Goal: Task Accomplishment & Management: Manage account settings

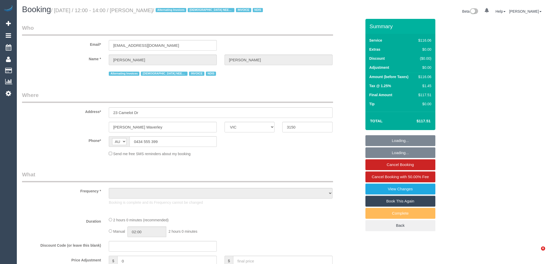
select select "VIC"
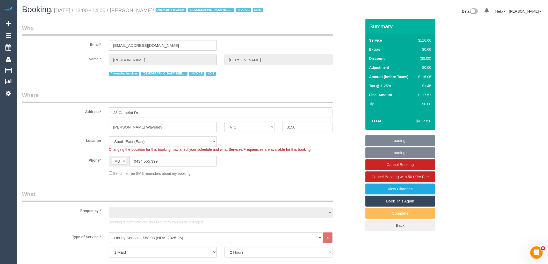
select select "object:1840"
select select "number:30"
select select "number:14"
select select "number:19"
select select "number:23"
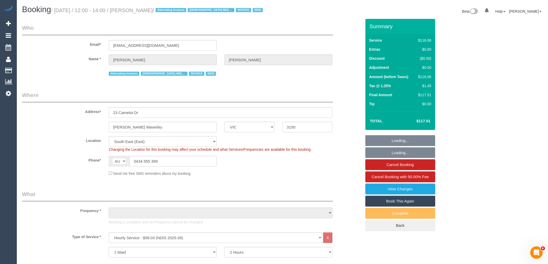
select select "number:34"
select select "number:12"
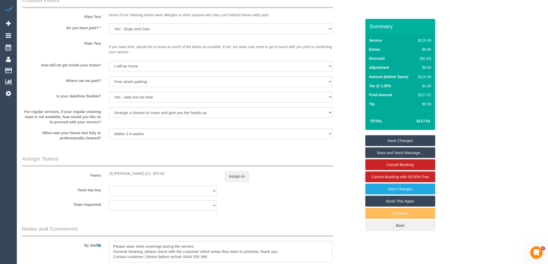
scroll to position [489, 0]
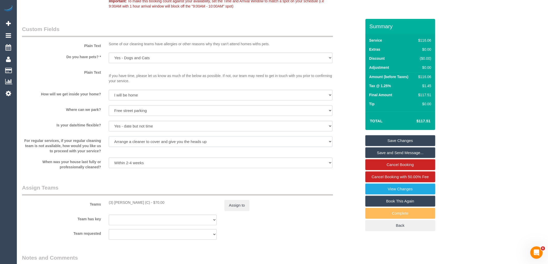
click at [182, 142] on select "Arrange a cleaner to cover and do not bother you Arrange a cleaner to cover and…" at bounding box center [221, 142] width 224 height 11
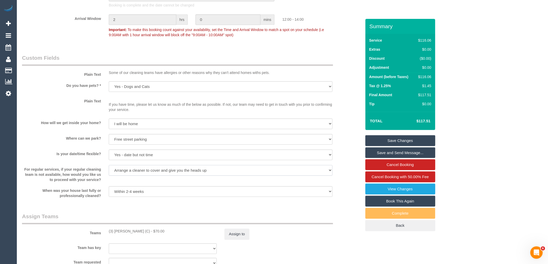
scroll to position [576, 0]
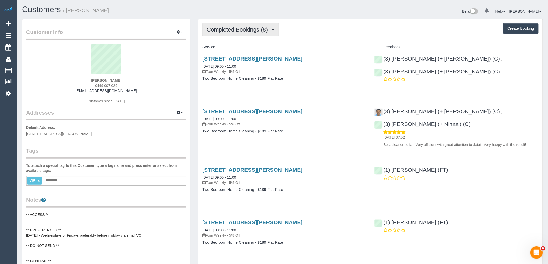
click at [234, 32] on span "Completed Bookings (8)" at bounding box center [239, 29] width 64 height 6
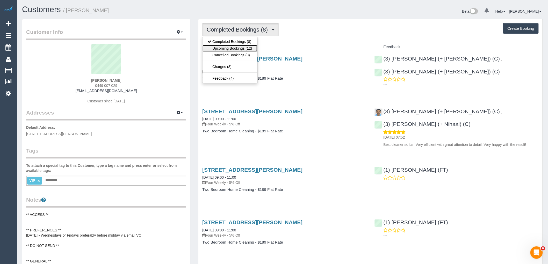
click at [243, 49] on link "Upcoming Bookings (12)" at bounding box center [230, 48] width 55 height 7
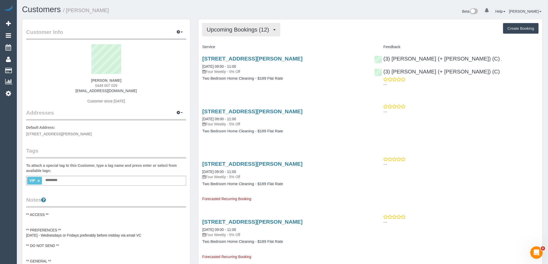
click at [224, 32] on span "Upcoming Bookings (12)" at bounding box center [239, 29] width 65 height 6
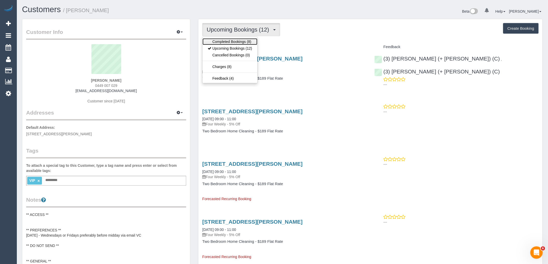
click at [230, 43] on link "Completed Bookings (8)" at bounding box center [230, 41] width 55 height 7
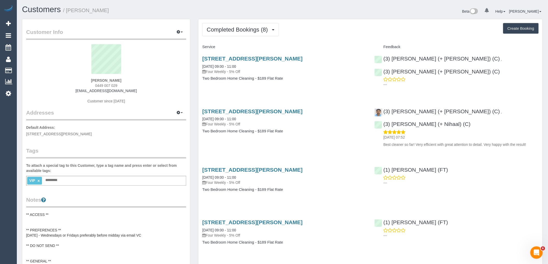
click at [263, 37] on div "Completed Bookings (8) Completed Bookings (8) Upcoming Bookings (12) Cancelled …" at bounding box center [370, 258] width 344 height 479
click at [251, 32] on span "Completed Bookings (8)" at bounding box center [239, 29] width 64 height 6
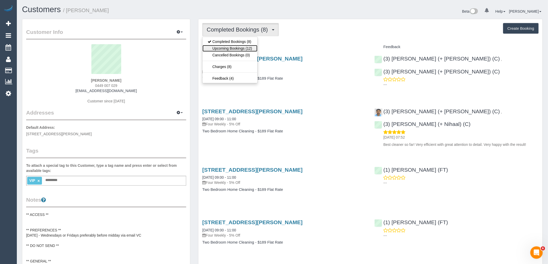
click at [251, 50] on link "Upcoming Bookings (12)" at bounding box center [230, 48] width 55 height 7
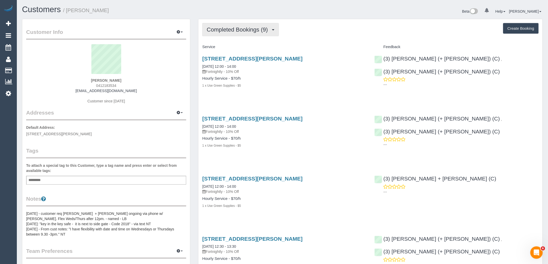
click at [240, 26] on button "Completed Bookings (9)" at bounding box center [240, 29] width 77 height 13
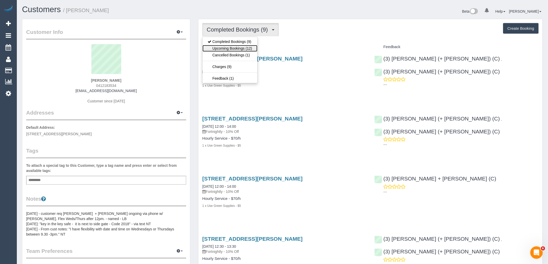
click at [249, 50] on link "Upcoming Bookings (12)" at bounding box center [230, 48] width 55 height 7
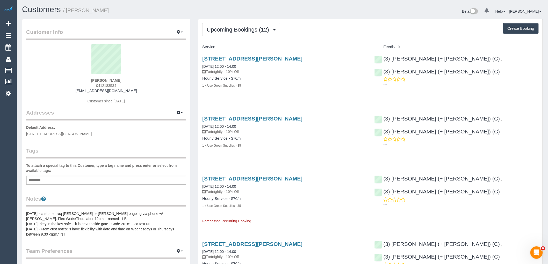
drag, startPoint x: 138, startPoint y: 92, endPoint x: 70, endPoint y: 92, distance: 67.6
click at [70, 92] on div "Juliette Halliday 0412183534 juliette.halliday1@gmail.com Customer since 2025" at bounding box center [106, 76] width 160 height 65
copy link "juliette.halliday1@gmail.com"
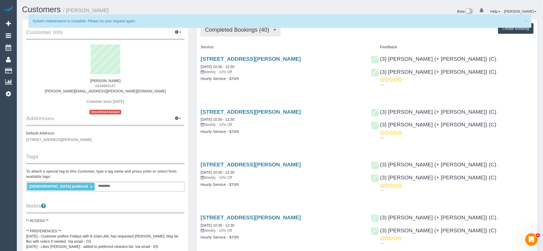
click at [245, 34] on button "Completed Bookings (40)" at bounding box center [241, 29] width 80 height 13
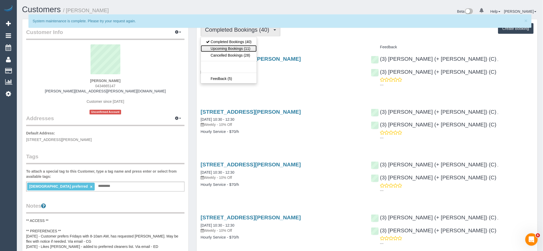
click at [247, 48] on link "Upcoming Bookings (11)" at bounding box center [229, 48] width 56 height 7
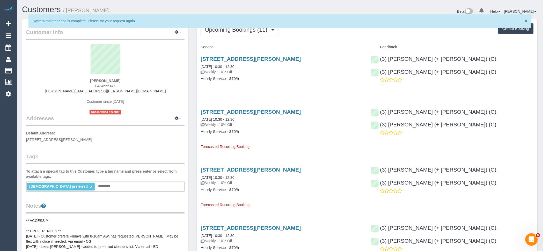
click at [526, 20] on span "×" at bounding box center [526, 21] width 3 height 6
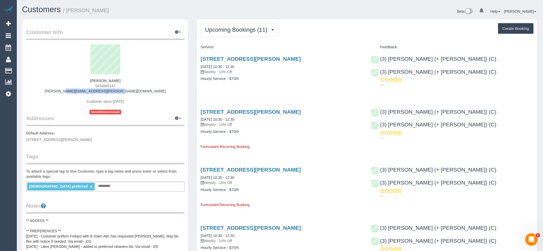
drag, startPoint x: 141, startPoint y: 91, endPoint x: 83, endPoint y: 93, distance: 58.0
click at [81, 91] on div "Elena Pilipinko 0434665147 elena.pilipenko@hotmail.com Customer since 2024 Unco…" at bounding box center [105, 79] width 159 height 70
copy link "elena.pilipenko@hotmail.com"
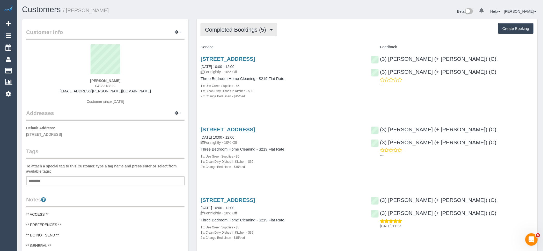
click at [244, 34] on button "Completed Bookings (5)" at bounding box center [239, 29] width 77 height 13
click at [249, 48] on link "Upcoming Bookings (11)" at bounding box center [228, 48] width 55 height 7
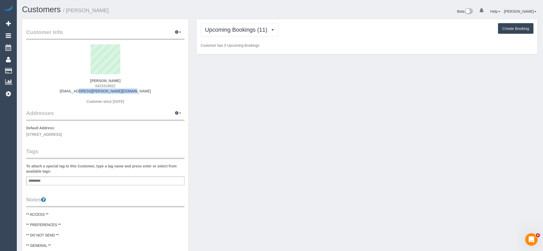
drag, startPoint x: 141, startPoint y: 91, endPoint x: 65, endPoint y: 91, distance: 75.6
click at [65, 91] on div "Adriana Mackay 0423318822 adriana.l.mackay@gmail.com Customer since 2025" at bounding box center [105, 76] width 159 height 65
copy link "adriana.l.mackay@gmail.com"
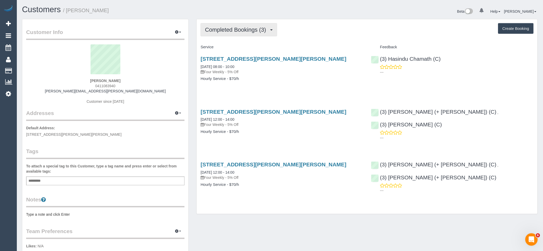
click at [247, 31] on span "Completed Bookings (3)" at bounding box center [237, 29] width 64 height 6
click at [244, 49] on link "Upcoming Bookings (11)" at bounding box center [228, 48] width 55 height 7
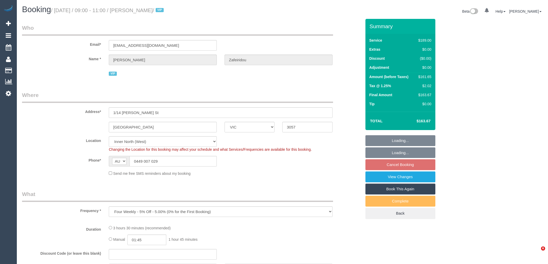
select select "VIC"
select select "number:28"
select select "number:14"
select select "number:19"
select select "number:24"
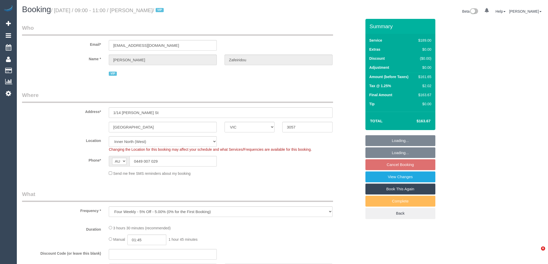
select select "number:34"
select select "number:26"
select select "spot3"
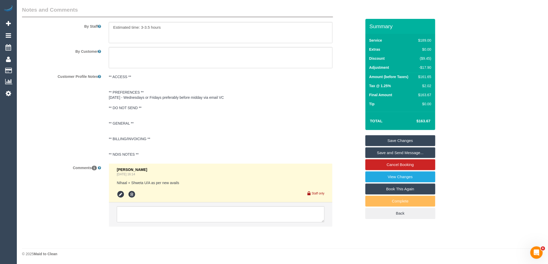
scroll to position [717, 0]
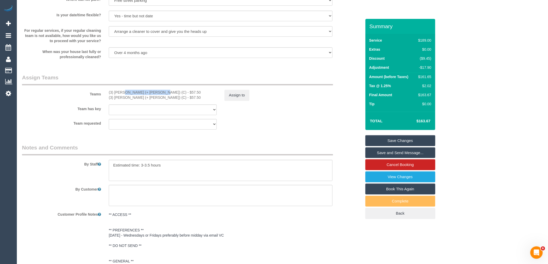
drag, startPoint x: 131, startPoint y: 98, endPoint x: 108, endPoint y: 98, distance: 22.8
click at [108, 98] on div "(3) Liz (+ Tony) (C) - $57.50 (3) Tony (+ Liz) (C) - $57.50" at bounding box center [163, 95] width 116 height 10
copy div "(3) [PERSON_NAME] (+ [PERSON_NAME]) (C)"
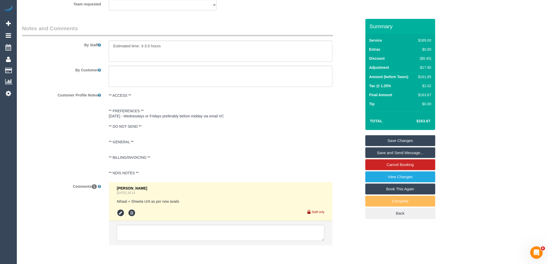
scroll to position [861, 0]
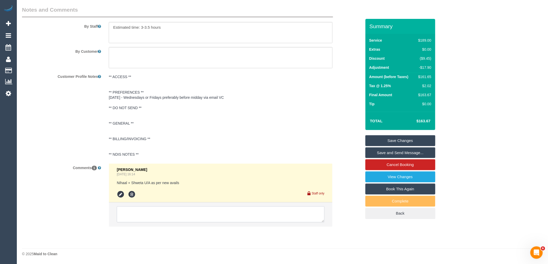
click at [175, 214] on textarea at bounding box center [221, 215] width 208 height 16
paste textarea "(3) [PERSON_NAME] (+ [PERSON_NAME]) (C)"
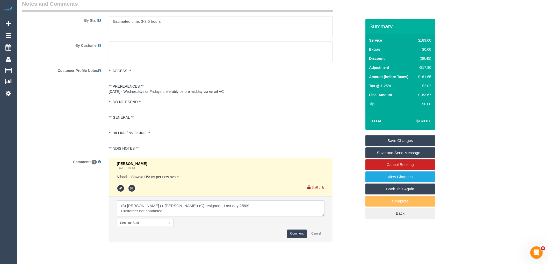
drag, startPoint x: 177, startPoint y: 219, endPoint x: 90, endPoint y: 205, distance: 87.6
click at [90, 205] on div "Comments 1 Laura Butera Sep 04, 2025 16:14 Nihaal + Shweta U/A as per new avail…" at bounding box center [191, 203] width 347 height 90
type textarea "(3) Liz (+ Tony) (C) resigned - Last day 25/09 Customer not contacted"
click at [294, 238] on button "Comment" at bounding box center [297, 234] width 20 height 8
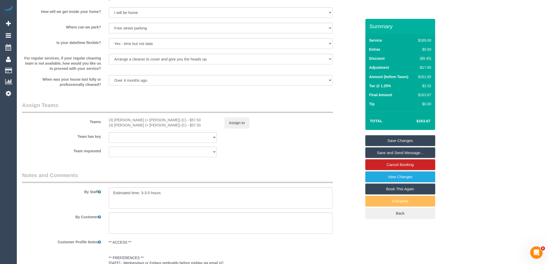
scroll to position [688, 0]
click at [239, 130] on button "Assign to" at bounding box center [237, 124] width 25 height 11
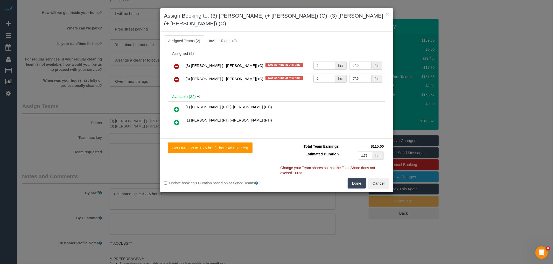
click at [181, 62] on link at bounding box center [177, 67] width 12 height 10
click at [181, 75] on link at bounding box center [177, 80] width 12 height 10
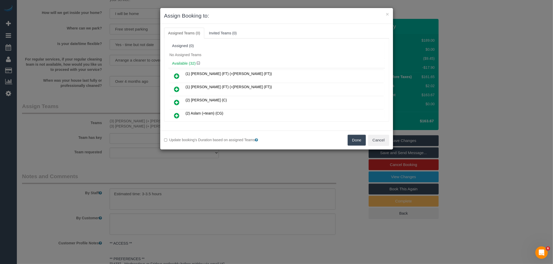
drag, startPoint x: 351, startPoint y: 138, endPoint x: 364, endPoint y: 136, distance: 13.8
click at [351, 138] on button "Done" at bounding box center [356, 140] width 18 height 11
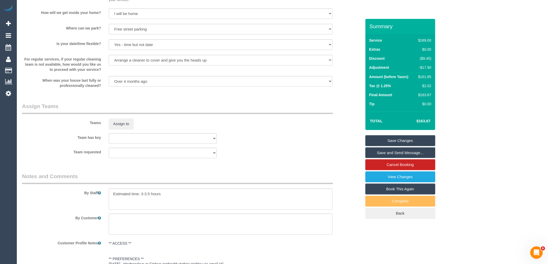
click at [398, 139] on link "Save Changes" at bounding box center [401, 140] width 70 height 11
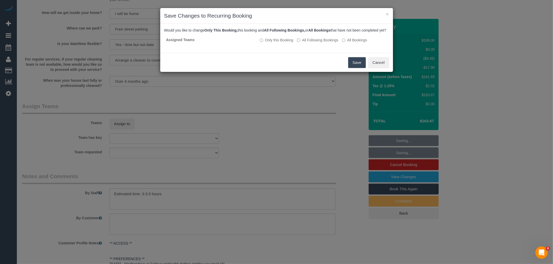
click at [362, 68] on button "Save" at bounding box center [357, 62] width 18 height 11
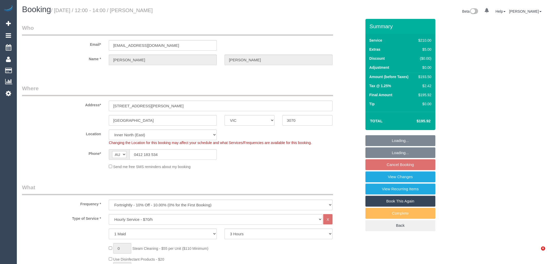
select select "VIC"
select select "180"
select select "spot4"
select select "number:27"
select select "number:14"
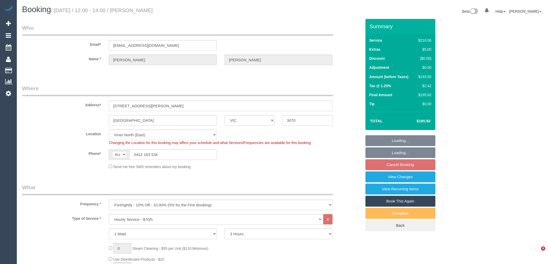
select select "number:19"
select select "number:36"
select select "number:34"
select select "number:11"
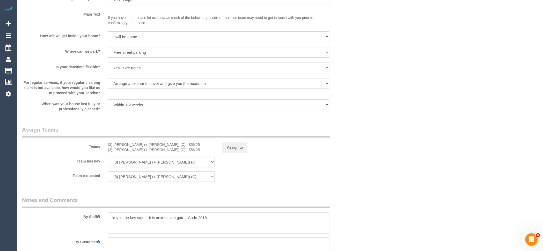
scroll to position [784, 0]
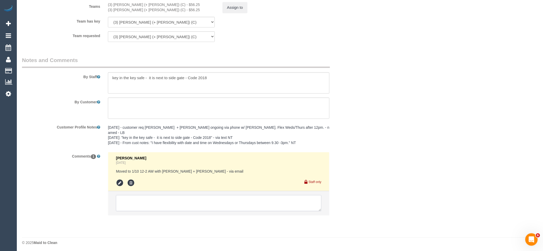
click at [157, 195] on textarea at bounding box center [219, 203] width 206 height 16
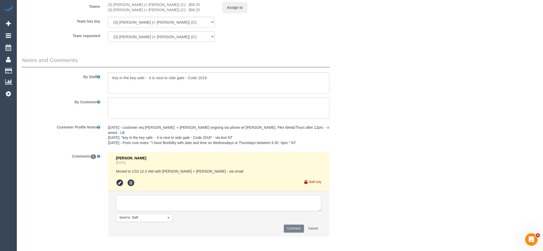
paste textarea "(3) Liz (+ Tony) (C) resigned - Last day 25/09 Customer contacted via email"
type textarea "(3) Liz (+ Tony) (C) resigned - Last day 25/09 Customer contacted via email"
click at [294, 228] on button "Comment" at bounding box center [294, 228] width 20 height 8
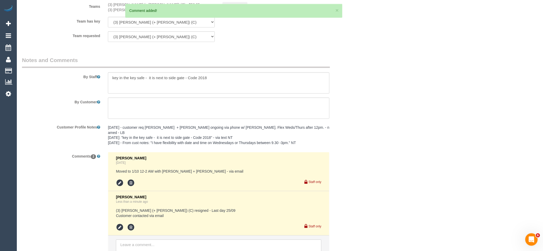
scroll to position [755, 0]
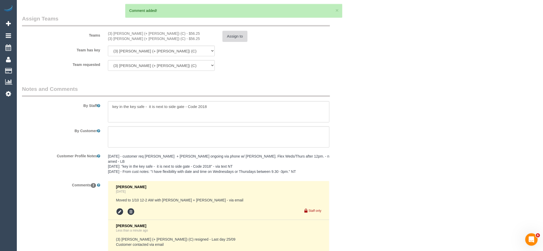
click at [232, 41] on button "Assign to" at bounding box center [235, 36] width 25 height 11
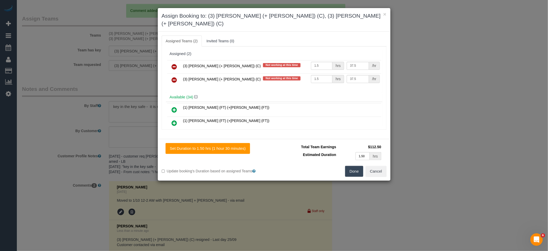
click at [177, 63] on icon at bounding box center [174, 66] width 5 height 6
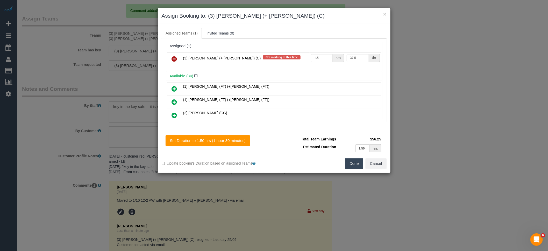
click at [177, 59] on icon at bounding box center [174, 59] width 5 height 6
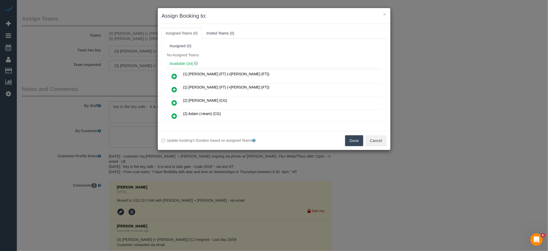
click at [352, 139] on button "Done" at bounding box center [354, 140] width 18 height 11
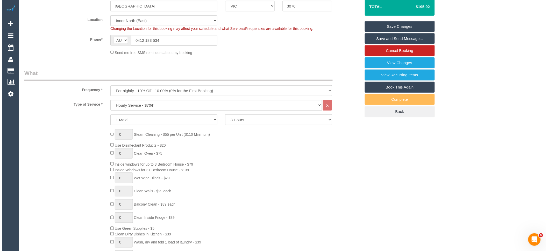
scroll to position [0, 0]
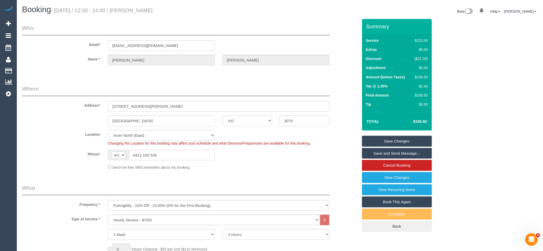
click at [416, 138] on link "Save Changes" at bounding box center [397, 140] width 70 height 11
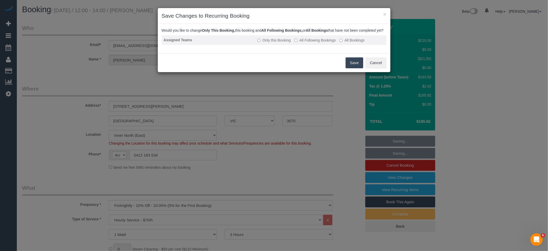
click at [315, 43] on label "All Following Bookings" at bounding box center [314, 40] width 41 height 5
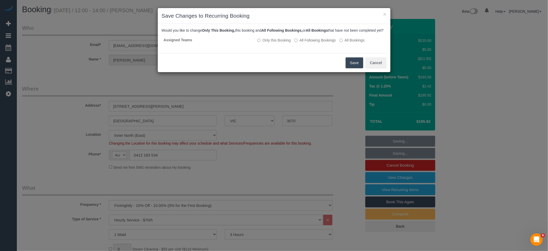
click at [357, 68] on button "Save" at bounding box center [355, 62] width 18 height 11
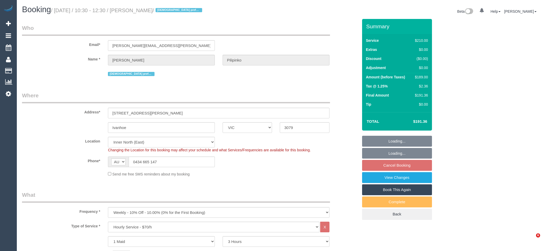
select select "VIC"
select select "180"
select select "number:28"
select select "number:14"
select select "number:19"
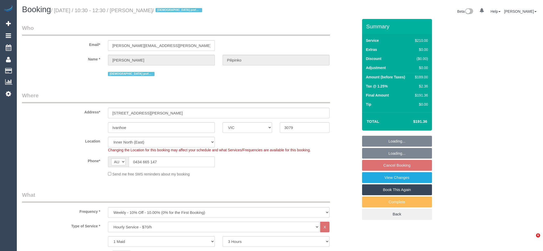
select select "number:25"
select select "number:35"
select select "number:11"
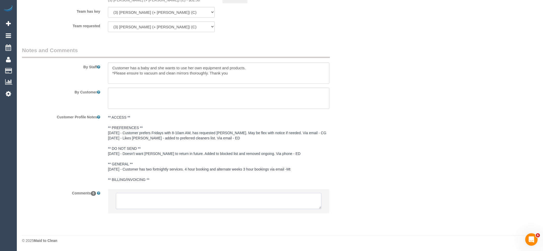
click at [157, 198] on textarea at bounding box center [219, 201] width 206 height 16
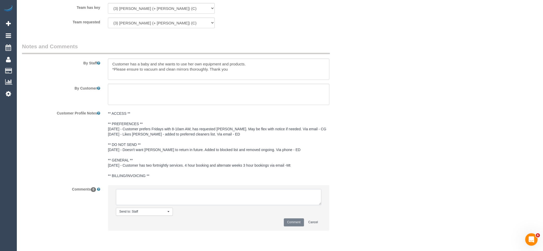
paste textarea "(3) [PERSON_NAME] (+ [PERSON_NAME]) (C) resigned - Last day 25/09 Customer cont…"
type textarea "(3) [PERSON_NAME] (+ [PERSON_NAME]) (C) resigned - Last day 25/09 Customer cont…"
click at [304, 225] on button "Comment" at bounding box center [294, 222] width 20 height 8
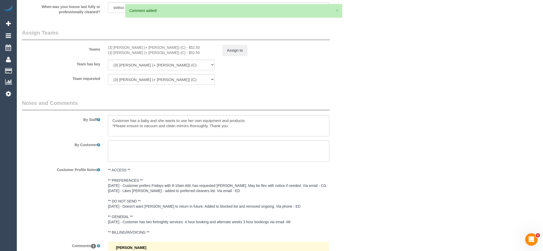
scroll to position [766, 0]
click at [239, 55] on button "Assign to" at bounding box center [235, 51] width 25 height 11
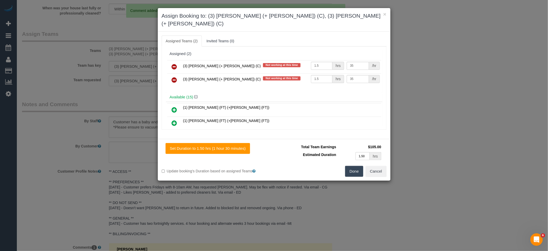
click at [177, 63] on icon at bounding box center [174, 66] width 5 height 6
click at [177, 77] on icon at bounding box center [174, 80] width 5 height 6
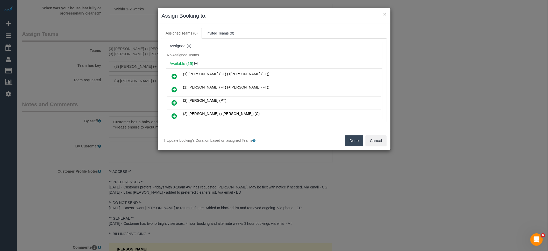
click at [354, 140] on button "Done" at bounding box center [354, 140] width 18 height 11
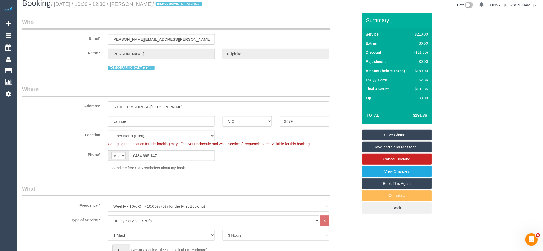
scroll to position [0, 0]
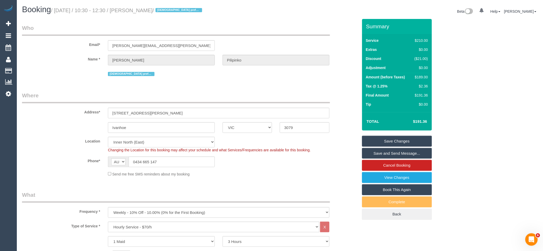
click at [395, 140] on link "Save Changes" at bounding box center [397, 140] width 70 height 11
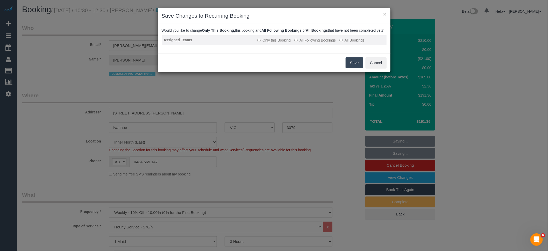
click at [321, 43] on label "All Following Bookings" at bounding box center [314, 40] width 41 height 5
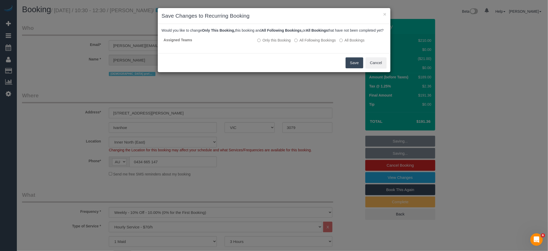
click at [354, 68] on button "Save" at bounding box center [355, 62] width 18 height 11
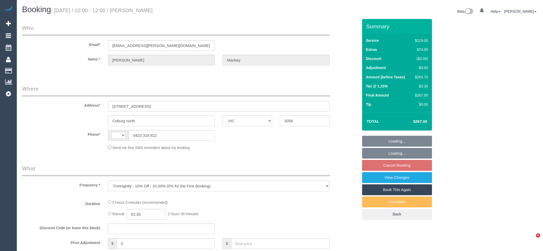
select select "VIC"
select select "string:AU"
select select "string:stripe-pm_1RkhRJ2GScqysDRV2mqkTSwp"
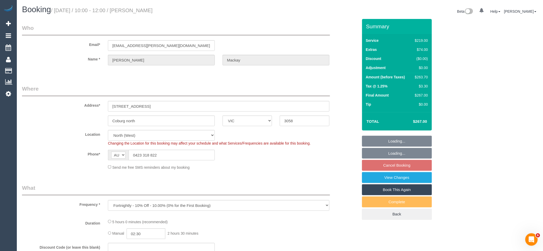
select select "object:539"
select select "number:30"
select select "number:14"
select select "number:18"
select select "number:24"
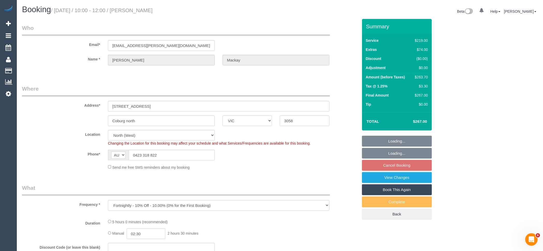
select select "number:35"
select select "number:26"
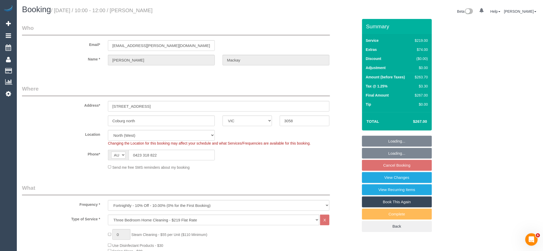
scroll to position [783, 0]
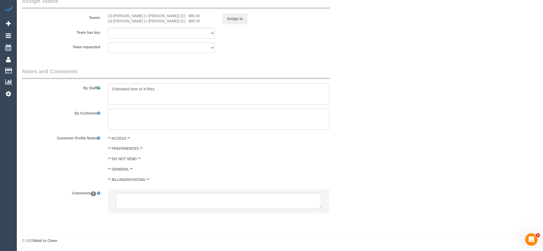
select select "spot3"
click at [172, 198] on textarea at bounding box center [219, 201] width 206 height 16
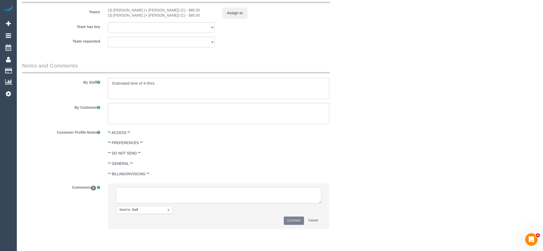
paste textarea "(3) [PERSON_NAME] (+ [PERSON_NAME]) (C) resigned - Last day 25/09 Customer cont…"
type textarea "(3) [PERSON_NAME] (+ [PERSON_NAME]) (C) resigned - Last day 25/09 Customer cont…"
click at [296, 224] on button "Comment" at bounding box center [294, 220] width 20 height 8
click at [232, 16] on button "Assign to" at bounding box center [235, 13] width 25 height 11
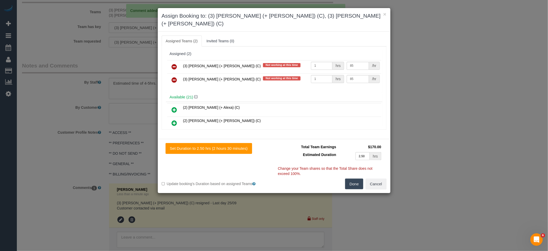
click at [172, 63] on icon at bounding box center [174, 66] width 5 height 6
click at [172, 77] on icon at bounding box center [174, 80] width 5 height 6
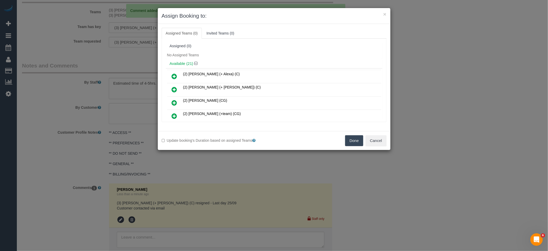
click at [351, 140] on button "Done" at bounding box center [354, 140] width 18 height 11
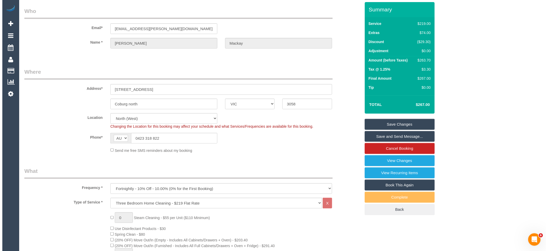
scroll to position [0, 0]
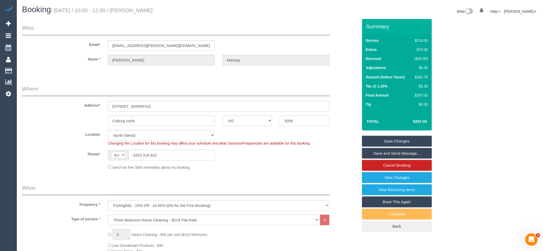
click at [405, 139] on link "Save Changes" at bounding box center [397, 140] width 70 height 11
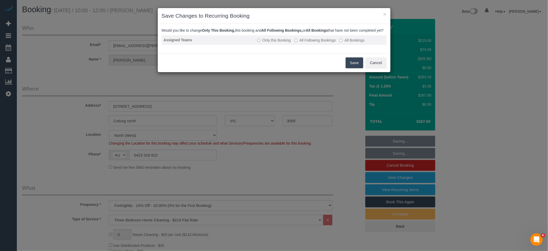
click at [321, 43] on label "All Following Bookings" at bounding box center [314, 40] width 41 height 5
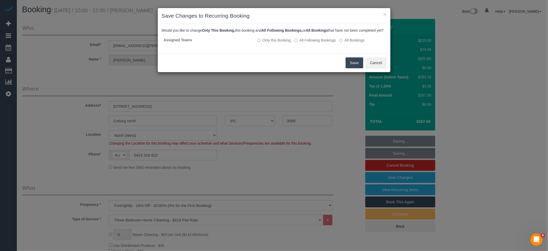
click at [355, 64] on button "Save" at bounding box center [355, 62] width 18 height 11
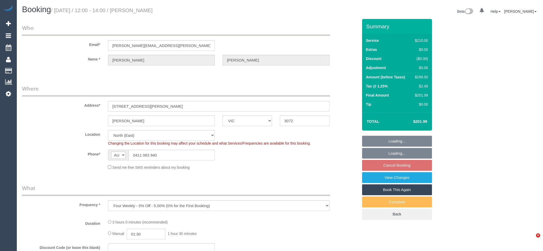
select select "VIC"
select select "object:539"
select select "180"
select select "number:28"
select select "number:14"
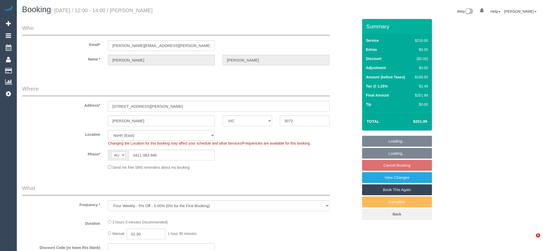
select select "number:19"
select select "number:36"
select select "number:34"
select select "number:26"
select select "spot4"
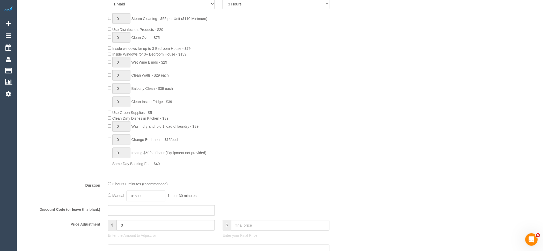
scroll to position [460, 0]
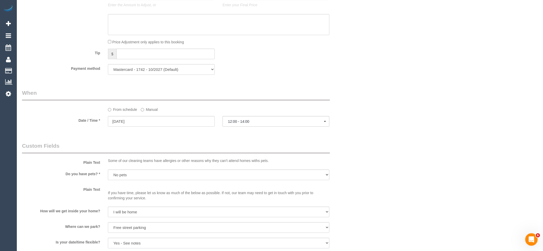
click at [157, 200] on p "If you have time, please let us know as much of the below as possible. If not, …" at bounding box center [219, 193] width 222 height 16
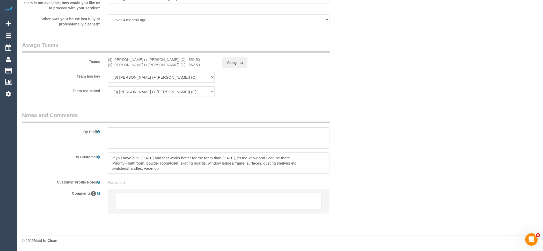
click at [184, 200] on textarea at bounding box center [219, 201] width 206 height 16
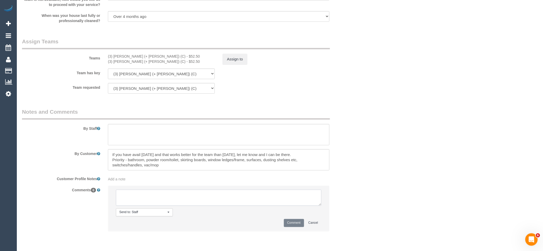
paste textarea "(3) [PERSON_NAME] (+ [PERSON_NAME]) (C) resigned - Last day 25/09 Customer not …"
type textarea "(3) [PERSON_NAME] (+ [PERSON_NAME]) (C) resigned - Last day 25/09 Customer not …"
click at [288, 225] on button "Comment" at bounding box center [294, 223] width 20 height 8
click at [235, 65] on button "Assign to" at bounding box center [235, 59] width 25 height 11
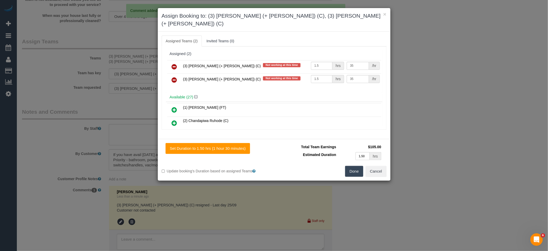
click at [174, 63] on icon at bounding box center [174, 66] width 5 height 6
click at [174, 77] on icon at bounding box center [174, 80] width 5 height 6
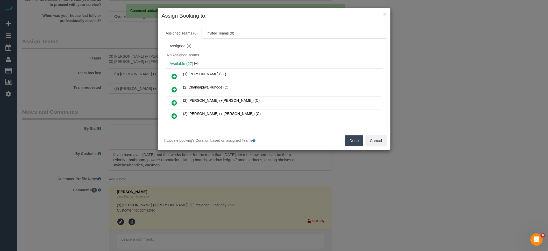
click at [355, 139] on button "Done" at bounding box center [354, 140] width 18 height 11
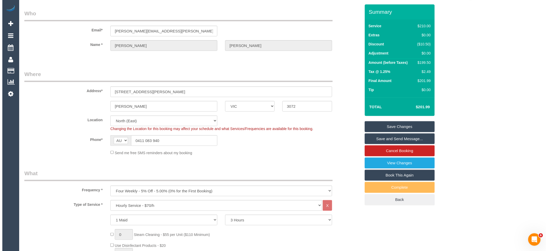
scroll to position [0, 0]
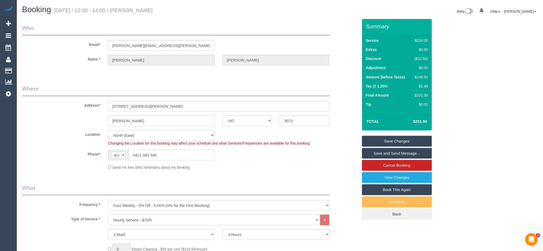
click at [412, 144] on link "Save Changes" at bounding box center [397, 140] width 70 height 11
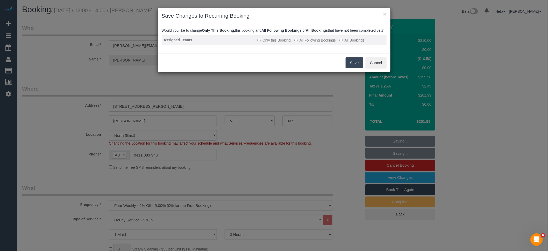
click at [318, 42] on td "Only this Booking All Following Bookings All Bookings" at bounding box center [320, 40] width 131 height 10
click at [317, 43] on label "All Following Bookings" at bounding box center [314, 40] width 41 height 5
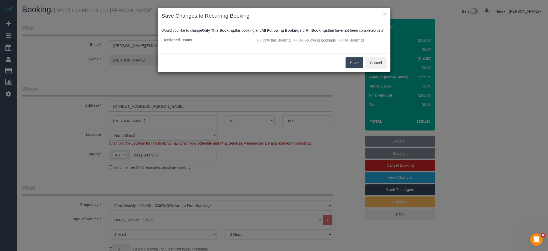
click at [353, 65] on button "Save" at bounding box center [355, 62] width 18 height 11
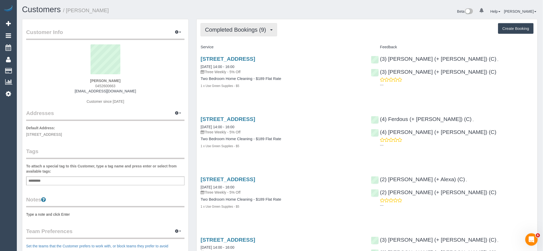
click at [232, 33] on button "Completed Bookings (9)" at bounding box center [239, 29] width 77 height 13
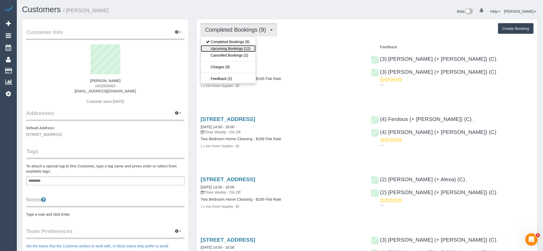
click at [229, 49] on link "Upcoming Bookings (12)" at bounding box center [228, 48] width 55 height 7
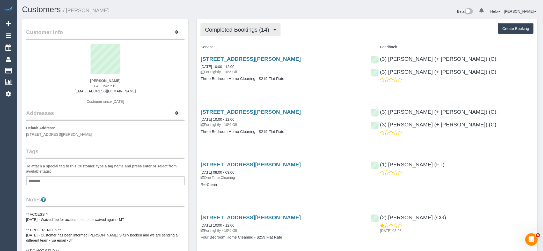
click at [251, 27] on span "Completed Bookings (14)" at bounding box center [238, 29] width 67 height 6
click at [246, 48] on link "Upcoming Bookings (12)" at bounding box center [229, 48] width 56 height 7
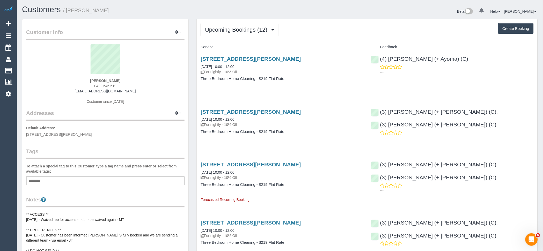
drag, startPoint x: 126, startPoint y: 91, endPoint x: 74, endPoint y: 91, distance: 52.3
click at [74, 91] on div "[PERSON_NAME] 0422 645 519 [EMAIL_ADDRESS][DOMAIN_NAME] Customer since [DATE]" at bounding box center [105, 76] width 159 height 65
copy link "[EMAIL_ADDRESS][DOMAIN_NAME]"
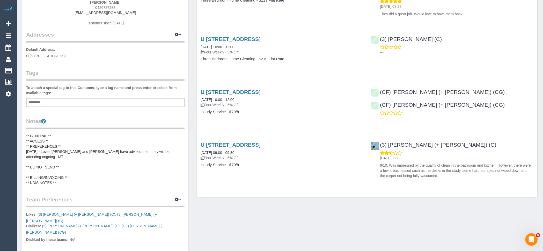
scroll to position [28, 0]
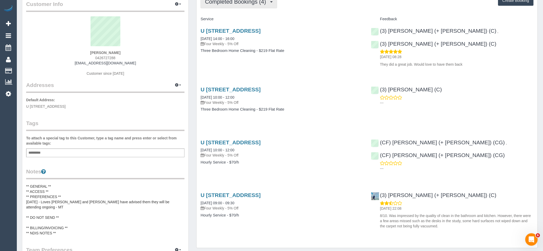
click at [243, 6] on button "Completed Bookings (4)" at bounding box center [239, 1] width 77 height 13
click at [244, 22] on link "Upcoming Bookings (11)" at bounding box center [228, 20] width 55 height 7
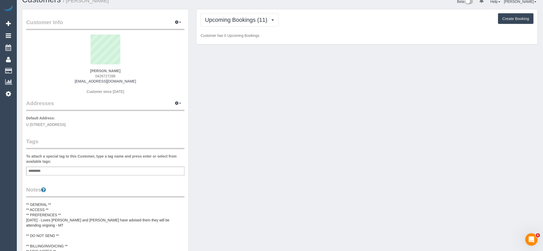
scroll to position [0, 0]
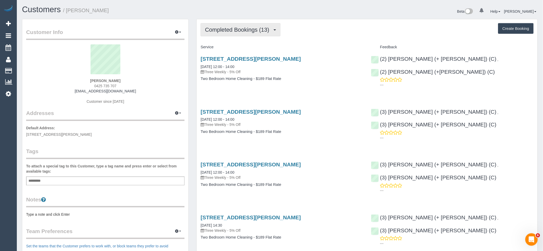
click at [259, 32] on span "Completed Bookings (13)" at bounding box center [238, 29] width 67 height 6
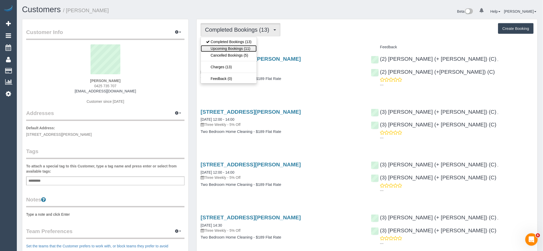
click at [244, 50] on link "Upcoming Bookings (11)" at bounding box center [229, 48] width 56 height 7
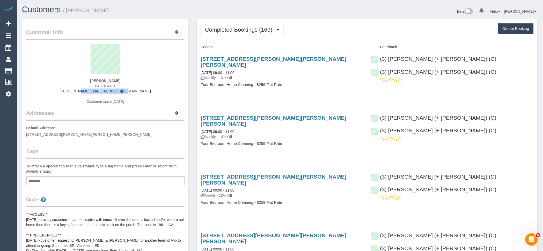
drag, startPoint x: 134, startPoint y: 91, endPoint x: 75, endPoint y: 92, distance: 59.3
click at [75, 92] on div "[PERSON_NAME] 0429184131 [PERSON_NAME][EMAIL_ADDRESS][DOMAIN_NAME] Customer sin…" at bounding box center [105, 76] width 159 height 65
copy link "sarah.dougas@gmail.com"
drag, startPoint x: 246, startPoint y: 30, endPoint x: 249, endPoint y: 35, distance: 6.3
click at [246, 30] on span "Completed Bookings (169)" at bounding box center [240, 29] width 70 height 6
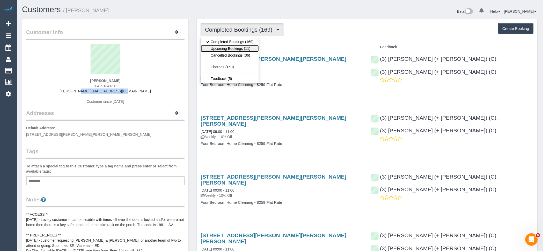
click at [247, 51] on link "Upcoming Bookings (11)" at bounding box center [230, 48] width 58 height 7
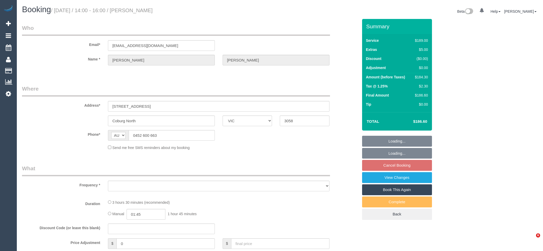
select select "VIC"
select select "object:534"
select select "string:stripe-pm_1QAJPh2GScqysDRVKEbkUbOH"
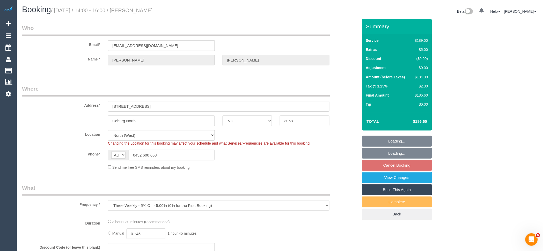
select select "number:29"
select select "number:14"
select select "number:19"
select select "number:24"
select select "number:34"
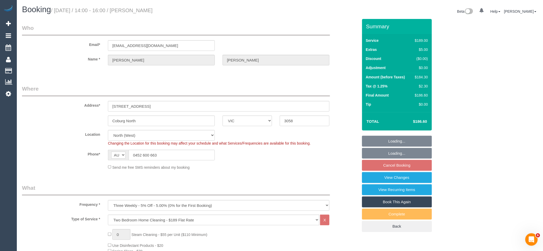
select select "object:1518"
select select "spot5"
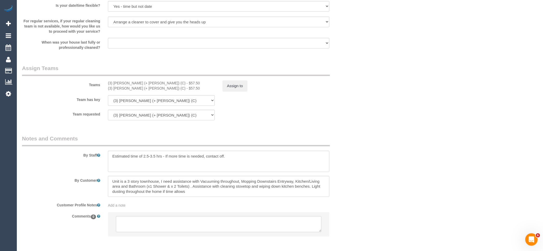
scroll to position [749, 0]
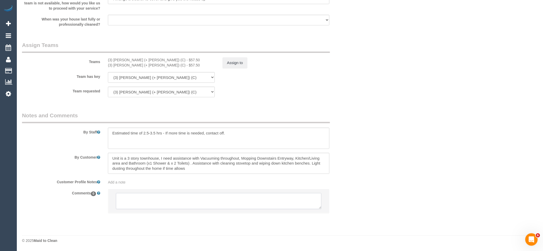
click at [190, 201] on textarea at bounding box center [219, 201] width 206 height 16
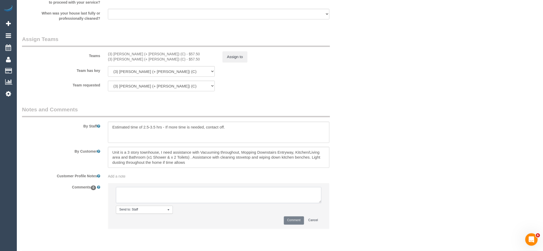
paste textarea "(3) Liz (+ Tony) (C) resigned - Last day 25/09 Customer not contacted"
type textarea "(3) Liz (+ Tony) (C) resigned - Last day 25/09 Customer not contacted"
click at [291, 223] on button "Comment" at bounding box center [294, 220] width 20 height 8
click at [239, 62] on button "Assign to" at bounding box center [235, 56] width 25 height 11
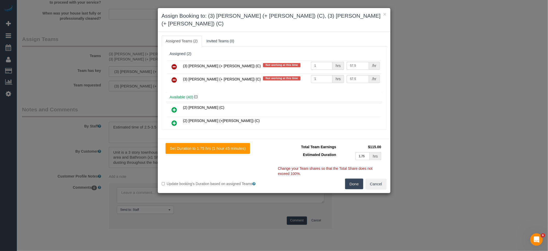
click at [175, 63] on icon at bounding box center [174, 66] width 5 height 6
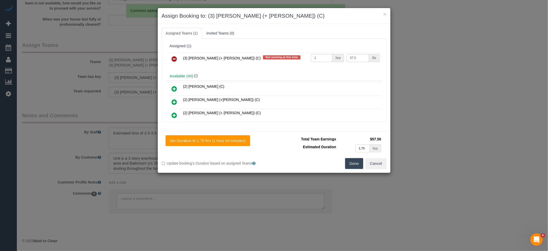
click at [175, 58] on icon at bounding box center [174, 59] width 5 height 6
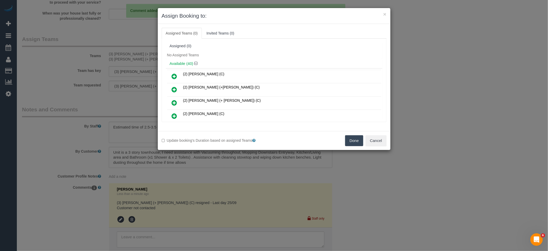
click at [354, 143] on button "Done" at bounding box center [354, 140] width 18 height 11
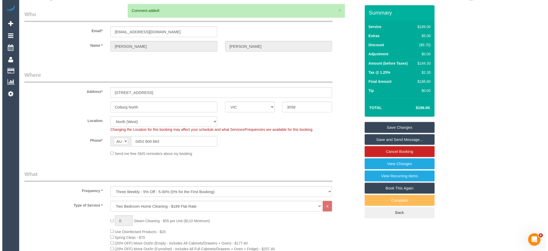
scroll to position [0, 0]
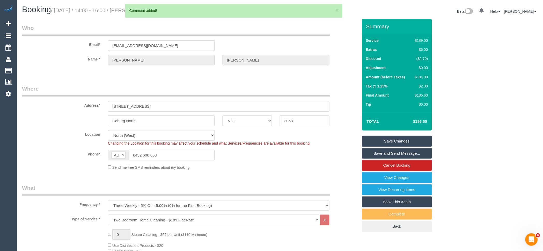
click at [408, 141] on link "Save Changes" at bounding box center [397, 140] width 70 height 11
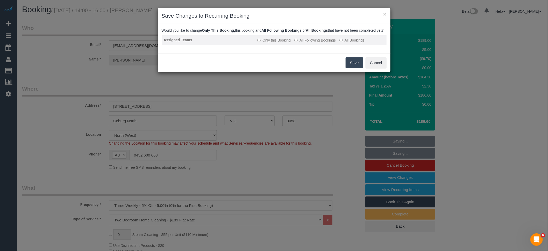
click at [325, 43] on label "All Following Bookings" at bounding box center [314, 40] width 41 height 5
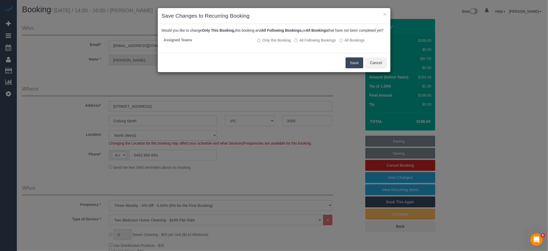
click at [359, 67] on button "Save" at bounding box center [355, 62] width 18 height 11
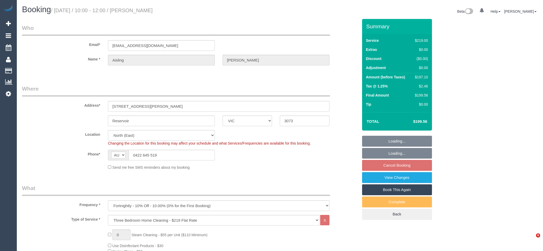
select select "VIC"
select select "number:28"
select select "number:14"
select select "number:18"
select select "number:24"
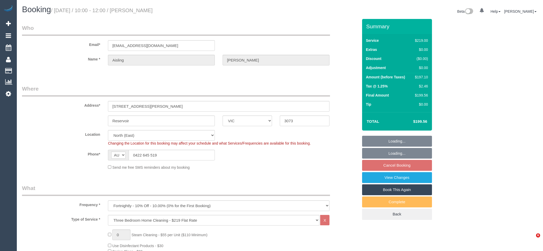
select select "number:34"
select select "number:11"
select select "spot3"
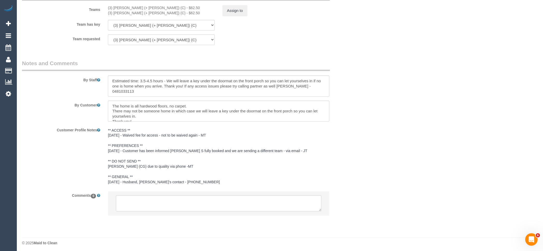
scroll to position [794, 0]
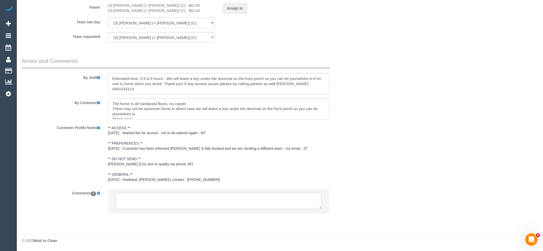
click at [198, 207] on textarea at bounding box center [219, 201] width 206 height 16
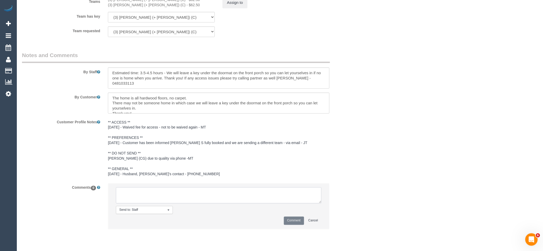
paste textarea "(3) [PERSON_NAME] (+ [PERSON_NAME]) (C) resigned - Last day 25/09 Customer cont…"
type textarea "(3) [PERSON_NAME] (+ [PERSON_NAME]) (C) resigned - Last day 25/09 Customer cont…"
click at [291, 224] on button "Comment" at bounding box center [294, 220] width 20 height 8
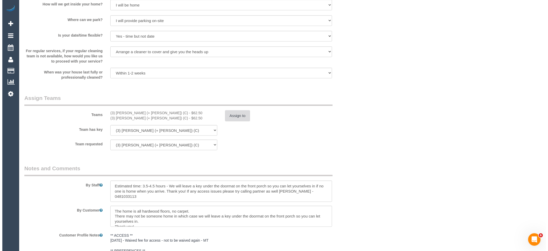
scroll to position [679, 0]
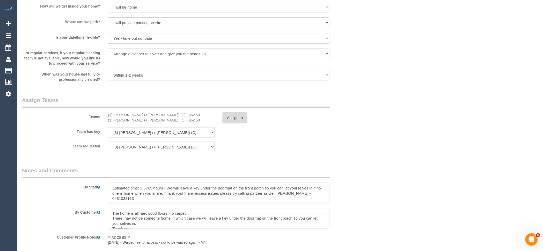
click at [241, 123] on button "Assign to" at bounding box center [235, 117] width 25 height 11
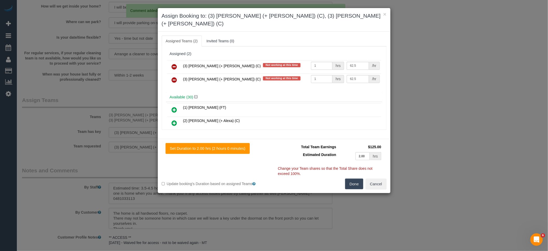
click at [176, 63] on icon at bounding box center [174, 66] width 5 height 6
click at [176, 77] on icon at bounding box center [174, 80] width 5 height 6
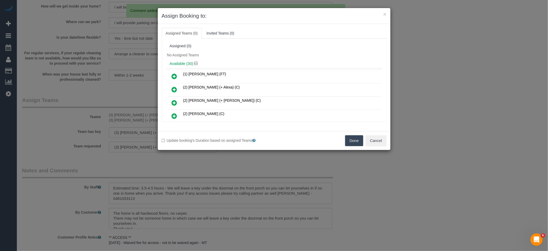
click at [348, 137] on button "Done" at bounding box center [354, 140] width 18 height 11
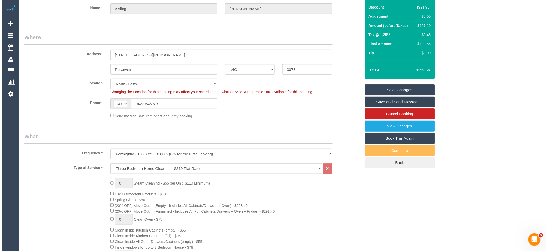
scroll to position [0, 0]
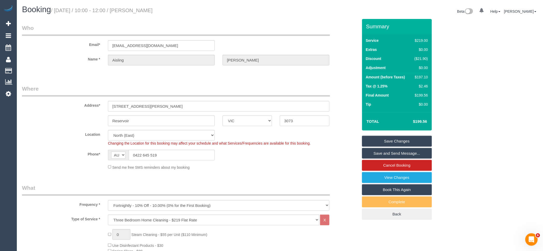
click at [396, 137] on link "Save Changes" at bounding box center [397, 140] width 70 height 11
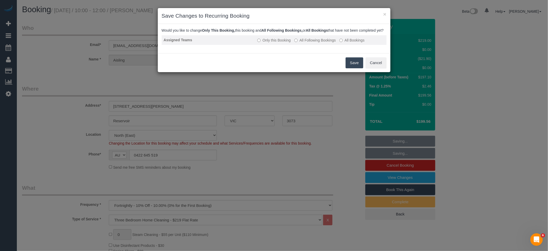
click at [324, 43] on label "All Following Bookings" at bounding box center [314, 40] width 41 height 5
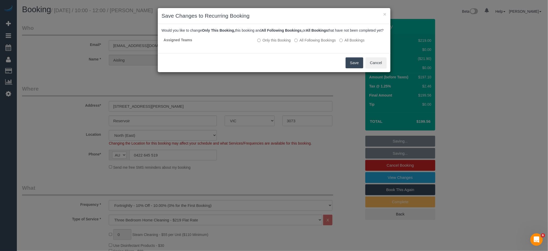
click at [353, 65] on button "Save" at bounding box center [355, 62] width 18 height 11
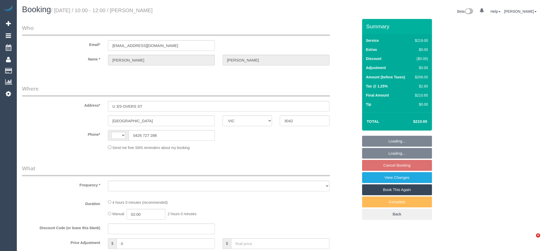
select select "VIC"
select select "number:27"
select select "number:14"
select select "number:19"
select select "number:24"
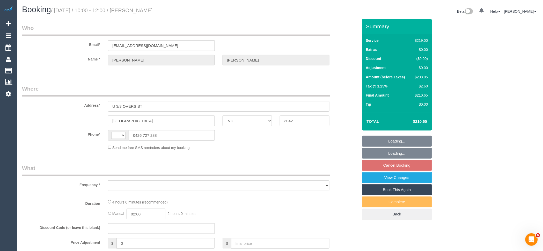
select select "number:34"
select select "number:11"
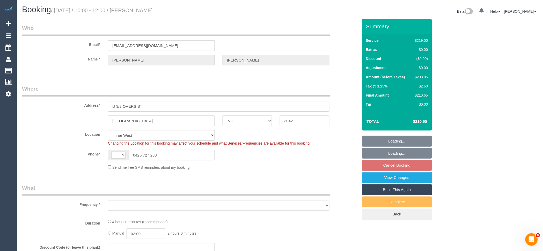
scroll to position [250, 0]
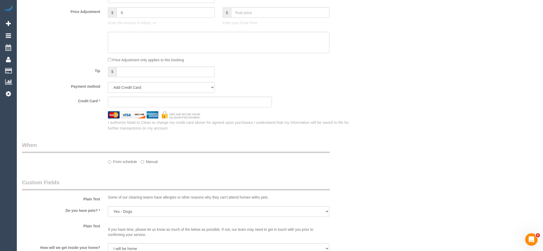
select select "string:AU"
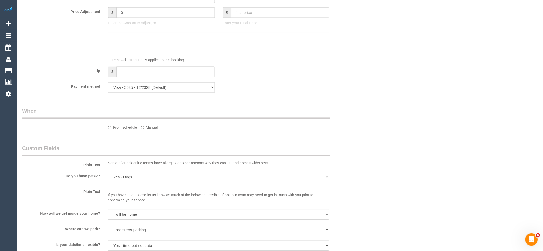
select select "object:1476"
select select "string:stripe-pm_1S8VC32GScqysDRVqCuwzxVf"
select select "spot3"
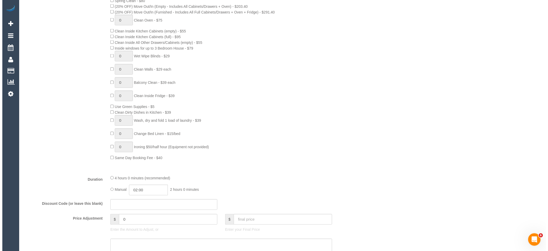
scroll to position [783, 0]
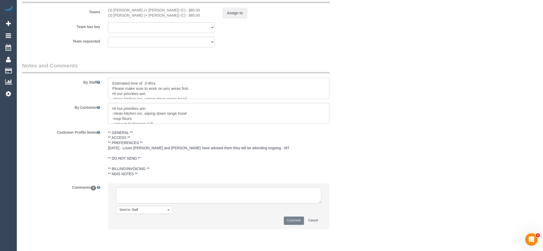
paste textarea "(3) [PERSON_NAME] (+ [PERSON_NAME]) (C) resigned - Last day 25/09 Customer not …"
type textarea "(3) [PERSON_NAME] (+ [PERSON_NAME]) (C) resigned - Last day 25/09 Customer not …"
click at [296, 224] on button "Comment" at bounding box center [294, 220] width 20 height 8
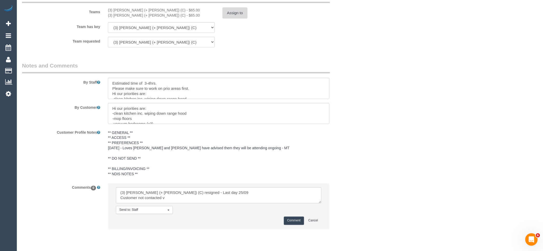
click at [240, 18] on button "Assign to" at bounding box center [235, 13] width 25 height 11
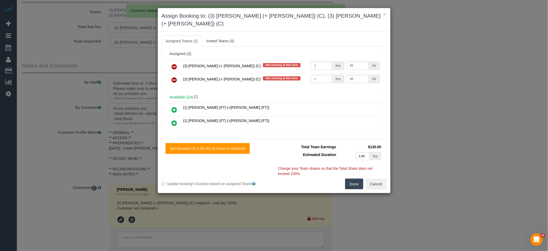
click at [173, 63] on icon at bounding box center [174, 66] width 5 height 6
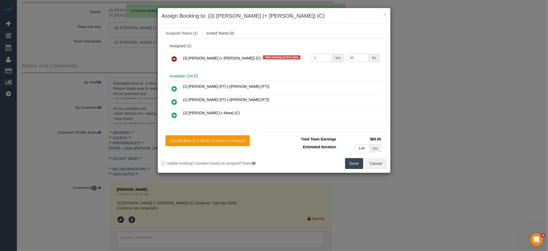
click at [174, 59] on icon at bounding box center [174, 59] width 5 height 6
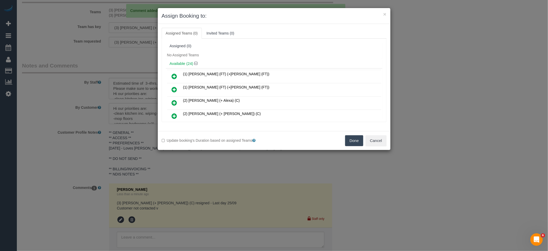
click at [357, 145] on button "Done" at bounding box center [354, 140] width 18 height 11
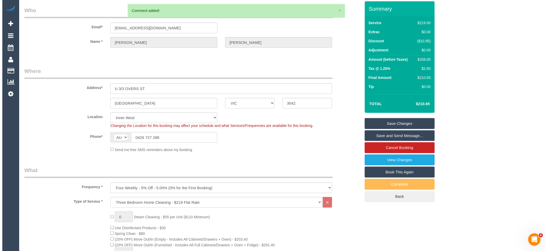
scroll to position [0, 0]
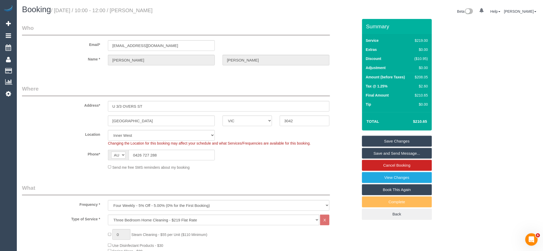
click at [404, 138] on link "Save Changes" at bounding box center [397, 140] width 70 height 11
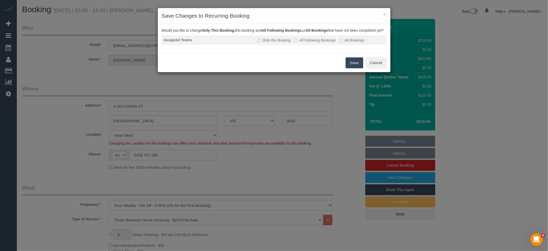
click at [309, 43] on label "All Following Bookings" at bounding box center [314, 40] width 41 height 5
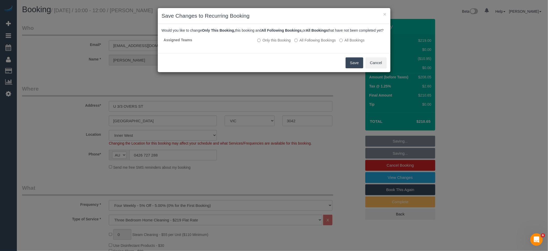
click at [351, 67] on button "Save" at bounding box center [355, 62] width 18 height 11
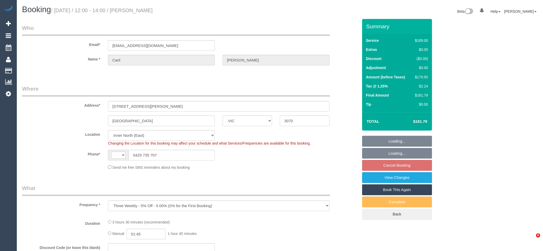
select select "VIC"
select select "string:AU"
select select "string:stripe-pm_1Ri7XZ2GScqysDRVWCmPZg6T"
select select "number:27"
select select "number:16"
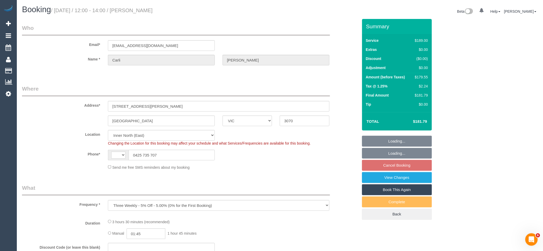
select select "number:19"
select select "number:24"
select select "number:33"
select select "number:26"
select select "object:635"
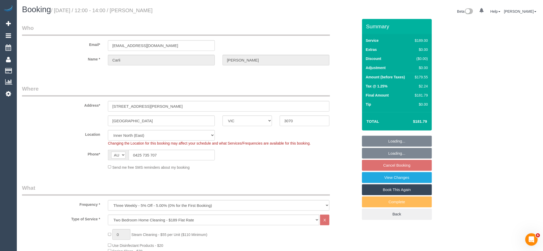
scroll to position [724, 0]
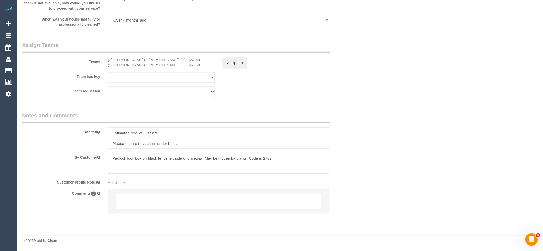
click at [162, 203] on sui-booking-comments "By Staff By Customer Customer Profile Notes Add a note Comments 0" at bounding box center [190, 164] width 337 height 107
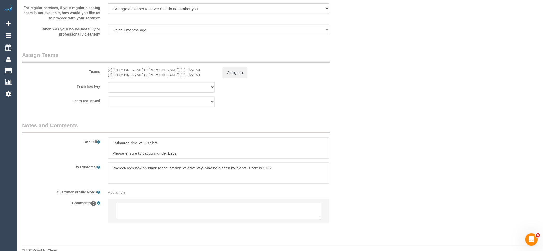
select select "spot4"
click at [160, 219] on textarea at bounding box center [219, 211] width 206 height 16
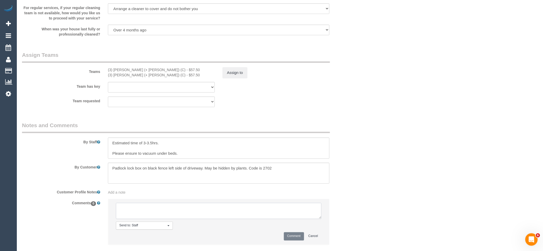
paste textarea "(3) [PERSON_NAME] (+ [PERSON_NAME]) (C) resigned - Last day 25/09 Customer not …"
type textarea "(3) [PERSON_NAME] (+ [PERSON_NAME]) (C) resigned - Last day 25/09 Customer not …"
click at [290, 240] on button "Comment" at bounding box center [294, 236] width 20 height 8
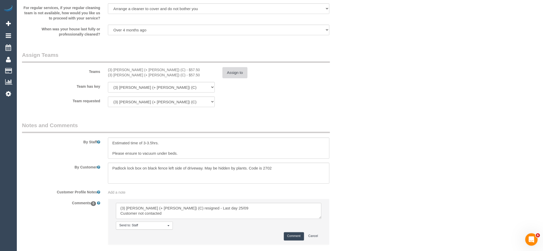
click at [237, 74] on button "Assign to" at bounding box center [235, 72] width 25 height 11
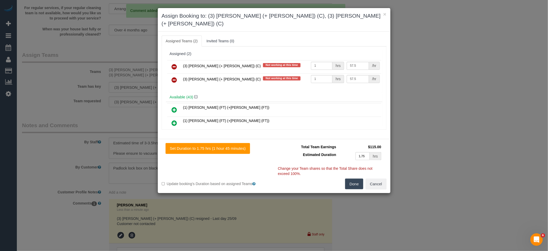
click at [174, 63] on icon at bounding box center [174, 66] width 5 height 6
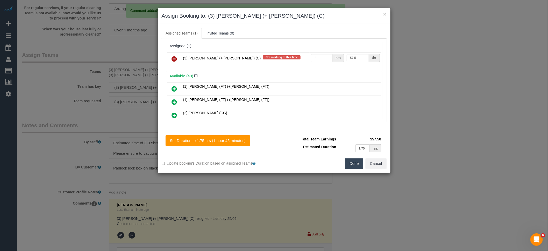
click at [174, 59] on icon at bounding box center [174, 59] width 5 height 6
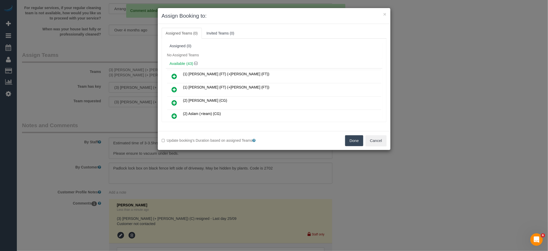
click at [344, 139] on div "Done Cancel" at bounding box center [332, 140] width 116 height 11
click at [354, 141] on button "Done" at bounding box center [354, 140] width 18 height 11
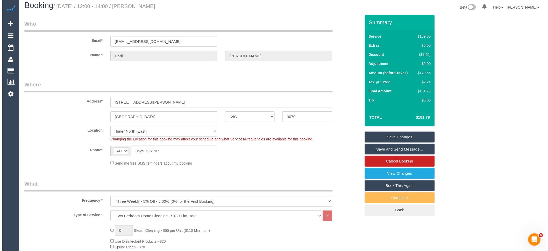
scroll to position [0, 0]
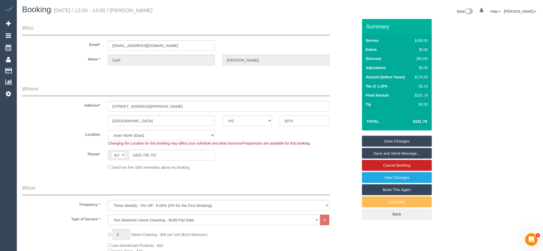
click at [405, 142] on link "Save Changes" at bounding box center [397, 140] width 70 height 11
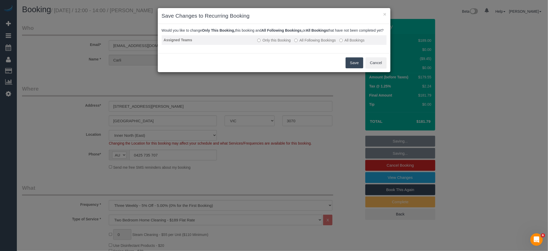
click at [310, 43] on label "All Following Bookings" at bounding box center [314, 40] width 41 height 5
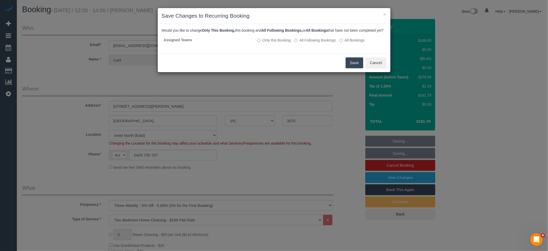
click at [357, 66] on button "Save" at bounding box center [355, 62] width 18 height 11
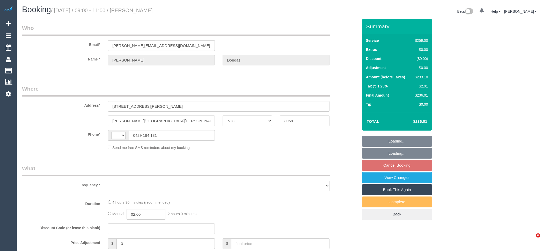
select select "VIC"
select select "object:285"
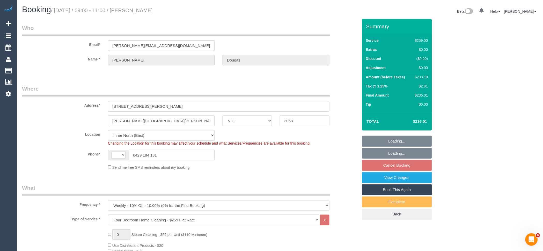
scroll to position [342, 0]
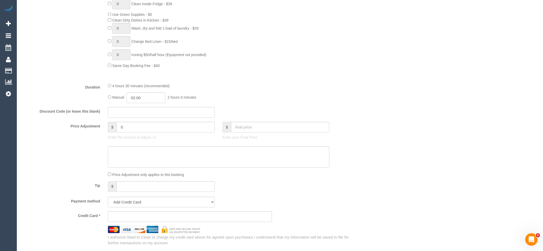
select select "string:AU"
select select "number:28"
select select "number:14"
select select "number:19"
select select "number:25"
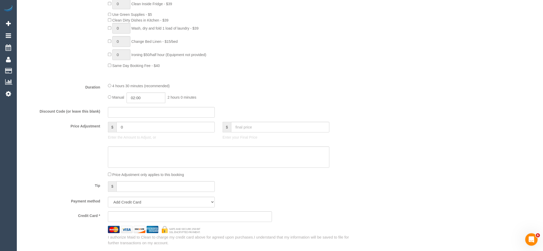
select select "number:11"
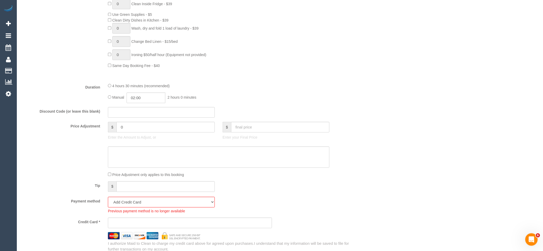
select select "object:782"
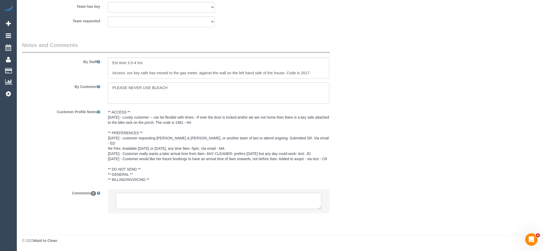
click at [161, 203] on textarea at bounding box center [219, 201] width 206 height 16
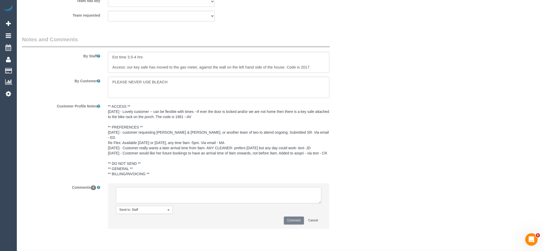
paste textarea "(3) [PERSON_NAME] (+ [PERSON_NAME]) (C) resigned - Last day 25/09 Customer cont…"
type textarea "(3) Liz (+ Tony) (C) resigned - Last day 25/09 Customer contacted via email"
click at [293, 223] on button "Comment" at bounding box center [294, 220] width 20 height 8
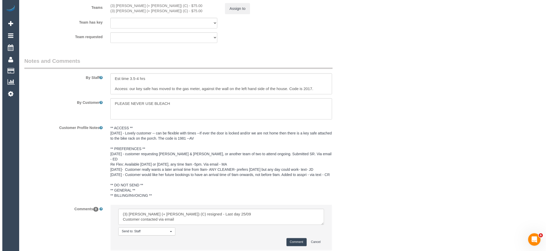
scroll to position [820, 0]
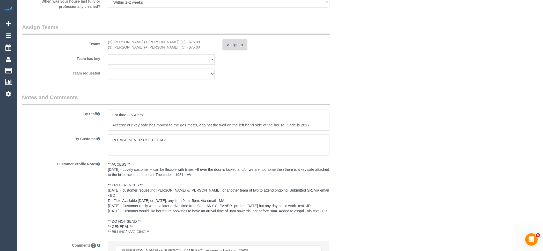
click at [237, 45] on button "Assign to" at bounding box center [235, 44] width 25 height 11
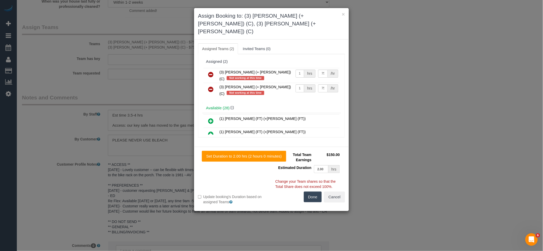
click at [208, 118] on icon at bounding box center [210, 121] width 5 height 6
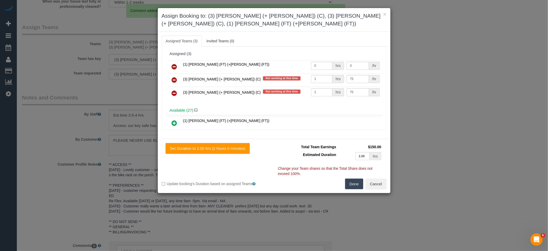
click at [174, 63] on icon at bounding box center [174, 66] width 5 height 6
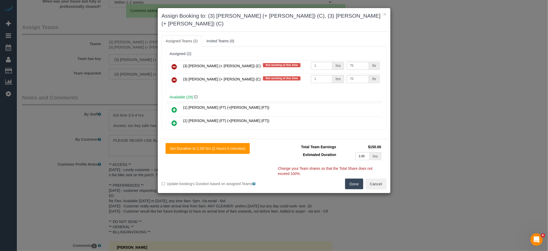
click at [174, 63] on icon at bounding box center [174, 66] width 5 height 6
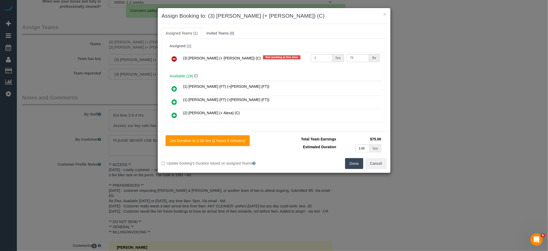
click at [175, 56] on icon at bounding box center [174, 59] width 5 height 6
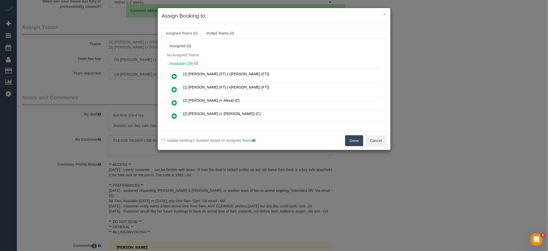
click at [353, 140] on button "Done" at bounding box center [354, 140] width 18 height 11
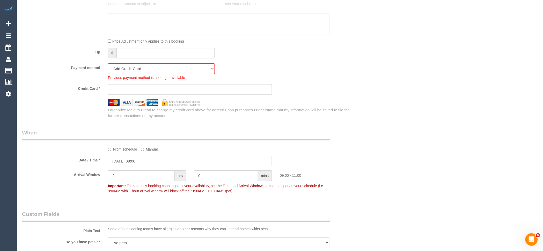
scroll to position [446, 0]
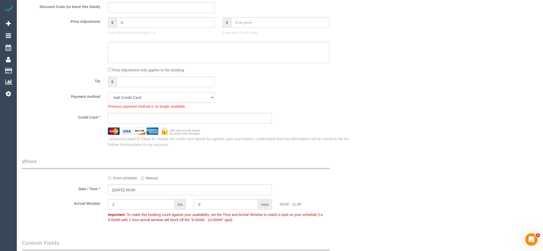
click at [148, 103] on select "Mastercard - 0660 - 10/2028 (Default) Add Credit Card ─────────────── Cash Chec…" at bounding box center [161, 97] width 107 height 11
select select "string:stripe-pm_1Rzn3q2GScqysDRVucexi7sV"
click at [108, 98] on select "Mastercard - 0660 - 10/2028 (Default) Add Credit Card ─────────────── Cash Chec…" at bounding box center [161, 97] width 107 height 11
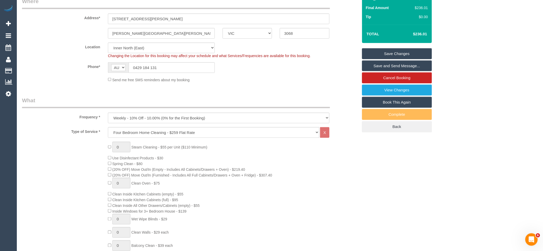
scroll to position [0, 0]
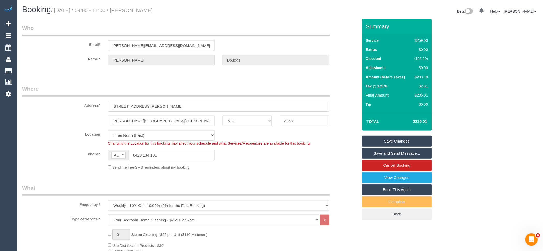
click at [415, 138] on link "Save Changes" at bounding box center [397, 140] width 70 height 11
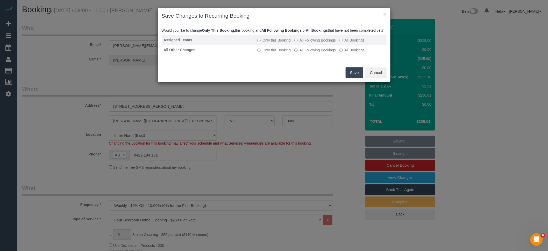
click at [310, 43] on label "All Following Bookings" at bounding box center [314, 40] width 41 height 5
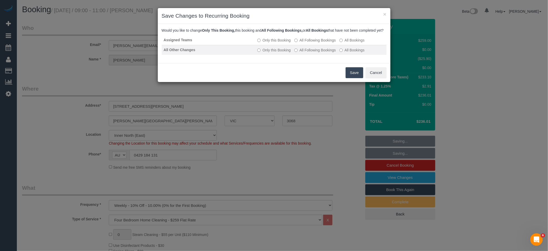
click at [311, 52] on label "All Following Bookings" at bounding box center [314, 49] width 41 height 5
click at [356, 77] on button "Save" at bounding box center [355, 72] width 18 height 11
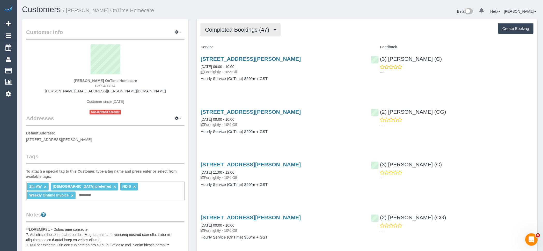
click at [245, 35] on button "Completed Bookings (47)" at bounding box center [241, 29] width 80 height 13
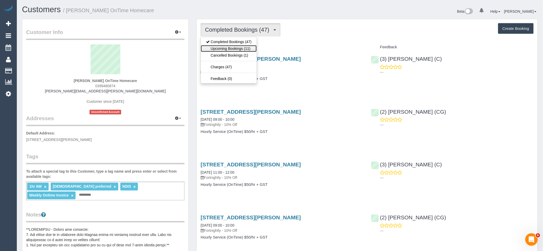
click at [246, 48] on link "Upcoming Bookings (11)" at bounding box center [229, 48] width 56 height 7
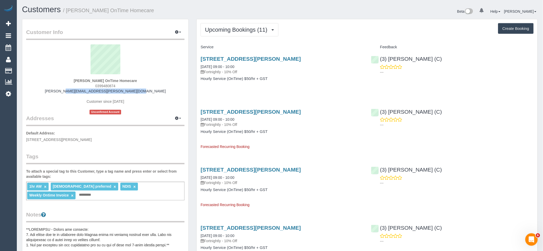
drag, startPoint x: 68, startPoint y: 90, endPoint x: 145, endPoint y: 90, distance: 76.7
click at [145, 90] on div "[PERSON_NAME] OnTime Homecare 0399480874 [PERSON_NAME][EMAIL_ADDRESS][PERSON_NA…" at bounding box center [105, 79] width 159 height 70
drag, startPoint x: 142, startPoint y: 80, endPoint x: 101, endPoint y: 80, distance: 40.4
click at [101, 80] on div "[PERSON_NAME] OnTime Homecare 0399480874 [PERSON_NAME][EMAIL_ADDRESS][PERSON_NA…" at bounding box center [105, 79] width 159 height 70
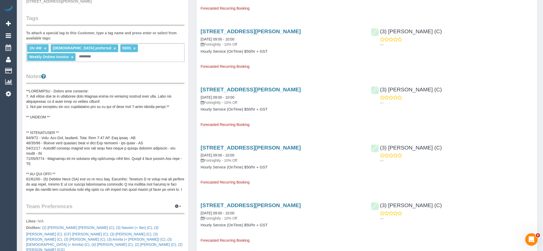
scroll to position [144, 0]
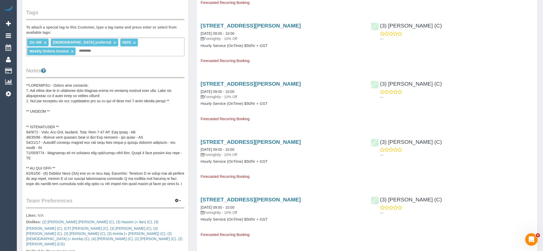
click at [86, 109] on pre at bounding box center [105, 135] width 159 height 104
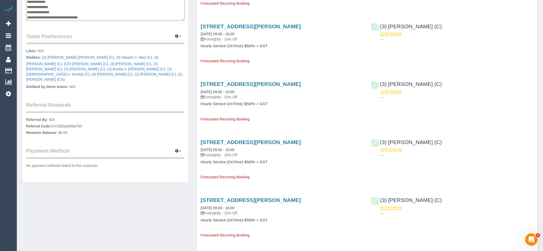
scroll to position [115, 0]
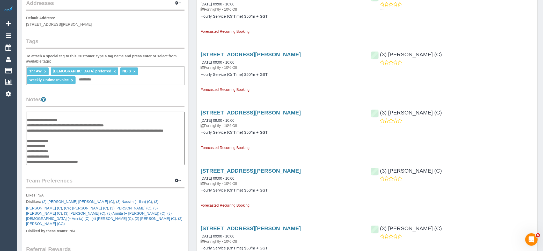
drag, startPoint x: 104, startPoint y: 152, endPoint x: 38, endPoint y: 151, distance: 65.5
click at [38, 151] on textarea at bounding box center [105, 137] width 159 height 53
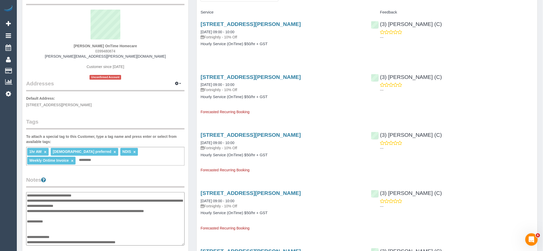
scroll to position [0, 0]
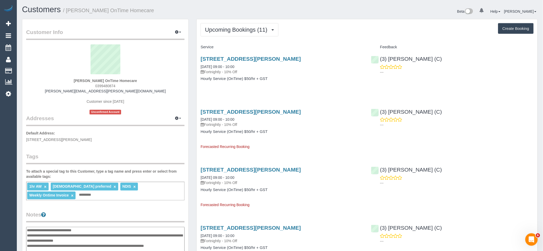
click at [172, 69] on sui-profile-pic at bounding box center [105, 61] width 151 height 34
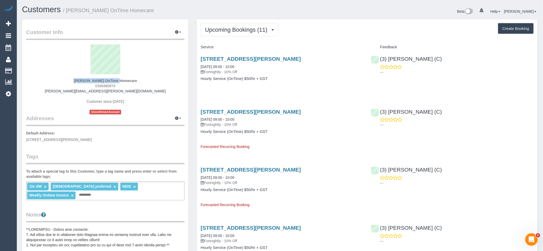
drag, startPoint x: 71, startPoint y: 78, endPoint x: 100, endPoint y: 81, distance: 29.2
click at [100, 81] on div "[PERSON_NAME] OnTime Homecare 0399480874 [PERSON_NAME][EMAIL_ADDRESS][PERSON_NA…" at bounding box center [105, 79] width 159 height 70
copy div "[PERSON_NAME]"
drag, startPoint x: 309, startPoint y: 61, endPoint x: 245, endPoint y: 57, distance: 64.1
click at [245, 57] on h3 "[STREET_ADDRESS][PERSON_NAME]" at bounding box center [282, 59] width 163 height 6
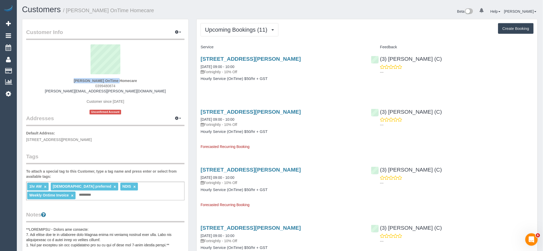
copy link "[GEOGRAPHIC_DATA]"
click at [339, 61] on h3 "[STREET_ADDRESS][PERSON_NAME]" at bounding box center [282, 59] width 163 height 6
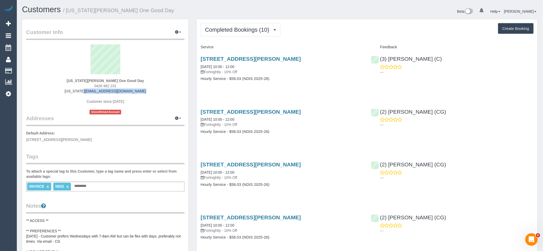
drag, startPoint x: 100, startPoint y: 91, endPoint x: 141, endPoint y: 91, distance: 41.2
click at [141, 91] on div "[US_STATE][PERSON_NAME] One Good Day 0426 982 231 [US_STATE][EMAIL_ADDRESS][DOM…" at bounding box center [105, 79] width 159 height 70
click at [247, 34] on button "Completed Bookings (10)" at bounding box center [241, 29] width 80 height 13
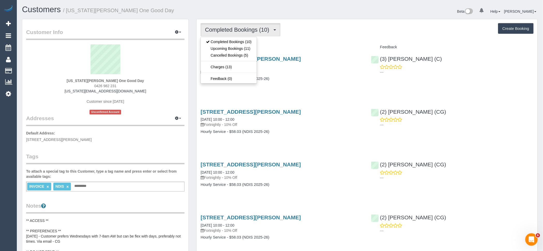
click at [257, 33] on button "Completed Bookings (10)" at bounding box center [241, 29] width 80 height 13
click at [253, 49] on link "Upcoming Bookings (11)" at bounding box center [229, 48] width 56 height 7
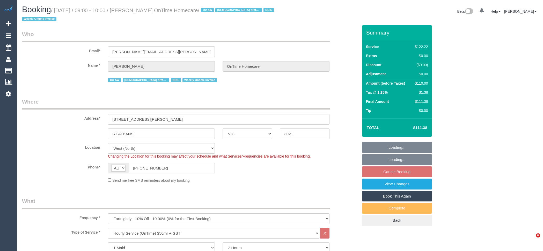
select select "VIC"
select select "object:1312"
select select "number:27"
select select "number:14"
select select "number:19"
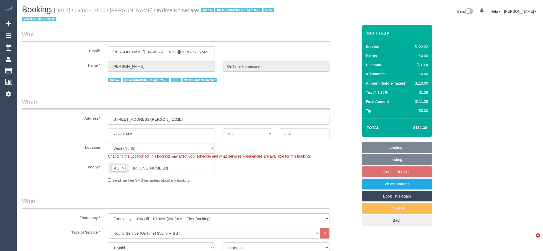
select select "number:22"
select select "number:35"
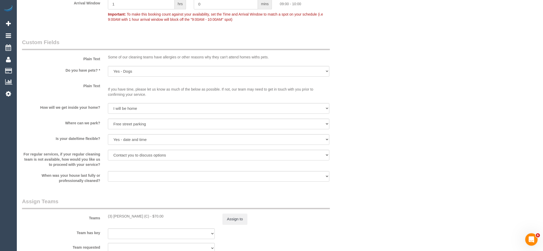
scroll to position [518, 0]
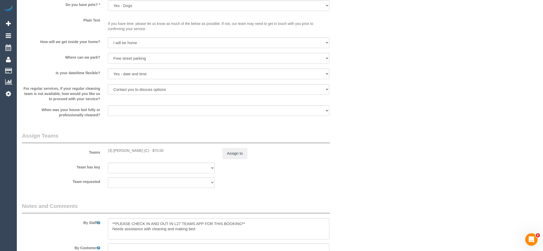
drag, startPoint x: 145, startPoint y: 151, endPoint x: 106, endPoint y: 151, distance: 38.9
click at [106, 151] on div "(3) [PERSON_NAME] (C) - $70.00" at bounding box center [161, 150] width 115 height 5
copy div "(3) [PERSON_NAME] (C)"
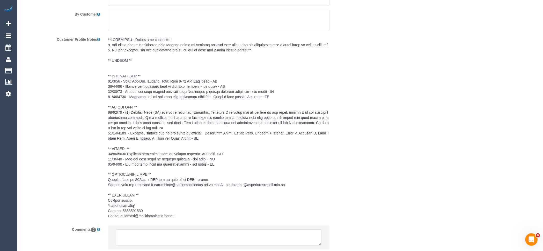
scroll to position [793, 0]
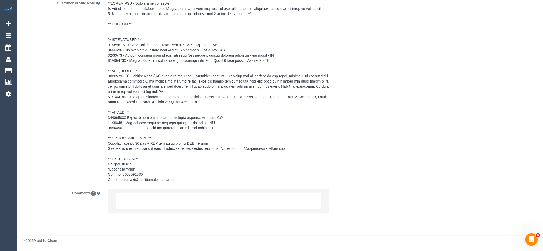
click at [182, 198] on textarea at bounding box center [219, 201] width 206 height 16
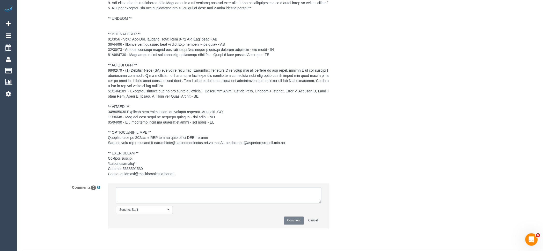
paste textarea "(3) [PERSON_NAME] (C)"
type textarea "(3) Sathmi Kusalya (C) unavailable 29/09 SC contacted via email"
click at [295, 224] on button "Comment" at bounding box center [294, 220] width 20 height 8
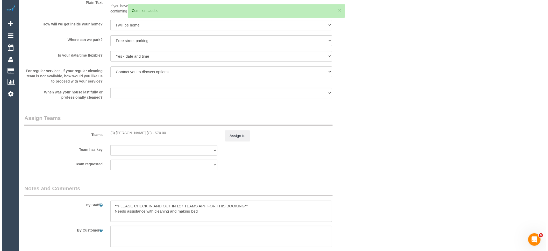
scroll to position [534, 0]
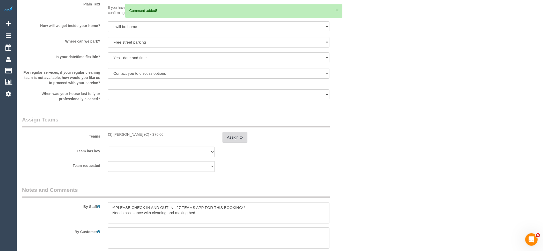
click at [230, 138] on button "Assign to" at bounding box center [235, 137] width 25 height 11
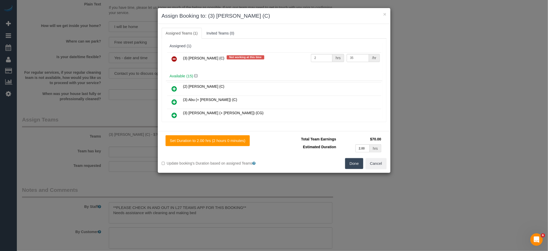
click at [176, 58] on icon at bounding box center [174, 59] width 5 height 6
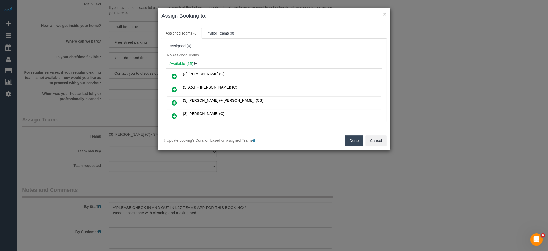
click at [353, 140] on button "Done" at bounding box center [354, 140] width 18 height 11
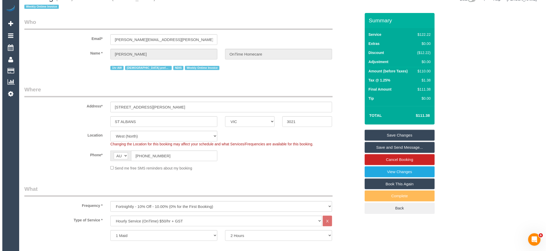
scroll to position [0, 0]
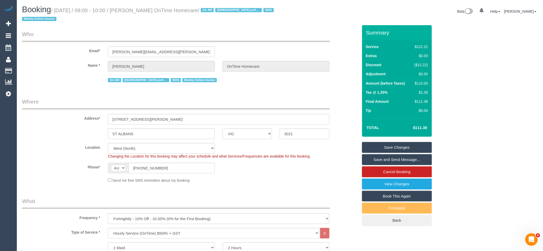
click at [406, 147] on link "Save Changes" at bounding box center [397, 147] width 70 height 11
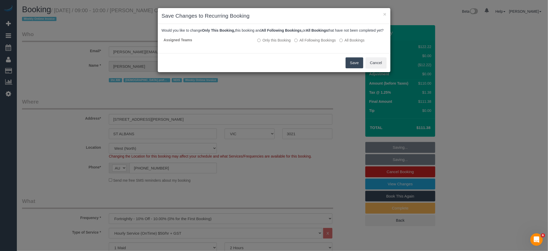
click at [359, 67] on button "Save" at bounding box center [355, 62] width 18 height 11
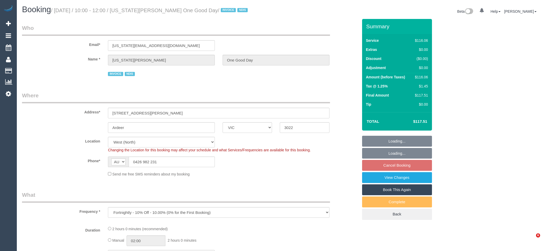
select select "VIC"
select select "object:1231"
select select "number:30"
select select "number:14"
select select "number:19"
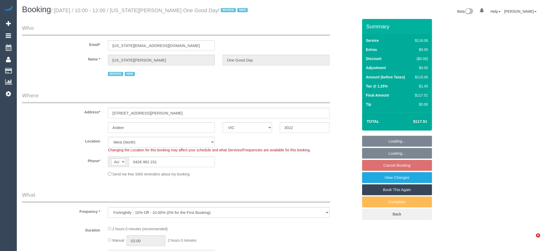
select select "number:23"
select select "number:34"
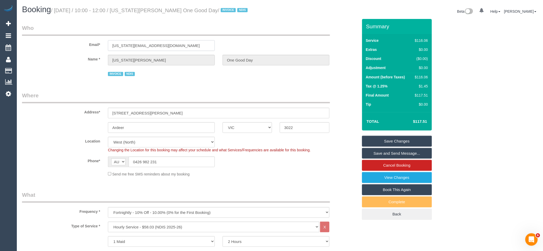
drag, startPoint x: 181, startPoint y: 47, endPoint x: 106, endPoint y: 48, distance: 74.6
click at [108, 46] on input "georgia.gillies44@outlook.com" at bounding box center [161, 45] width 107 height 11
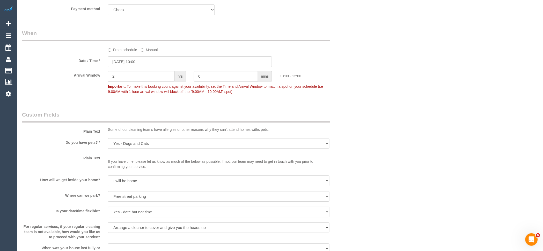
scroll to position [547, 0]
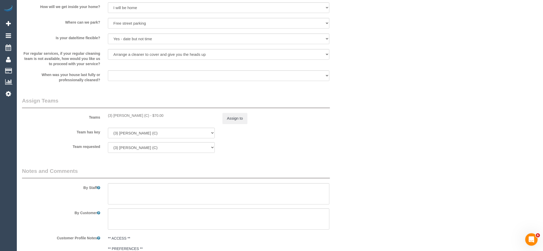
drag, startPoint x: 145, startPoint y: 116, endPoint x: 106, endPoint y: 114, distance: 39.1
click at [106, 114] on div "(3) [PERSON_NAME] (C) - $70.00" at bounding box center [161, 115] width 115 height 5
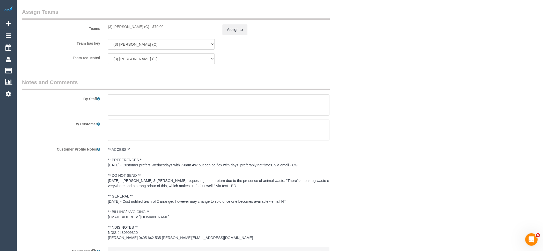
scroll to position [694, 0]
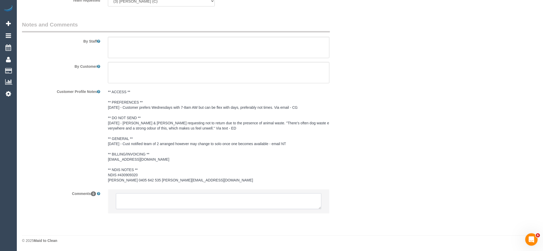
click at [171, 202] on textarea at bounding box center [219, 201] width 206 height 16
paste textarea "(3) [PERSON_NAME] (C)"
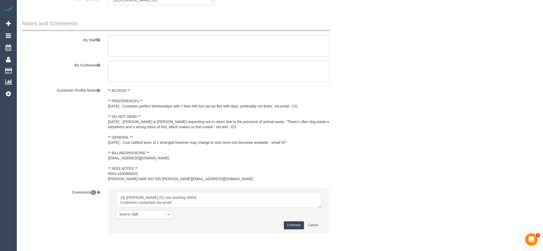
type textarea "(3) Sathmi Kusalya (C) not working 29/09 Customer contacted via email"
click at [287, 229] on button "Comment" at bounding box center [294, 225] width 20 height 8
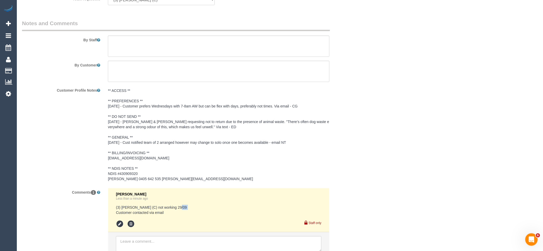
drag, startPoint x: 189, startPoint y: 208, endPoint x: 175, endPoint y: 206, distance: 14.7
click at [175, 206] on pre "(3) Sathmi Kusalya (C) not working 29/09 Customer contacted via email" at bounding box center [219, 209] width 206 height 10
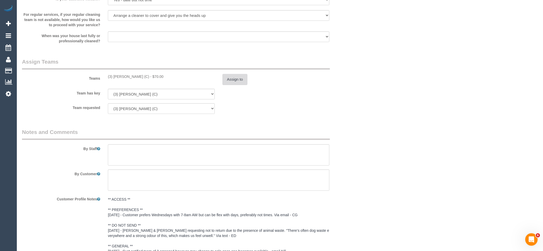
scroll to position [493, 0]
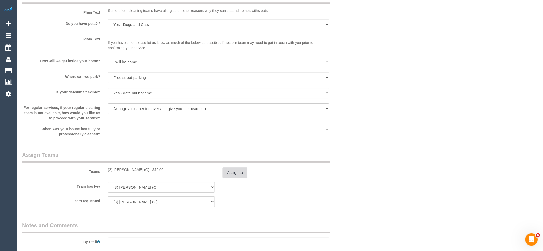
click at [236, 171] on button "Assign to" at bounding box center [235, 172] width 25 height 11
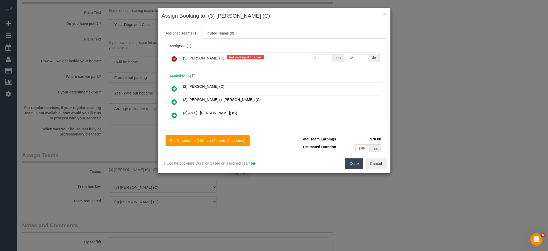
click at [178, 58] on link at bounding box center [174, 59] width 12 height 10
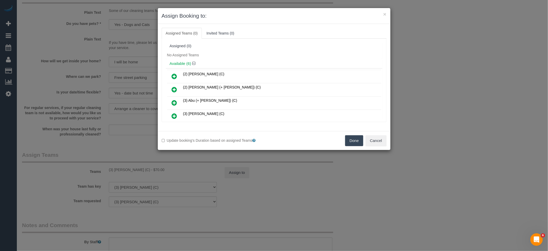
click at [358, 142] on button "Done" at bounding box center [354, 140] width 18 height 11
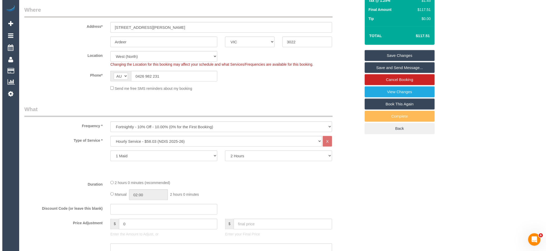
scroll to position [0, 0]
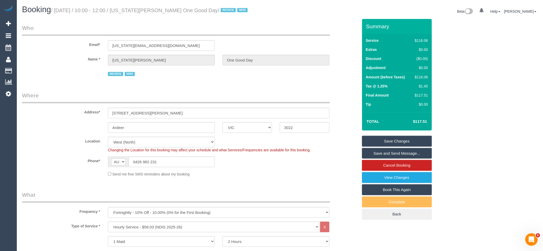
click at [407, 145] on link "Save Changes" at bounding box center [397, 140] width 70 height 11
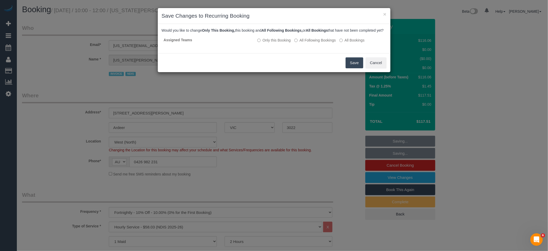
click at [351, 63] on button "Save" at bounding box center [355, 62] width 18 height 11
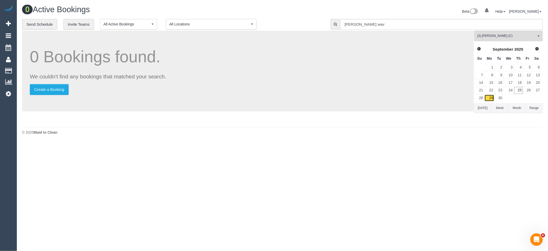
click at [489, 97] on link "29" at bounding box center [489, 97] width 10 height 7
click at [512, 37] on span "(3) [PERSON_NAME] (C)" at bounding box center [506, 36] width 59 height 4
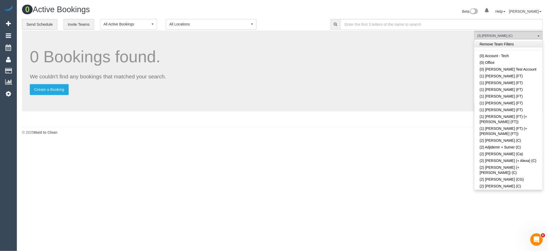
click at [495, 45] on link "Remove Team Filters" at bounding box center [508, 44] width 68 height 7
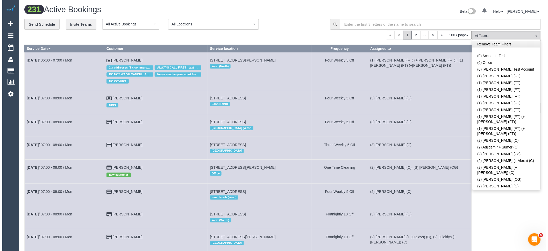
scroll to position [881, 0]
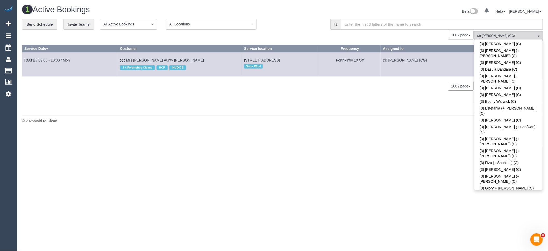
drag, startPoint x: 410, startPoint y: 134, endPoint x: 420, endPoint y: 132, distance: 10.6
click at [410, 134] on body "0 Beta Your Notifications You have 0 alerts Add Booking Bookings Active Booking…" at bounding box center [274, 125] width 548 height 251
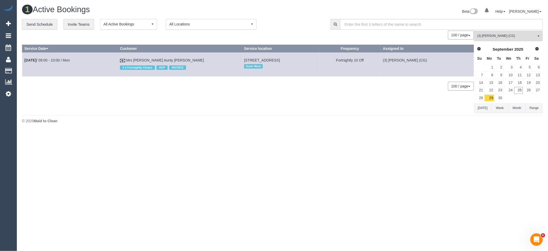
click at [479, 104] on button "[DATE]" at bounding box center [482, 108] width 17 height 10
click at [538, 50] on span "Next" at bounding box center [537, 48] width 4 height 4
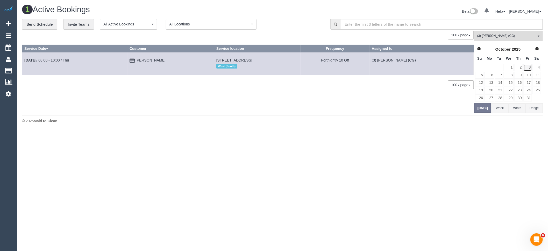
click at [529, 67] on link "3" at bounding box center [527, 67] width 9 height 7
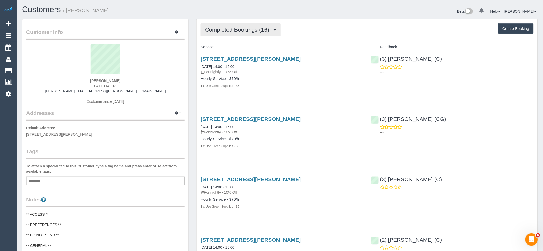
click at [250, 36] on button "Completed Bookings (16)" at bounding box center [241, 29] width 80 height 13
click at [248, 50] on link "Upcoming Bookings (11)" at bounding box center [229, 48] width 56 height 7
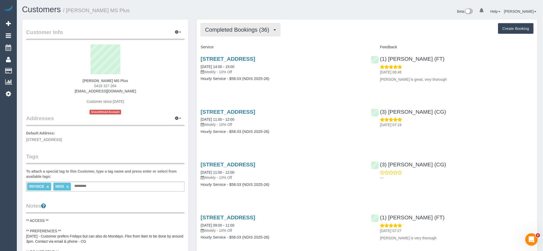
click at [234, 34] on button "Completed Bookings (36)" at bounding box center [241, 29] width 80 height 13
click at [237, 47] on link "Upcoming Bookings (11)" at bounding box center [229, 48] width 56 height 7
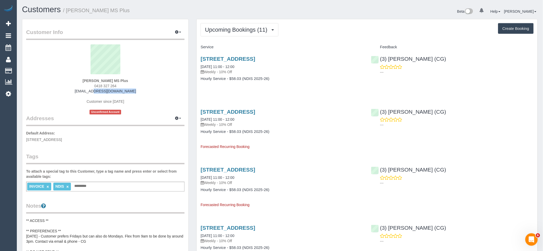
drag, startPoint x: 131, startPoint y: 91, endPoint x: 55, endPoint y: 91, distance: 76.4
click at [55, 91] on div "[PERSON_NAME] MS Plus 0418 327 264 [EMAIL_ADDRESS][DOMAIN_NAME] Customer since …" at bounding box center [105, 79] width 159 height 70
copy link "[EMAIL_ADDRESS][DOMAIN_NAME]"
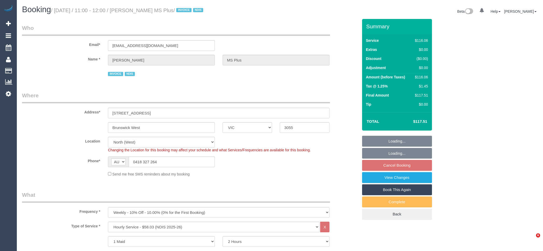
select select "VIC"
select select "number:28"
select select "number:14"
select select "number:19"
select select "number:36"
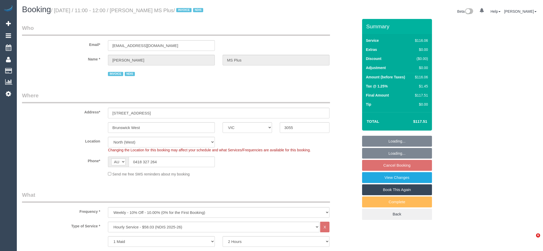
select select "number:35"
select select "object:1484"
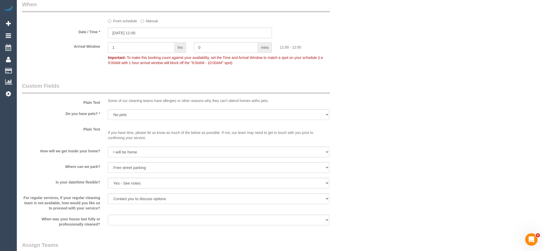
scroll to position [547, 0]
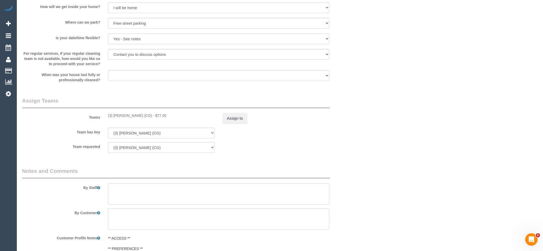
drag, startPoint x: 145, startPoint y: 116, endPoint x: 103, endPoint y: 117, distance: 41.5
click at [103, 117] on div "Teams (3) [PERSON_NAME] (CG) - $77.00 Assign to" at bounding box center [190, 110] width 344 height 27
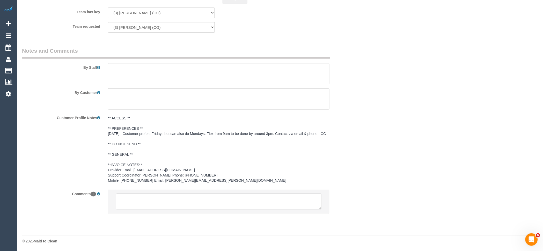
scroll to position [668, 0]
click at [170, 202] on textarea at bounding box center [219, 201] width 206 height 16
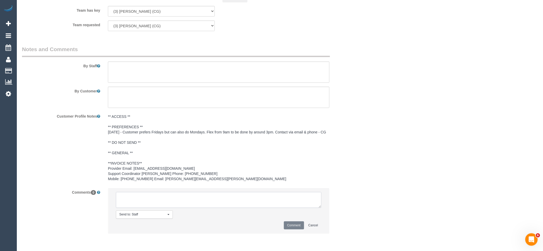
paste textarea "(3) [PERSON_NAME] (CG)"
drag, startPoint x: 180, startPoint y: 207, endPoint x: 119, endPoint y: 202, distance: 61.3
click at [119, 202] on textarea at bounding box center [219, 200] width 206 height 16
type textarea "(3) [PERSON_NAME] (CG) not working 03/10 Customer contacted via email"
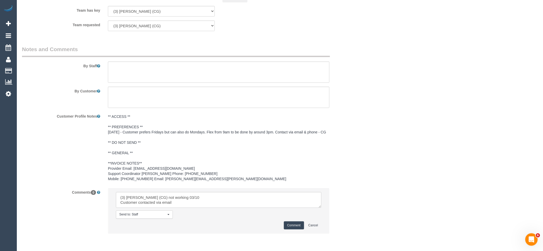
click at [291, 223] on button "Comment" at bounding box center [294, 225] width 20 height 8
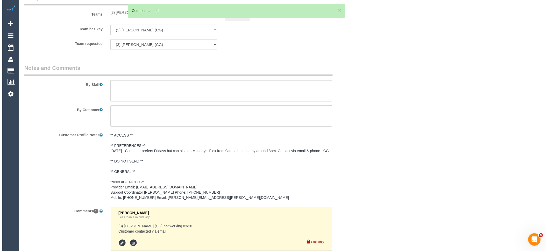
scroll to position [639, 0]
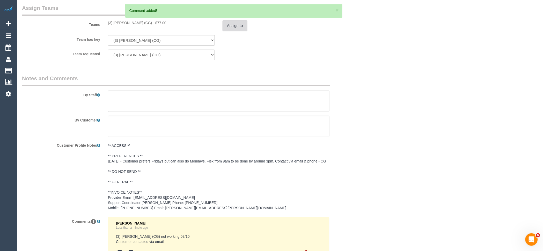
click at [240, 28] on button "Assign to" at bounding box center [235, 25] width 25 height 11
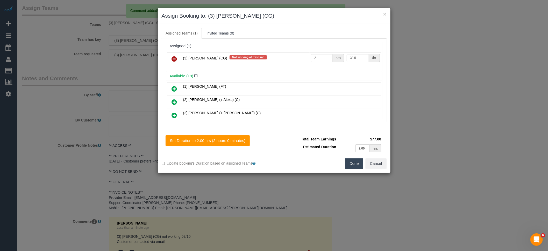
click at [176, 58] on icon at bounding box center [174, 59] width 5 height 6
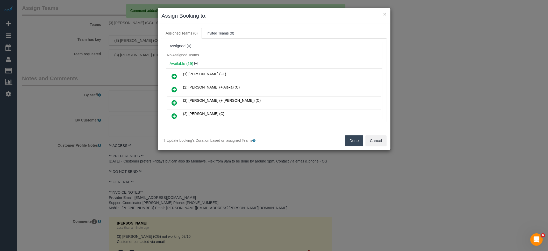
click at [353, 140] on button "Done" at bounding box center [354, 140] width 18 height 11
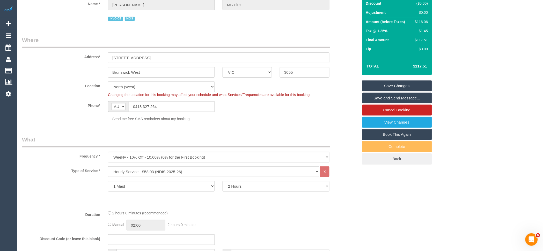
scroll to position [0, 0]
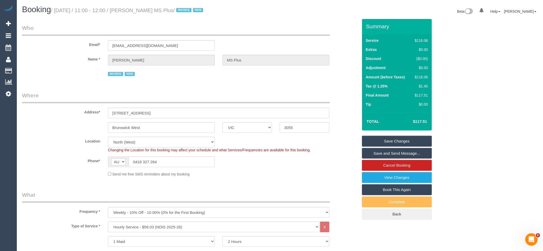
click at [399, 141] on link "Save Changes" at bounding box center [397, 140] width 70 height 11
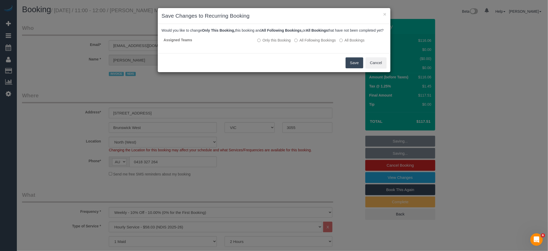
click at [363, 66] on button "Save" at bounding box center [355, 62] width 18 height 11
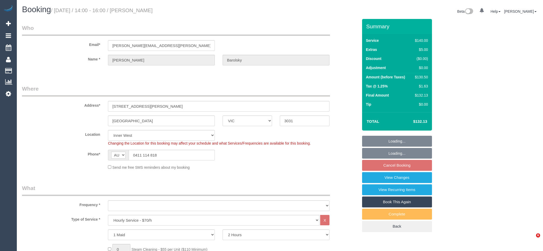
select select "VIC"
select select "object:1530"
select select "string:stripe-pm_1QpiC62GScqysDRV2RKlphUI"
select select "number:27"
select select "number:14"
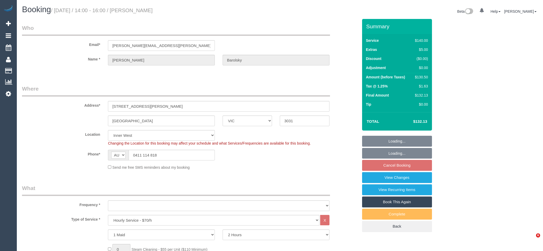
select select "number:19"
select select "number:22"
select select "number:34"
select select "number:11"
select select "object:1549"
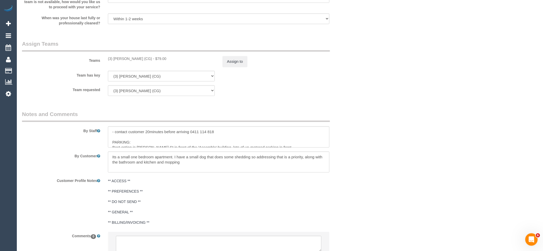
scroll to position [796, 0]
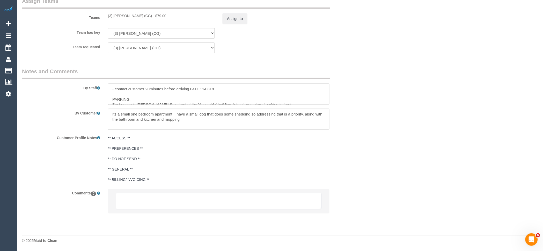
click at [190, 201] on textarea at bounding box center [219, 201] width 206 height 16
paste textarea "(3) [PERSON_NAME] (CG) not working 03/10 Customer contacted via email"
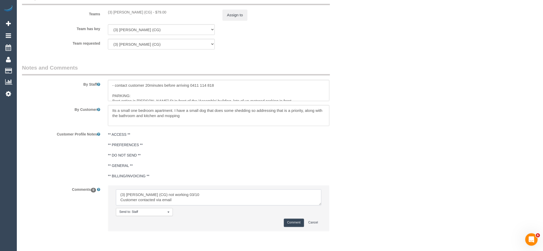
type textarea "(3) [PERSON_NAME] (CG) not working 03/10 Customer contacted via email"
click at [297, 223] on button "Comment" at bounding box center [294, 222] width 20 height 8
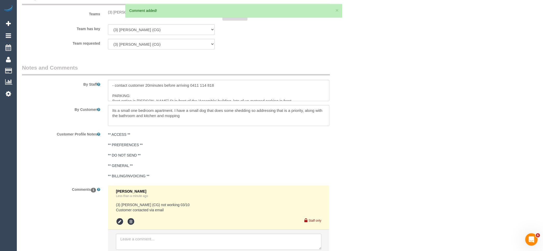
click at [234, 20] on button "Assign to" at bounding box center [235, 15] width 25 height 11
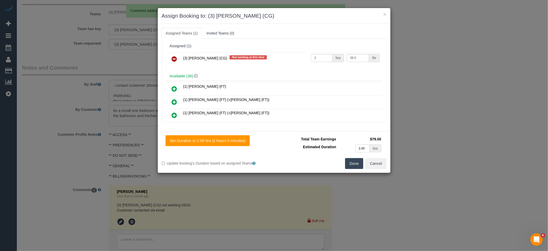
click at [173, 58] on icon at bounding box center [174, 59] width 5 height 6
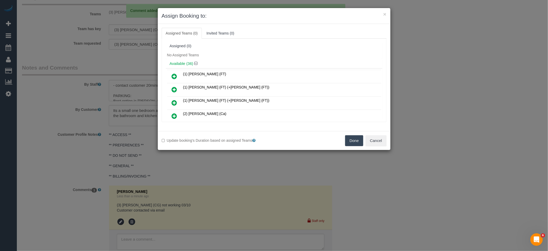
click at [349, 142] on button "Done" at bounding box center [354, 140] width 18 height 11
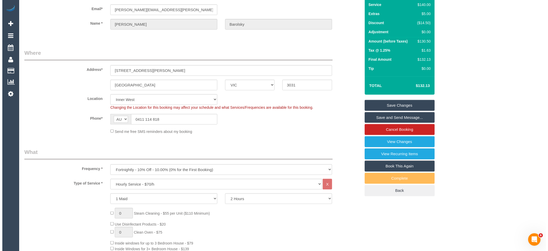
scroll to position [0, 0]
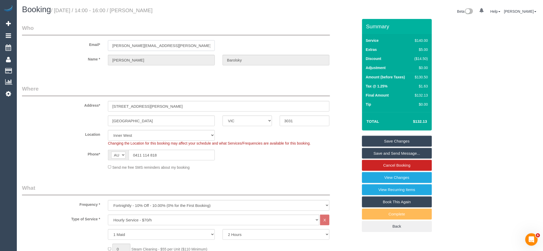
drag, startPoint x: 151, startPoint y: 47, endPoint x: 102, endPoint y: 58, distance: 49.8
click at [102, 50] on div "Email* vanessa.barolsky@outlook.com" at bounding box center [190, 37] width 344 height 27
click at [398, 139] on link "Save Changes" at bounding box center [397, 140] width 70 height 11
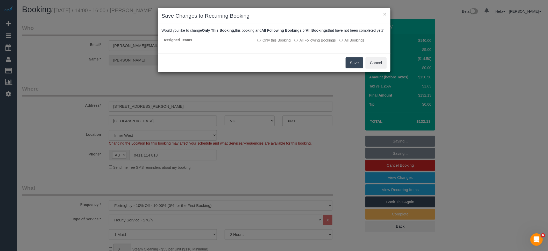
click at [360, 67] on button "Save" at bounding box center [355, 62] width 18 height 11
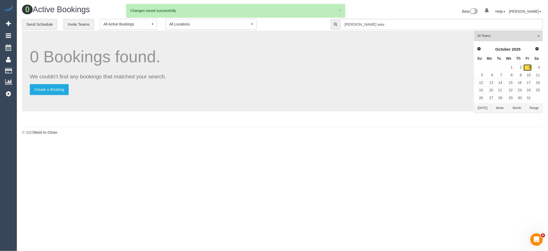
click at [530, 69] on link "3" at bounding box center [527, 67] width 9 height 7
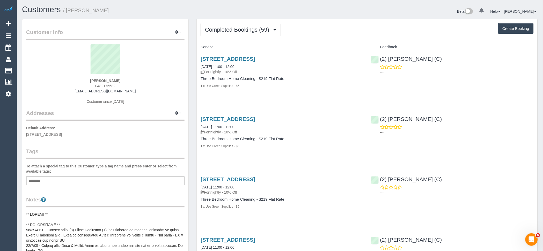
scroll to position [1582, 543]
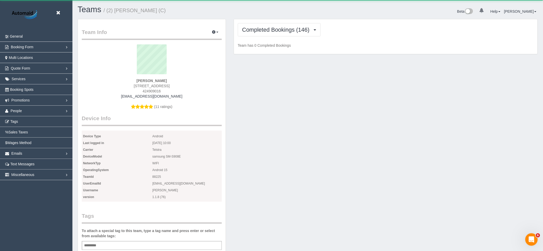
scroll to position [480, 543]
click at [281, 28] on span "Completed Bookings (146)" at bounding box center [277, 29] width 70 height 6
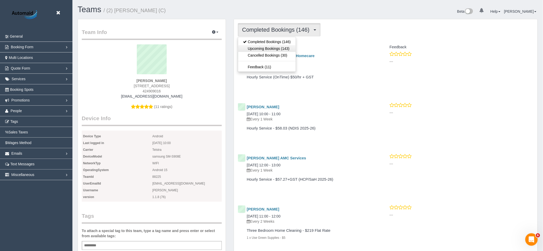
scroll to position [1377, 543]
click at [280, 49] on link "Upcoming Bookings (143)" at bounding box center [267, 48] width 58 height 7
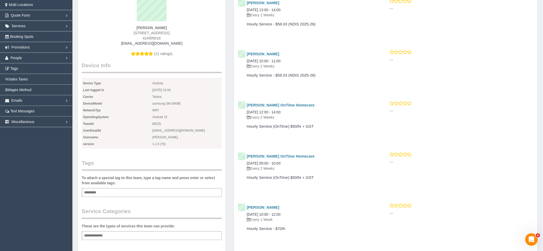
scroll to position [0, 0]
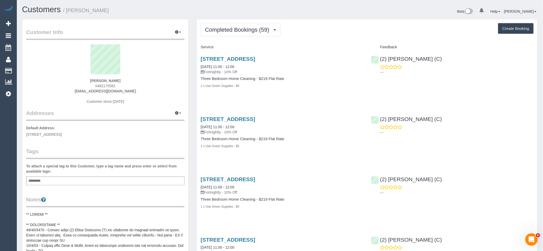
drag, startPoint x: 108, startPoint y: 90, endPoint x: 60, endPoint y: 90, distance: 48.7
click at [60, 90] on div "Holly Matthews 0482175582 hollymatthews17@gmail.com Customer since 2022" at bounding box center [105, 76] width 159 height 65
copy link "hollymatthews17@gmail.com"
click at [233, 31] on span "Completed Bookings (59)" at bounding box center [238, 29] width 67 height 6
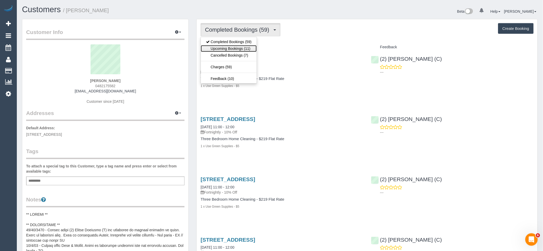
click at [232, 48] on link "Upcoming Bookings (11)" at bounding box center [229, 48] width 56 height 7
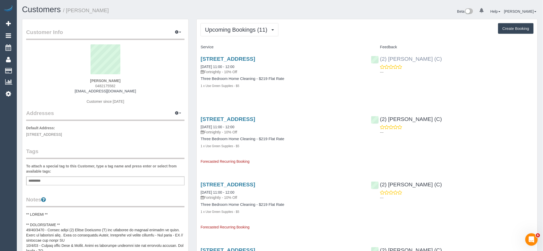
drag, startPoint x: 441, startPoint y: 56, endPoint x: 380, endPoint y: 60, distance: 61.3
click at [380, 60] on div "(2) Nicole Condello (C) ---" at bounding box center [453, 63] width 170 height 25
copy link "(2) Nicole Condello (C)"
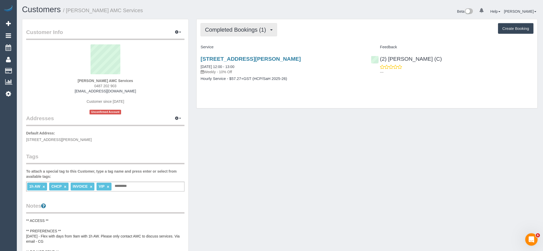
click at [241, 31] on span "Completed Bookings (1)" at bounding box center [237, 29] width 64 height 6
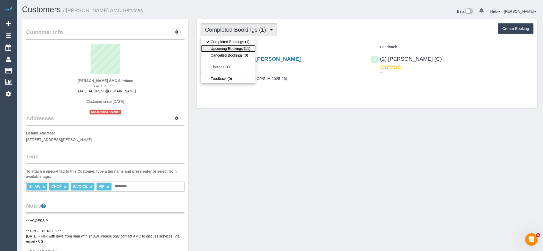
click at [247, 50] on link "Upcoming Bookings (11)" at bounding box center [228, 48] width 55 height 7
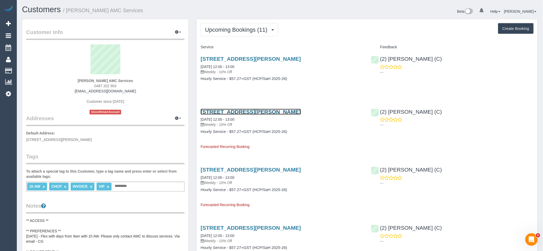
click at [261, 114] on link "[STREET_ADDRESS][PERSON_NAME]" at bounding box center [251, 112] width 100 height 6
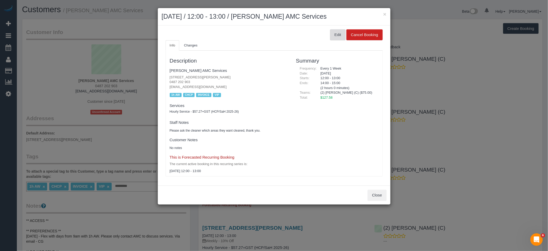
click at [339, 37] on button "Edit" at bounding box center [338, 34] width 16 height 11
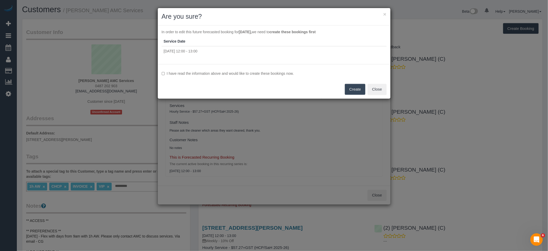
click at [247, 74] on label "I have read the information above and would like to create these bookings now." at bounding box center [274, 73] width 225 height 5
click at [351, 87] on button "Create" at bounding box center [355, 89] width 20 height 11
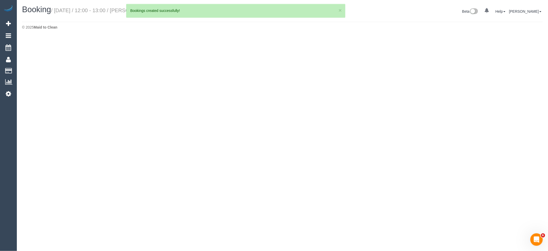
select select "VIC"
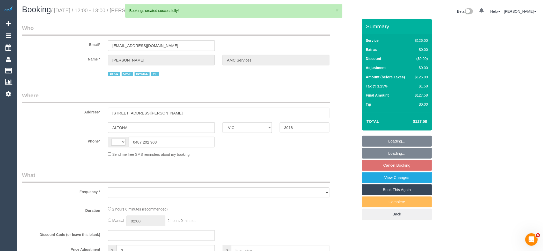
select select "string:AU"
select select "object:1229"
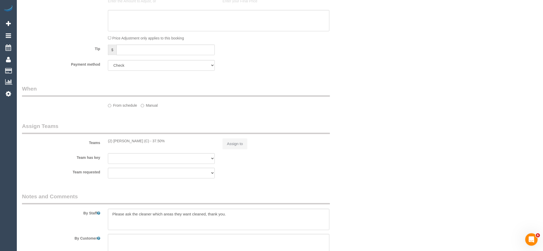
select select "120"
select select "number:28"
select select "number:14"
select select "number:19"
select select "number:24"
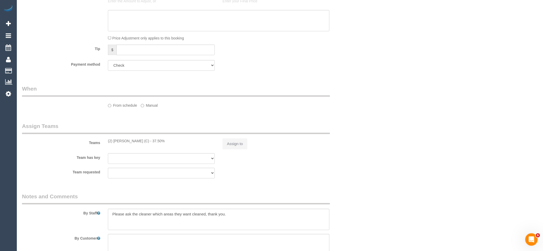
select select "number:35"
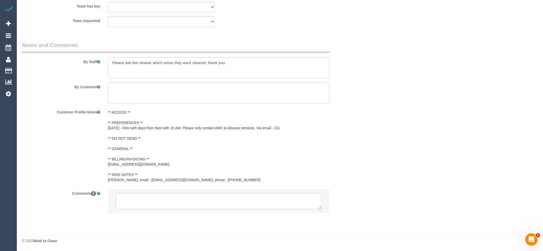
select select "object:1445"
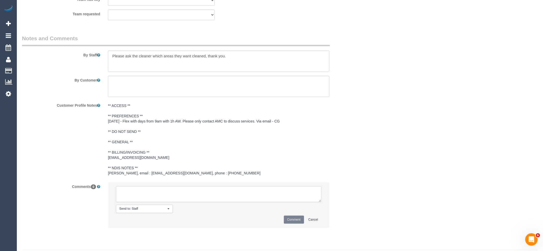
click at [191, 202] on textarea at bounding box center [219, 194] width 206 height 16
paste textarea "(2) Nicole Condello (C) resigned last day 05/10 Customer contacted via email"
click at [125, 202] on textarea at bounding box center [219, 194] width 206 height 16
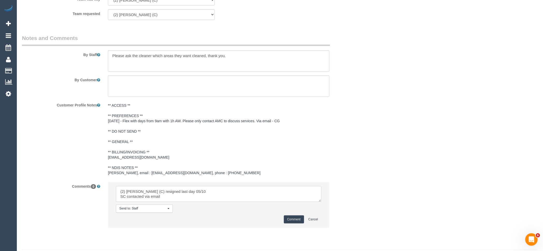
type textarea "(2) Nicole Condello (C) resigned last day 05/10 SC contacted via email"
click at [296, 223] on button "Comment" at bounding box center [294, 219] width 20 height 8
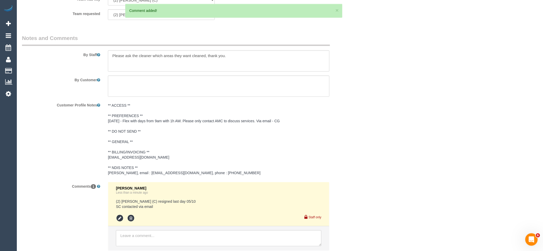
click at [210, 175] on pre "** ACCESS ** ** PREFERENCES ** 16/09/25 - Flex with days from 9am with 1h AW. P…" at bounding box center [219, 139] width 222 height 73
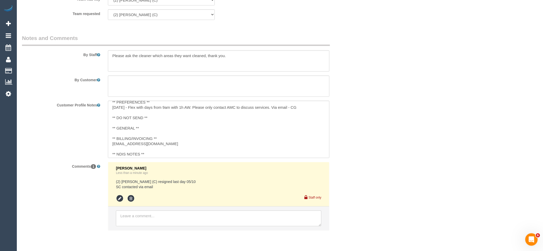
scroll to position [20, 0]
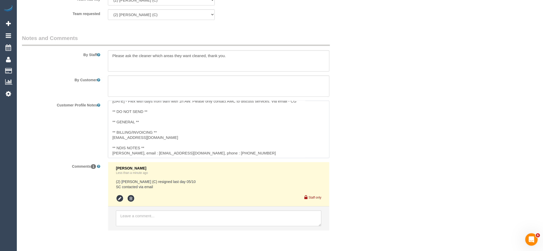
drag, startPoint x: 226, startPoint y: 158, endPoint x: 160, endPoint y: 160, distance: 66.9
click at [160, 158] on textarea "** ACCESS ** ** PREFERENCES ** 16/09/25 - Flex with days from 9am with 1h AW. P…" at bounding box center [219, 129] width 222 height 57
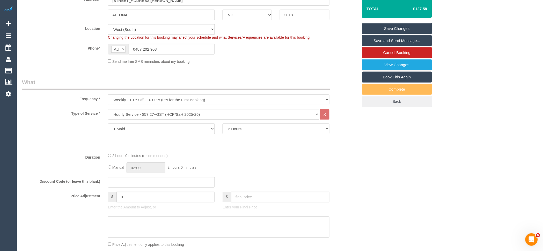
scroll to position [0, 0]
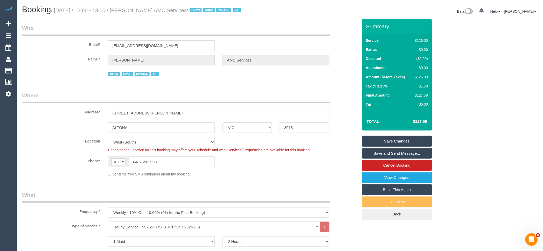
drag, startPoint x: 191, startPoint y: 10, endPoint x: 137, endPoint y: 10, distance: 53.6
click at [137, 10] on small "/ October 07, 2025 / 12:00 - 13:00 / Mrs Nicholina Schembri AMC Services / 1h A…" at bounding box center [147, 11] width 192 height 6
drag, startPoint x: 84, startPoint y: 132, endPoint x: 4, endPoint y: 124, distance: 80.5
click at [77, 131] on div "ALTONA ACT NSW NT QLD SA TAS VIC WA 3018" at bounding box center [190, 127] width 344 height 11
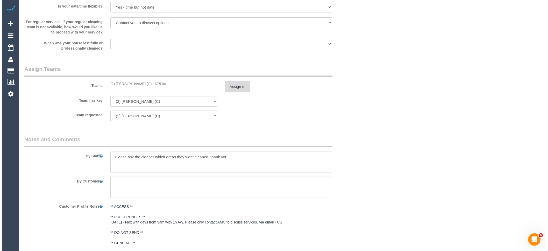
scroll to position [576, 0]
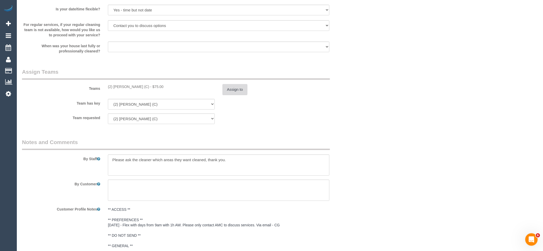
click at [233, 95] on button "Assign to" at bounding box center [235, 89] width 25 height 11
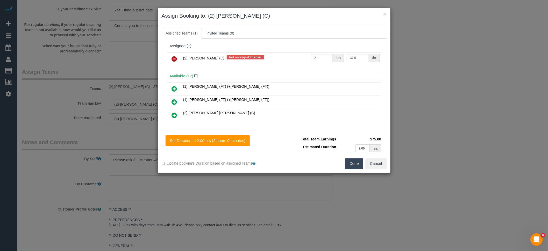
click at [174, 59] on icon at bounding box center [174, 59] width 5 height 6
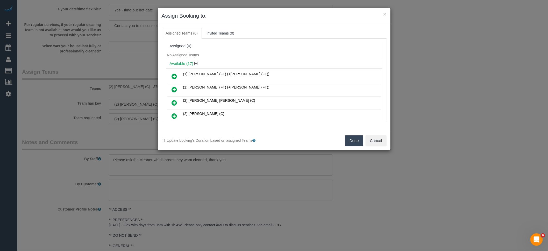
click at [349, 138] on button "Done" at bounding box center [354, 140] width 18 height 11
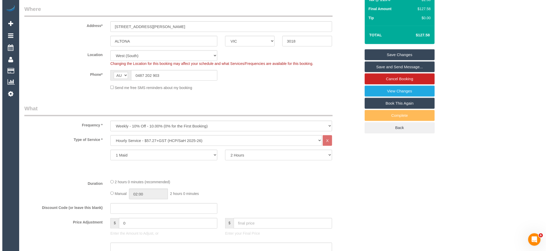
scroll to position [0, 0]
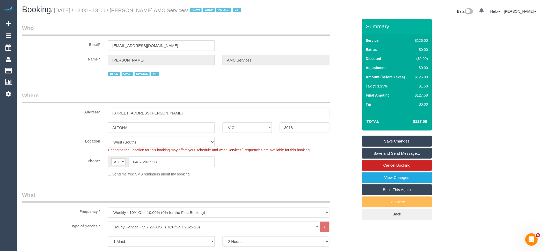
click at [414, 146] on link "Save Changes" at bounding box center [397, 140] width 70 height 11
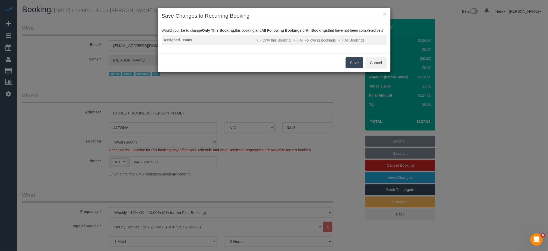
click at [320, 43] on label "All Following Bookings" at bounding box center [314, 40] width 41 height 5
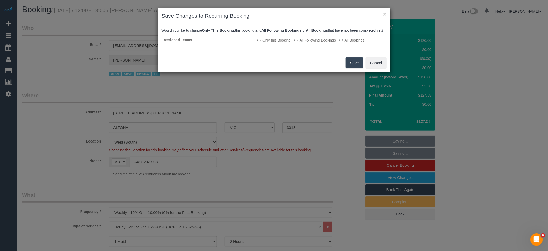
click at [351, 68] on button "Save" at bounding box center [355, 62] width 18 height 11
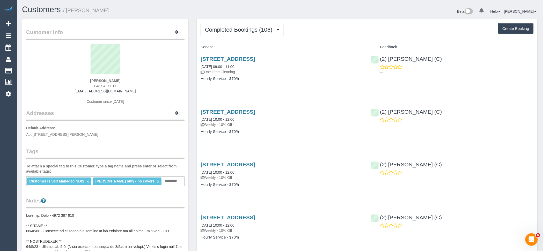
click at [136, 94] on div "[PERSON_NAME] 0487 427 017 [EMAIL_ADDRESS][DOMAIN_NAME] Customer since [DATE]" at bounding box center [105, 76] width 159 height 65
drag, startPoint x: 136, startPoint y: 94, endPoint x: 64, endPoint y: 94, distance: 72.0
click at [62, 94] on div "Rebekah Cross 0487 427 017 rcross11@hotmail.com Customer since 2018" at bounding box center [105, 76] width 159 height 65
click at [148, 85] on div "Rebekah Cross 0487 427 017 rcross11@hotmail.com Customer since 2018" at bounding box center [105, 76] width 159 height 65
drag, startPoint x: 143, startPoint y: 89, endPoint x: 48, endPoint y: 92, distance: 95.4
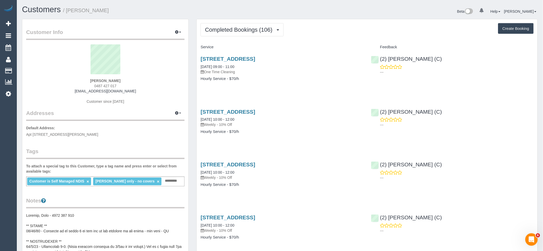
click at [49, 92] on div "Rebekah Cross 0487 427 017 rcross11@hotmail.com Customer since 2018" at bounding box center [105, 76] width 159 height 65
copy link "rcross11@hotmail.com"
drag, startPoint x: 231, startPoint y: 30, endPoint x: 240, endPoint y: 45, distance: 17.7
click at [231, 30] on span "Completed Bookings (106)" at bounding box center [240, 29] width 70 height 6
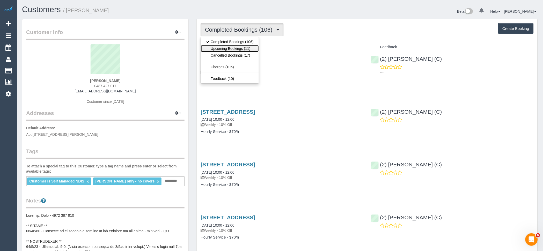
click at [240, 47] on link "Upcoming Bookings (11)" at bounding box center [230, 48] width 58 height 7
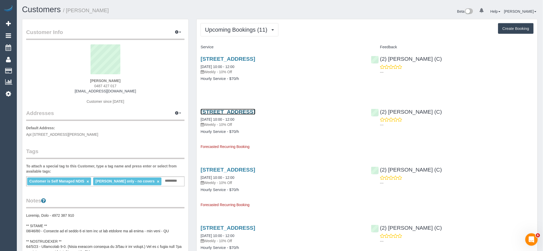
click at [255, 111] on link "33 Piccolo Circuit, Willliamstown, VIC 3016" at bounding box center [228, 112] width 55 height 6
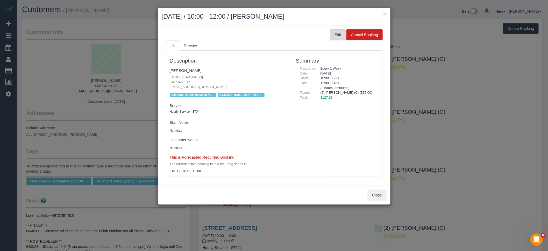
click at [341, 37] on button "Edit" at bounding box center [338, 34] width 16 height 11
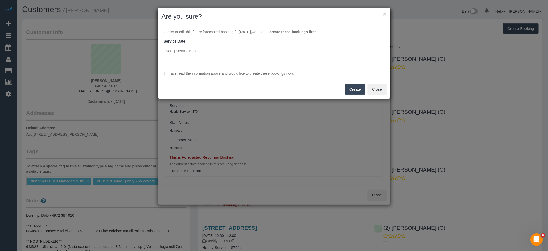
click at [206, 71] on label "I have read the information above and would like to create these bookings now." at bounding box center [274, 73] width 225 height 5
click at [358, 92] on button "Create" at bounding box center [355, 89] width 20 height 11
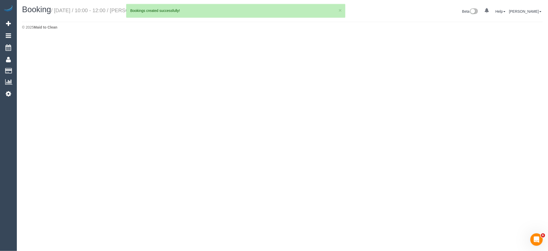
select select "VIC"
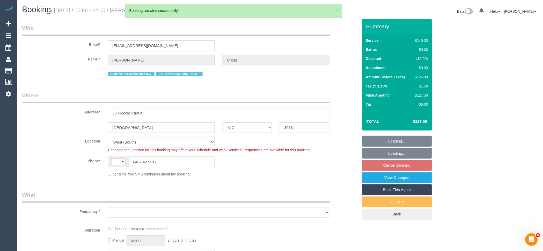
select select "string:AU"
select select "object:2101"
select select "string:stripe-card_1DJV5e2GScqysDRVNr8YZkTZ"
select select "object:2106"
select select "number:29"
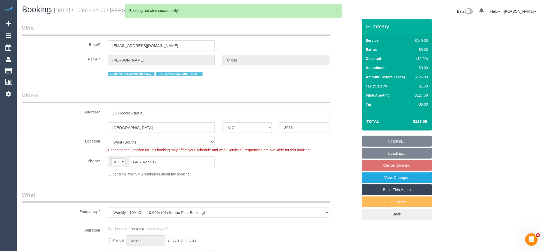
select select "number:14"
select select "number:18"
select select "number:25"
select select "number:33"
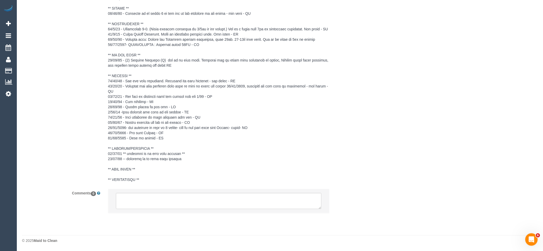
select select "spot3"
click at [206, 200] on textarea at bounding box center [219, 201] width 206 height 16
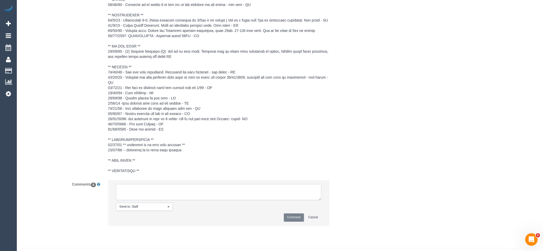
paste textarea "(2) [PERSON_NAME] (C) resigned last day 05/10 Customer contacted via email"
type textarea "(2) [PERSON_NAME] (C) resigned last day 05/10 Customer contacted via email"
click at [297, 221] on button "Comment" at bounding box center [294, 217] width 20 height 8
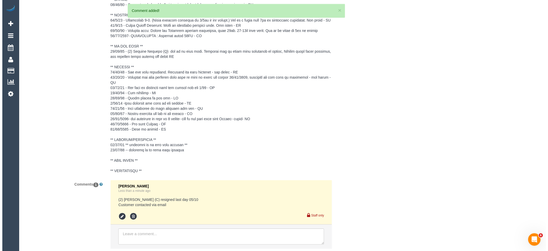
scroll to position [689, 0]
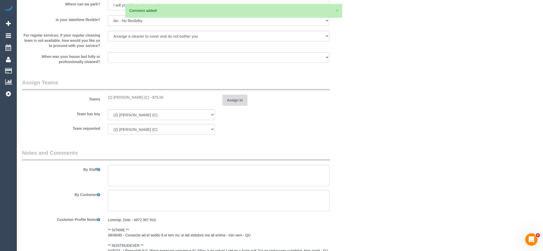
click at [242, 102] on button "Assign to" at bounding box center [235, 100] width 25 height 11
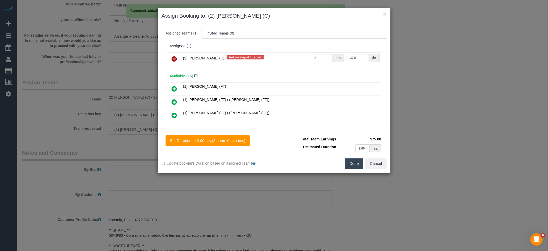
click at [172, 55] on link at bounding box center [174, 59] width 12 height 10
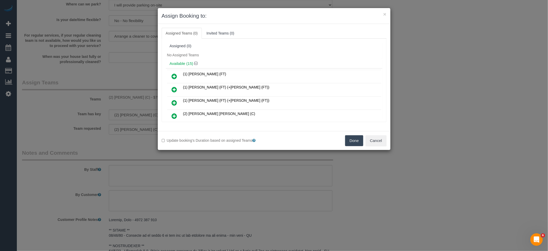
click at [352, 138] on button "Done" at bounding box center [354, 140] width 18 height 11
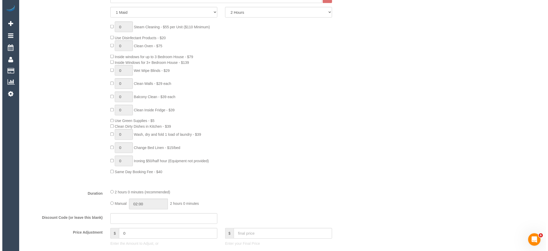
scroll to position [0, 0]
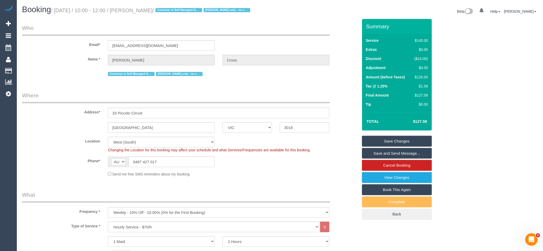
click at [407, 142] on link "Save Changes" at bounding box center [397, 140] width 70 height 11
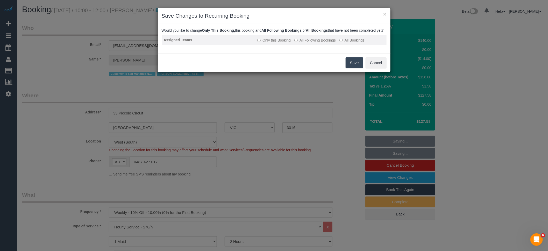
click at [313, 43] on label "All Following Bookings" at bounding box center [314, 40] width 41 height 5
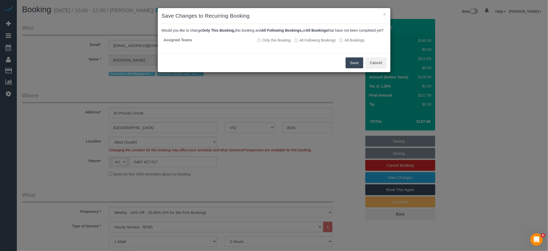
click at [353, 66] on button "Save" at bounding box center [355, 62] width 18 height 11
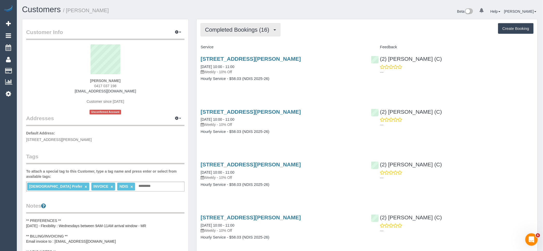
click at [237, 28] on span "Completed Bookings (16)" at bounding box center [238, 29] width 67 height 6
click at [372, 45] on div "Feedback" at bounding box center [453, 47] width 170 height 9
drag, startPoint x: 138, startPoint y: 92, endPoint x: 16, endPoint y: 94, distance: 121.2
click at [134, 79] on div "Elizabeth Meilak 0417 037 198 riviera@bigpond.net.au Customer since 2025 Unconf…" at bounding box center [105, 79] width 159 height 70
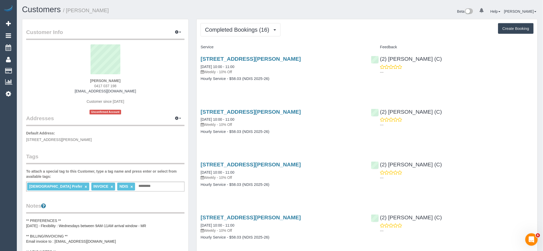
drag, startPoint x: 135, startPoint y: 92, endPoint x: 20, endPoint y: 94, distance: 114.5
click at [67, 92] on div "Elizabeth Meilak 0417 037 198 riviera@bigpond.net.au Customer since 2025 Unconf…" at bounding box center [105, 79] width 159 height 70
copy link "riviera@bigpond.net.au"
click at [244, 25] on button "Completed Bookings (16)" at bounding box center [241, 29] width 80 height 13
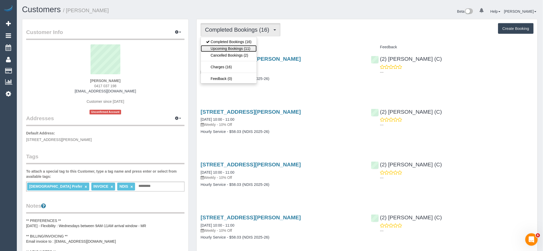
click at [247, 49] on link "Upcoming Bookings (11)" at bounding box center [229, 48] width 56 height 7
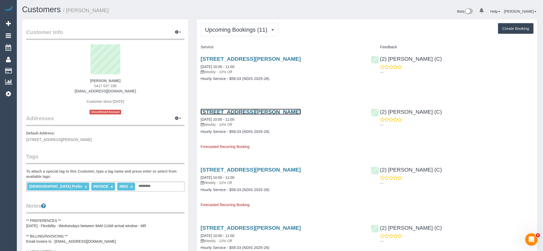
click at [215, 112] on link "13 Walker Street, Newport, VIC 3015" at bounding box center [251, 112] width 100 height 6
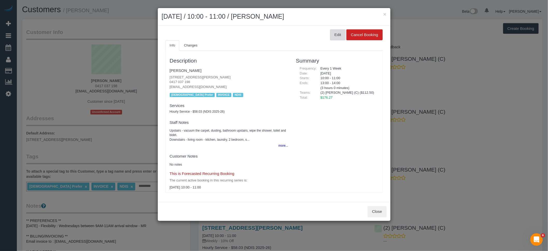
click at [340, 32] on button "Edit" at bounding box center [338, 34] width 16 height 11
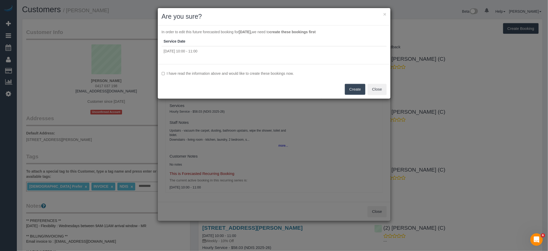
click at [261, 72] on label "I have read the information above and would like to create these bookings now." at bounding box center [274, 73] width 225 height 5
click at [375, 90] on button "Close" at bounding box center [377, 89] width 19 height 11
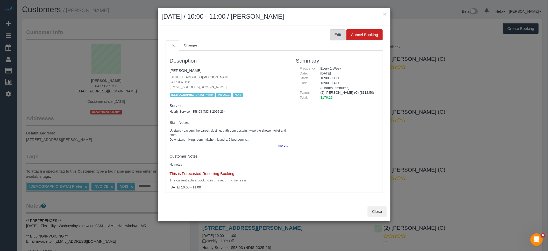
click at [338, 35] on button "Edit" at bounding box center [338, 34] width 16 height 11
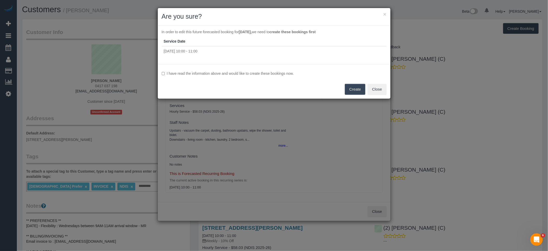
click at [232, 71] on label "I have read the information above and would like to create these bookings now." at bounding box center [274, 73] width 225 height 5
click at [349, 88] on button "Create" at bounding box center [355, 89] width 20 height 11
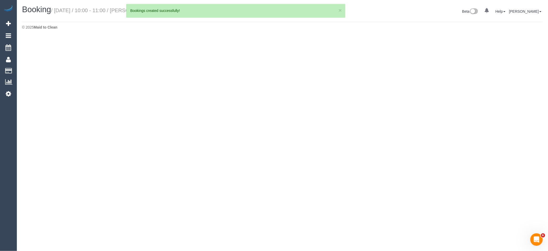
select select "VIC"
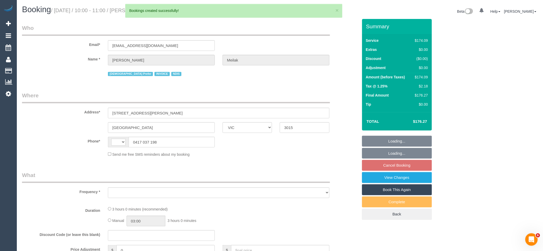
select select "string:AU"
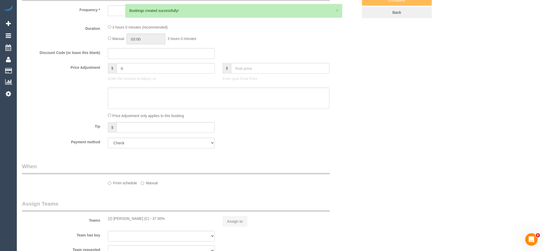
select select "object:1780"
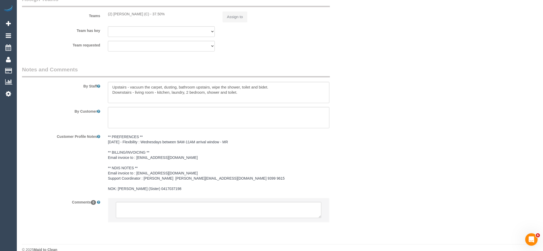
select select "180"
select select "number:28"
select select "number:14"
select select "number:19"
select select "number:25"
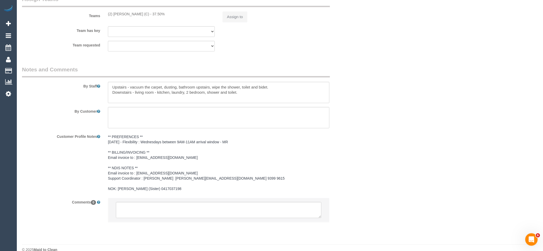
select select "number:35"
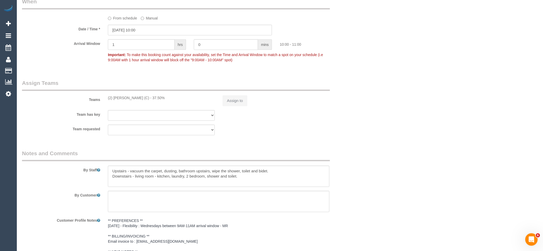
select select "object:2004"
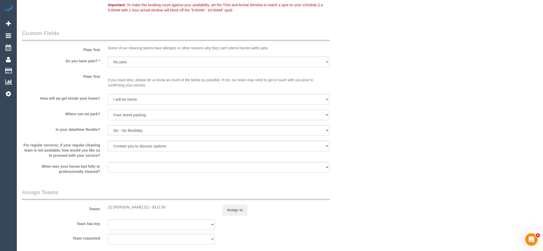
scroll to position [658, 0]
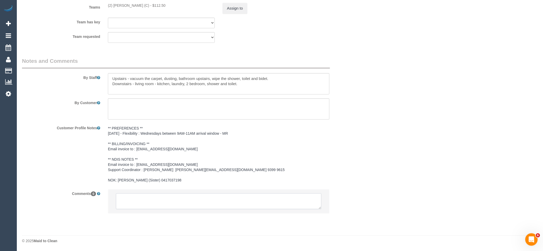
click at [211, 206] on textarea at bounding box center [219, 201] width 206 height 16
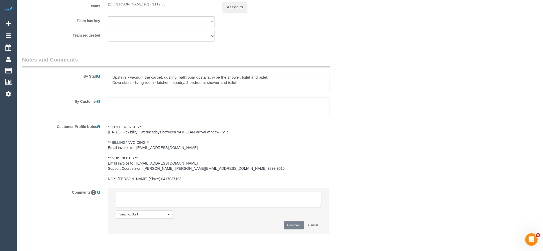
paste textarea "(2) [PERSON_NAME] (C) resigned last day 05/10 Customer contacted via email"
type textarea "(2) [PERSON_NAME] (C) resigned last day 05/10 Customer contacted via email"
drag, startPoint x: 296, startPoint y: 224, endPoint x: 277, endPoint y: 177, distance: 50.8
click at [297, 224] on button "Comment" at bounding box center [294, 225] width 20 height 8
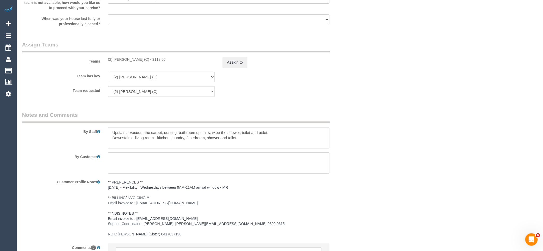
scroll to position [571, 0]
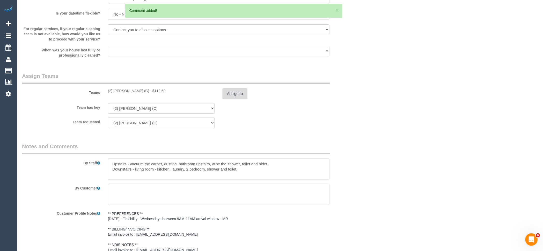
click at [235, 97] on button "Assign to" at bounding box center [235, 93] width 25 height 11
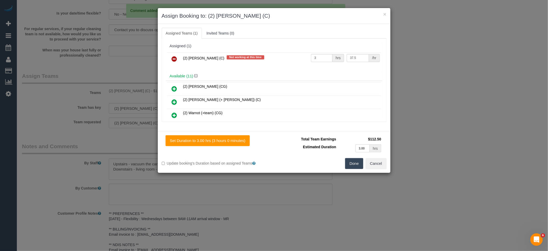
click at [178, 59] on link at bounding box center [174, 59] width 12 height 10
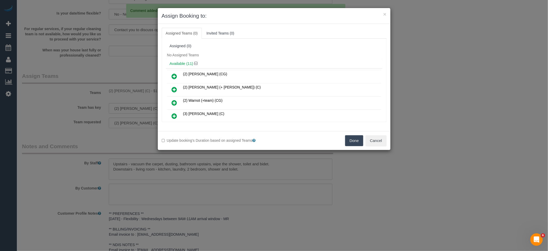
click at [360, 136] on button "Done" at bounding box center [354, 140] width 18 height 11
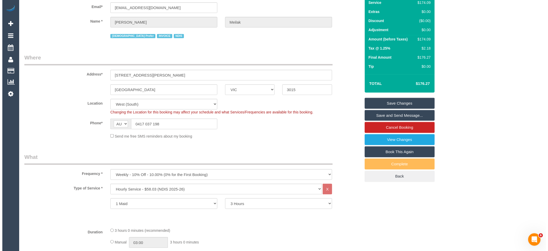
scroll to position [0, 0]
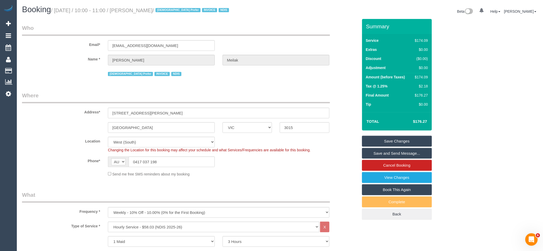
click at [407, 138] on link "Save Changes" at bounding box center [397, 140] width 70 height 11
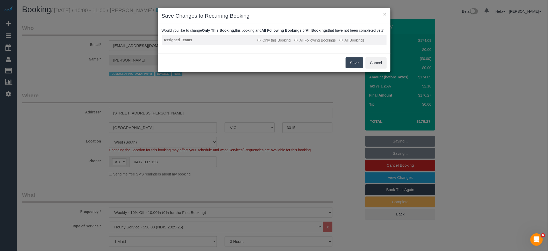
click at [321, 43] on label "All Following Bookings" at bounding box center [314, 40] width 41 height 5
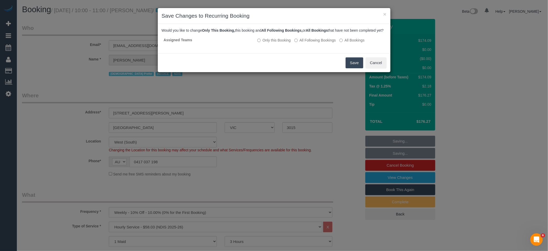
click at [348, 68] on button "Save" at bounding box center [355, 62] width 18 height 11
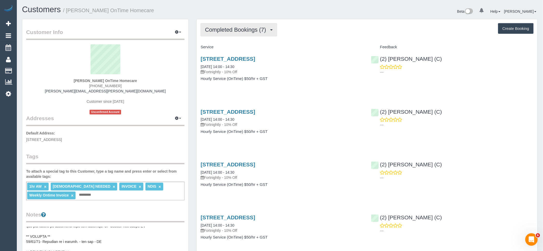
click at [234, 22] on div "Completed Bookings (7) Completed Bookings (7) Upcoming Bookings (11) Cancelled …" at bounding box center [367, 221] width 341 height 405
click at [234, 34] on button "Completed Bookings (7)" at bounding box center [239, 29] width 77 height 13
click at [237, 48] on link "Upcoming Bookings (11)" at bounding box center [228, 48] width 55 height 7
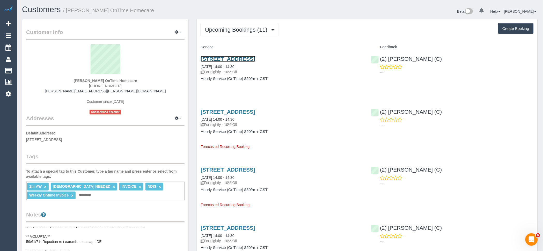
click at [243, 59] on link "[STREET_ADDRESS]" at bounding box center [228, 59] width 55 height 6
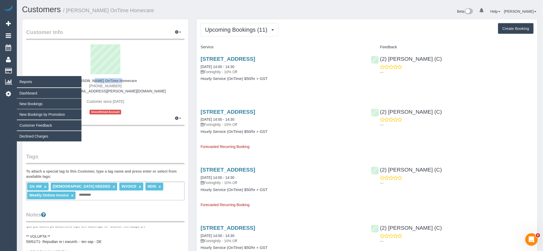
drag, startPoint x: 70, startPoint y: 79, endPoint x: 15, endPoint y: 86, distance: 55.6
click at [101, 79] on div "[PERSON_NAME] OnTime Homecare [PHONE_NUMBER] [PERSON_NAME][EMAIL_ADDRESS][PERSO…" at bounding box center [105, 79] width 159 height 70
copy strong "[PERSON_NAME]"
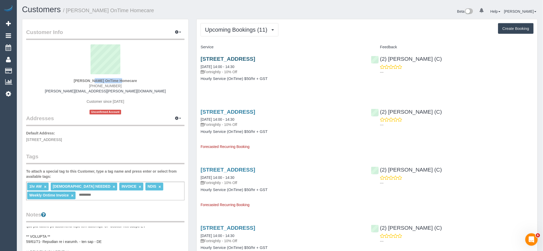
drag, startPoint x: 318, startPoint y: 59, endPoint x: 244, endPoint y: 58, distance: 74.1
click at [244, 58] on h3 "[STREET_ADDRESS]" at bounding box center [282, 59] width 163 height 6
copy link "[GEOGRAPHIC_DATA]"
click at [161, 84] on div "[PERSON_NAME] OnTime Homecare [PHONE_NUMBER] [PERSON_NAME][EMAIL_ADDRESS][PERSO…" at bounding box center [105, 79] width 159 height 70
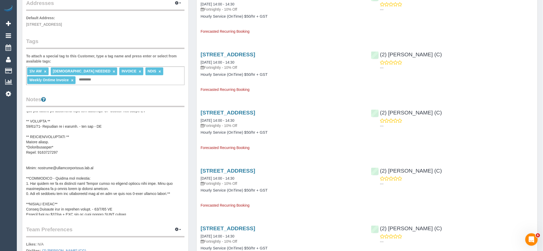
scroll to position [103, 0]
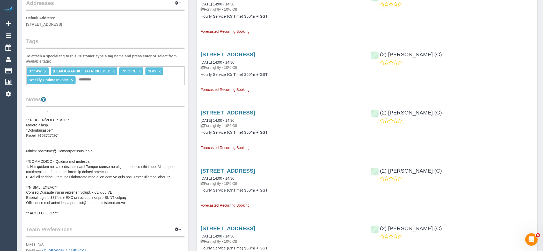
click at [81, 160] on pre at bounding box center [105, 163] width 159 height 104
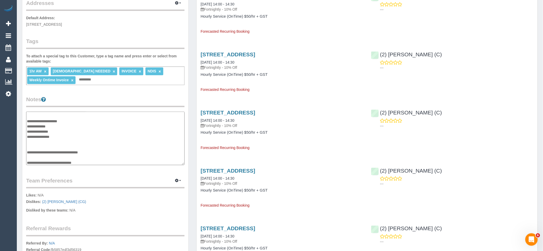
scroll to position [98, 0]
drag, startPoint x: 107, startPoint y: 157, endPoint x: 39, endPoint y: 155, distance: 67.9
click at [39, 155] on textarea at bounding box center [105, 137] width 159 height 53
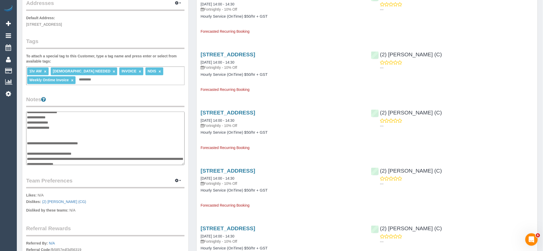
scroll to position [117, 0]
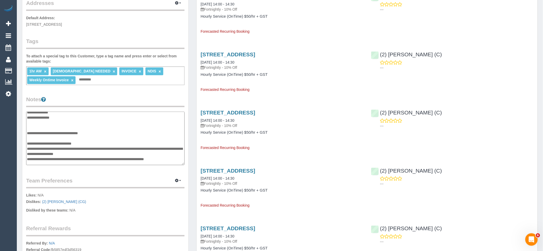
drag, startPoint x: 120, startPoint y: 156, endPoint x: 39, endPoint y: 138, distance: 83.3
click at [39, 138] on textarea at bounding box center [105, 137] width 159 height 53
click at [90, 136] on textarea at bounding box center [105, 137] width 159 height 53
drag, startPoint x: 99, startPoint y: 137, endPoint x: 38, endPoint y: 136, distance: 60.9
click at [38, 136] on textarea at bounding box center [105, 137] width 159 height 53
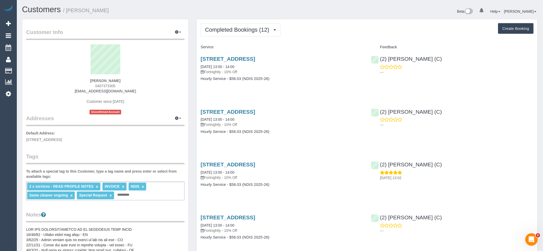
drag, startPoint x: 131, startPoint y: 91, endPoint x: 61, endPoint y: 89, distance: 69.5
click at [61, 89] on div "[PERSON_NAME] 0407373305 [EMAIL_ADDRESS][DOMAIN_NAME] Customer since [DATE] Unc…" at bounding box center [105, 79] width 159 height 70
copy link "[EMAIL_ADDRESS][DOMAIN_NAME]"
click at [259, 27] on span "Completed Bookings (12)" at bounding box center [238, 29] width 67 height 6
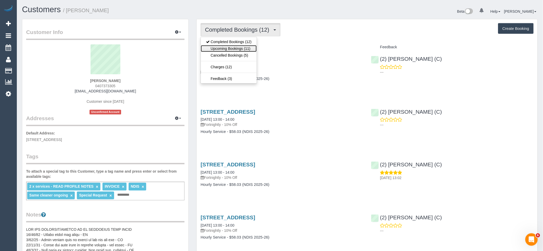
click at [241, 48] on link "Upcoming Bookings (11)" at bounding box center [229, 48] width 56 height 7
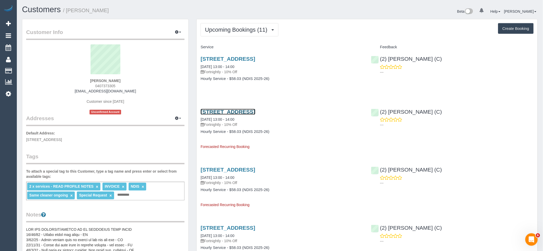
click at [231, 111] on link "[STREET_ADDRESS]" at bounding box center [228, 112] width 55 height 6
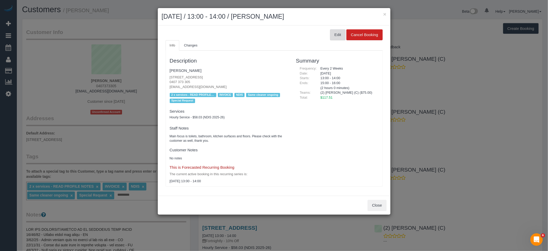
click at [337, 38] on button "Edit" at bounding box center [338, 34] width 16 height 11
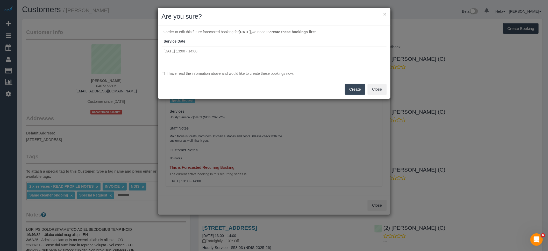
click at [272, 73] on label "I have read the information above and would like to create these bookings now." at bounding box center [274, 73] width 225 height 5
click at [350, 87] on button "Create" at bounding box center [355, 89] width 20 height 11
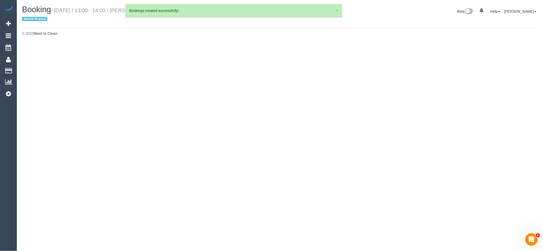
select select "VIC"
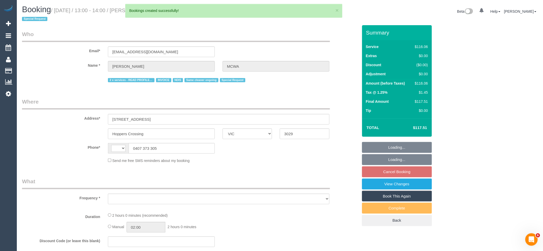
select select "object:1400"
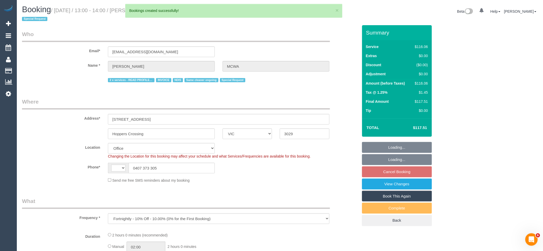
select select "string:AU"
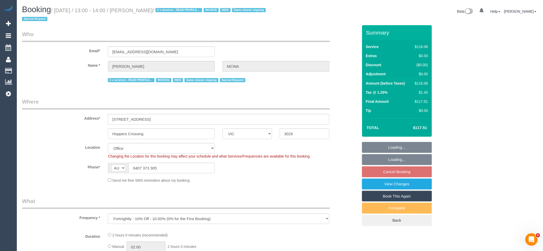
select select "object:1654"
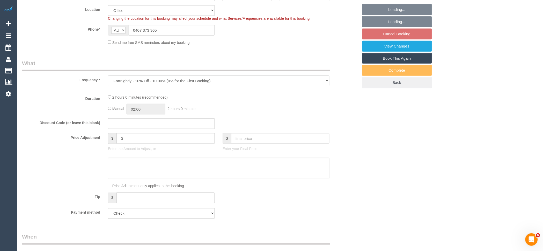
select select "number:28"
select select "number:14"
select select "number:19"
select select "number:36"
select select "number:35"
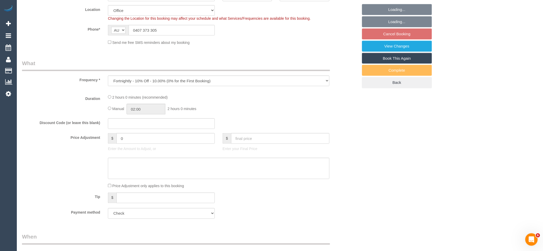
select select "number:12"
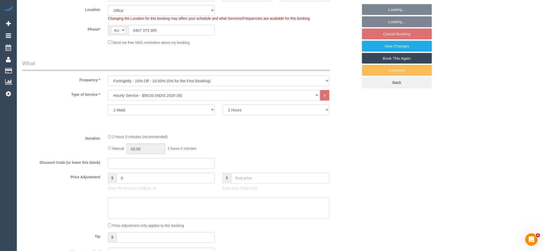
scroll to position [705, 0]
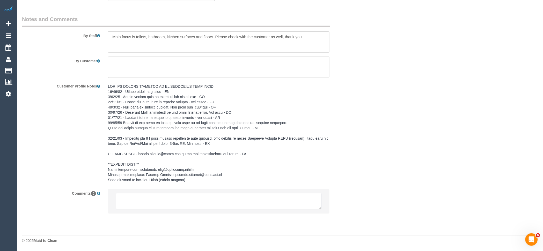
click at [168, 201] on textarea at bounding box center [219, 201] width 206 height 16
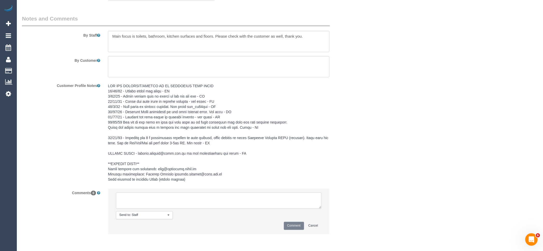
paste textarea "(2) [PERSON_NAME] (C) resigned last day 05/10 Customer contacted via email"
type textarea "(2) [PERSON_NAME] (C) resigned last day 05/10 Customer contacted via email"
click at [305, 227] on button "Cancel" at bounding box center [313, 225] width 16 height 8
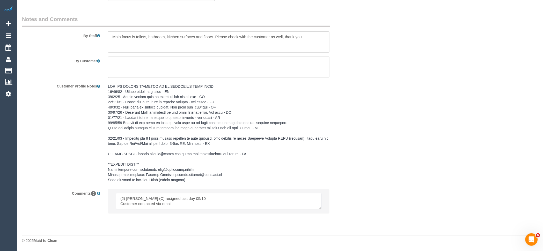
click at [233, 201] on textarea at bounding box center [219, 201] width 206 height 16
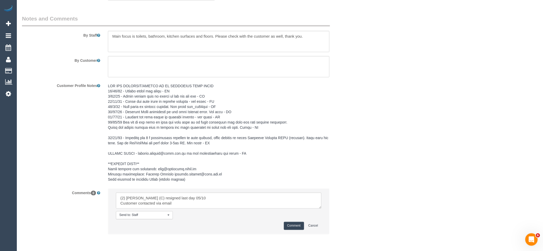
click at [291, 225] on button "Comment" at bounding box center [294, 225] width 20 height 8
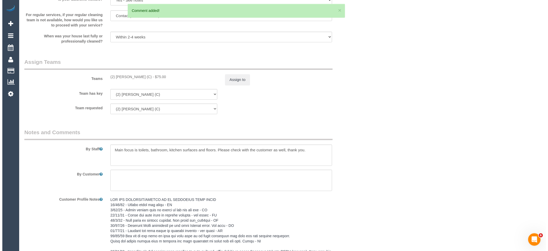
scroll to position [590, 0]
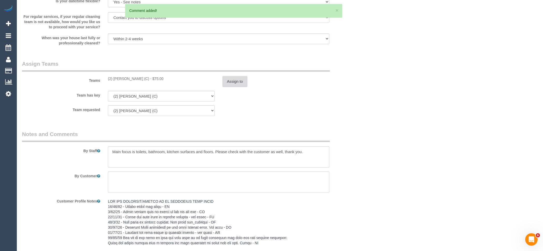
click at [228, 83] on button "Assign to" at bounding box center [235, 81] width 25 height 11
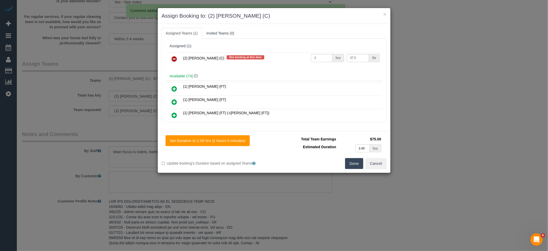
click at [176, 54] on link at bounding box center [174, 59] width 12 height 10
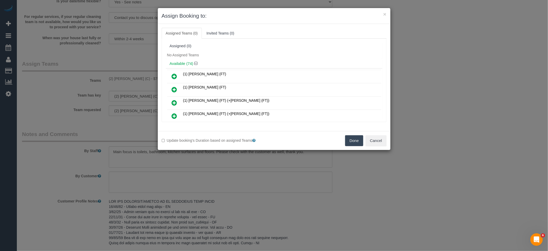
click at [349, 136] on button "Done" at bounding box center [354, 140] width 18 height 11
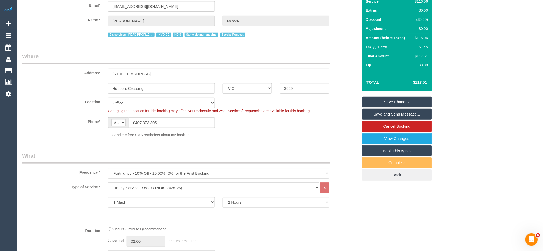
scroll to position [0, 0]
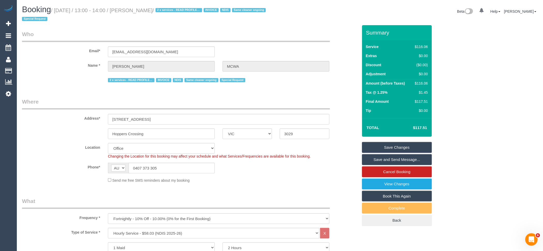
click at [418, 146] on link "Save Changes" at bounding box center [397, 147] width 70 height 11
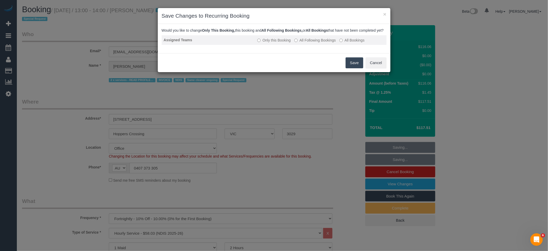
click at [310, 43] on label "All Following Bookings" at bounding box center [314, 40] width 41 height 5
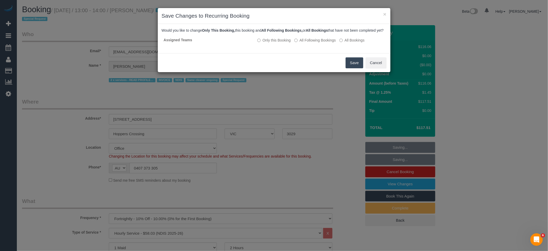
click at [351, 68] on button "Save" at bounding box center [355, 62] width 18 height 11
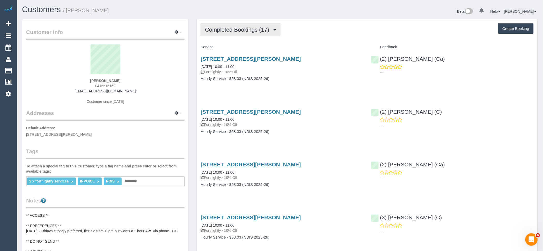
click at [252, 28] on span "Completed Bookings (17)" at bounding box center [238, 29] width 67 height 6
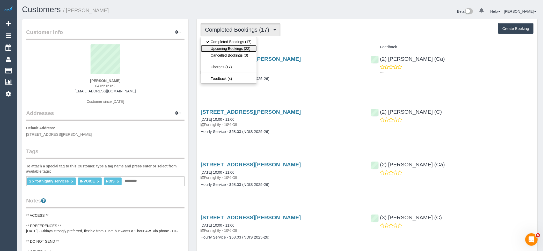
click at [246, 49] on link "Upcoming Bookings (22)" at bounding box center [229, 48] width 56 height 7
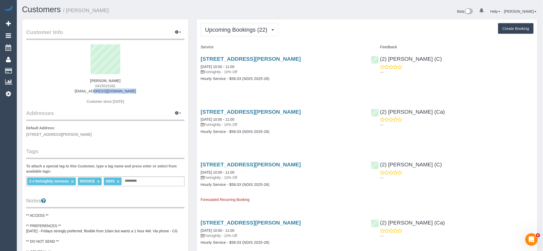
drag, startPoint x: 133, startPoint y: 91, endPoint x: 71, endPoint y: 91, distance: 61.7
click at [71, 91] on div "[PERSON_NAME] 0415515162 [EMAIL_ADDRESS][DOMAIN_NAME] Customer since [DATE]" at bounding box center [105, 76] width 159 height 65
copy link "[EMAIL_ADDRESS][DOMAIN_NAME]"
click at [227, 162] on link "[STREET_ADDRESS][PERSON_NAME]" at bounding box center [251, 164] width 100 height 6
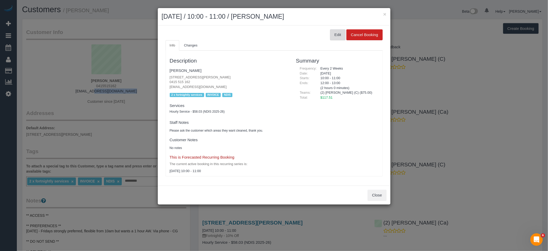
click at [338, 37] on button "Edit" at bounding box center [338, 34] width 16 height 11
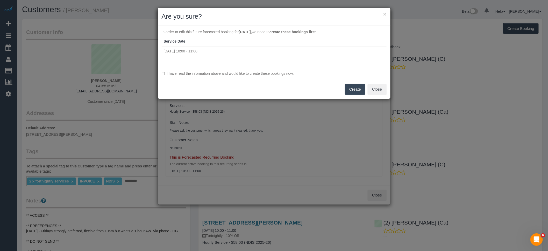
click at [265, 73] on label "I have read the information above and would like to create these bookings now." at bounding box center [274, 73] width 225 height 5
click at [356, 88] on button "Create" at bounding box center [355, 89] width 20 height 11
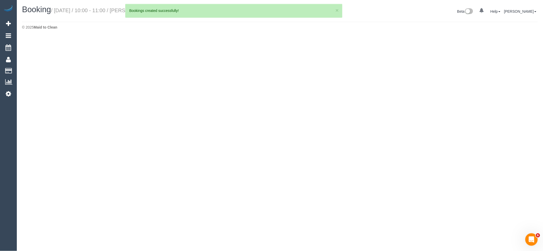
select select "VIC"
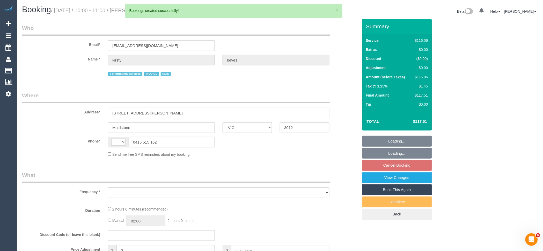
select select "string:AU"
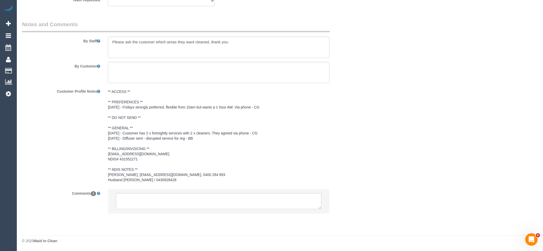
select select "object:2293"
select select "number:29"
select select "number:14"
select select "number:18"
select select "number:36"
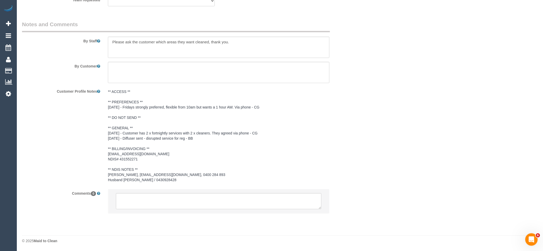
select select "number:34"
click at [171, 197] on textarea at bounding box center [219, 201] width 206 height 16
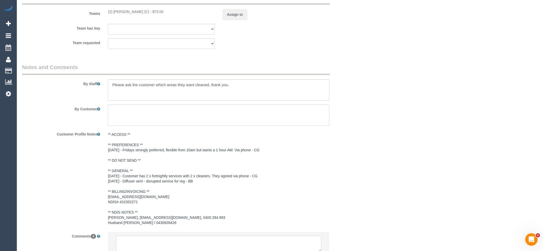
scroll to position [694, 0]
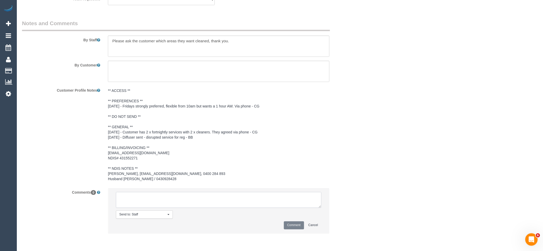
paste textarea "(2) [PERSON_NAME] (C) resigned last day 05/10 Customer contacted via email"
type textarea "(2) [PERSON_NAME] (C) resigned last day 05/10 Customer contacted via email"
click at [294, 224] on button "Comment" at bounding box center [294, 225] width 20 height 8
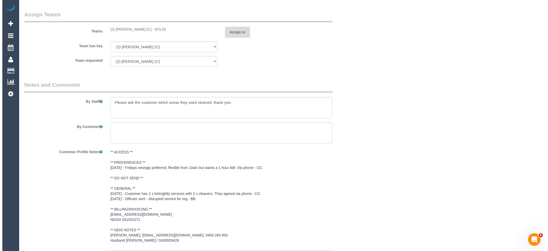
scroll to position [521, 0]
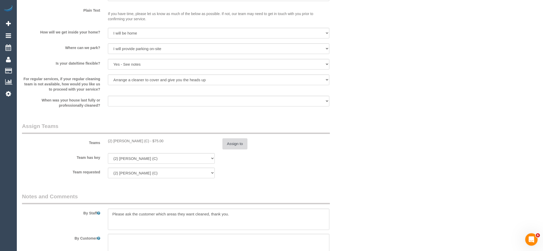
click at [236, 144] on button "Assign to" at bounding box center [235, 143] width 25 height 11
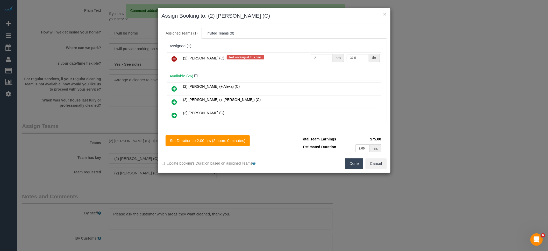
click at [175, 59] on icon at bounding box center [174, 59] width 5 height 6
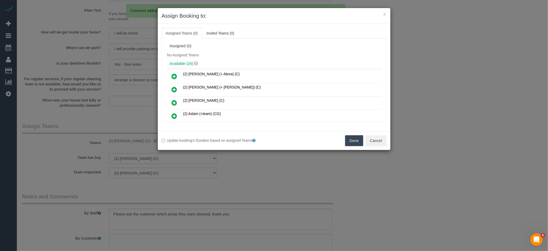
click at [355, 137] on button "Done" at bounding box center [354, 140] width 18 height 11
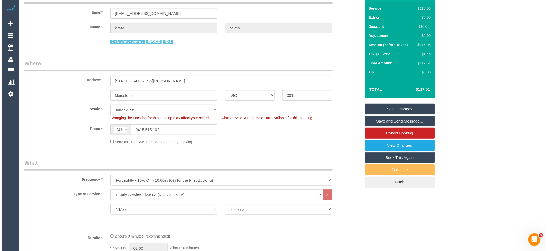
scroll to position [0, 0]
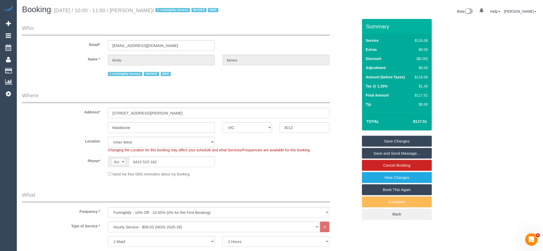
click at [410, 136] on link "Save Changes" at bounding box center [397, 140] width 70 height 11
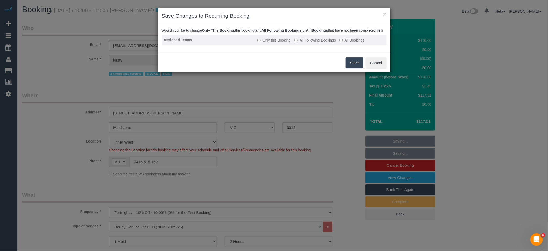
click at [317, 43] on label "All Following Bookings" at bounding box center [314, 40] width 41 height 5
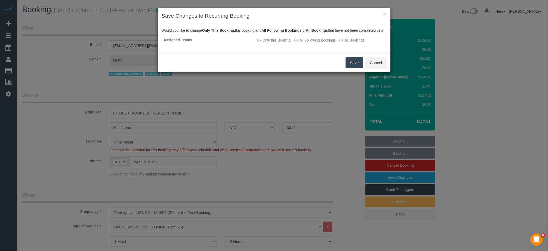
click at [352, 68] on button "Save" at bounding box center [355, 62] width 18 height 11
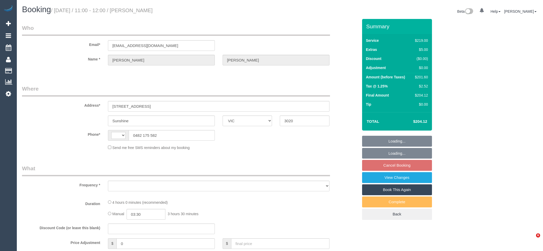
select select "VIC"
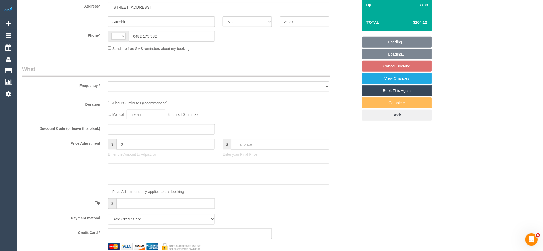
select select "string:AU"
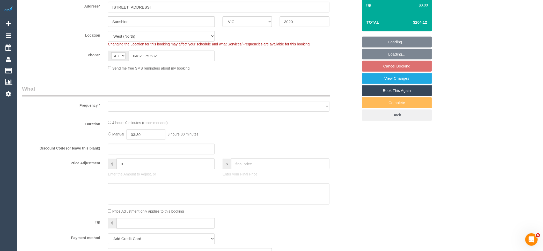
scroll to position [231, 0]
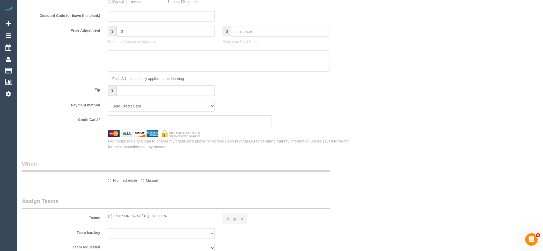
select select "number:28"
select select "number:14"
select select "number:19"
select select "number:24"
select select "number:35"
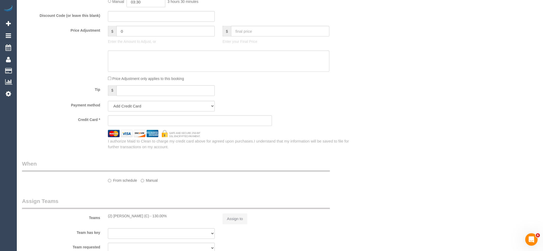
select select "number:12"
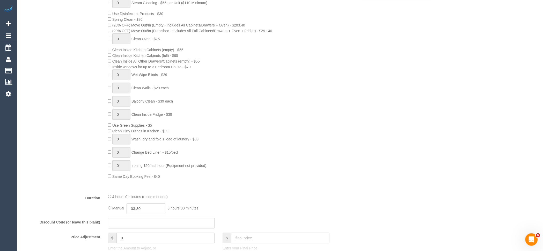
select select "object:1342"
select select "string:stripe-pm_1MDnZB2GScqysDRVQvDbULBz"
paste textarea "(2) [PERSON_NAME] (C)"
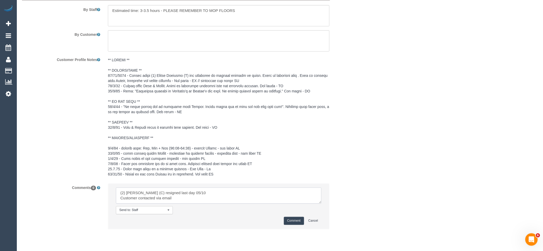
drag, startPoint x: 179, startPoint y: 204, endPoint x: 101, endPoint y: 186, distance: 80.1
click at [101, 186] on sui-booking-comments "By Staff By Customer Customer Profile Notes Comments 0 Send to: Staff Nothing s…" at bounding box center [190, 111] width 337 height 245
type textarea "(2) [PERSON_NAME] (C) resigned last day 05/10 Customer contacted via email"
click at [290, 223] on button "Comment" at bounding box center [294, 221] width 20 height 8
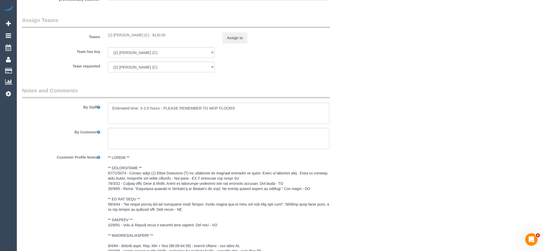
scroll to position [711, 0]
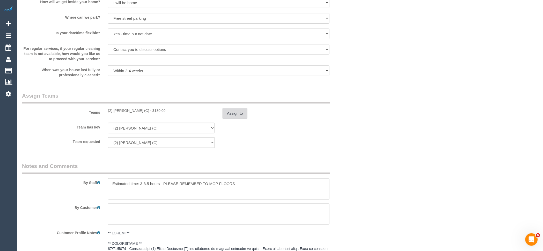
click at [233, 118] on button "Assign to" at bounding box center [235, 113] width 25 height 11
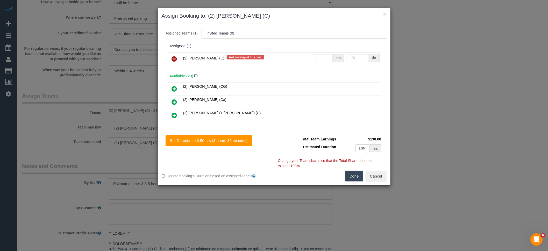
click at [175, 58] on icon at bounding box center [174, 59] width 5 height 6
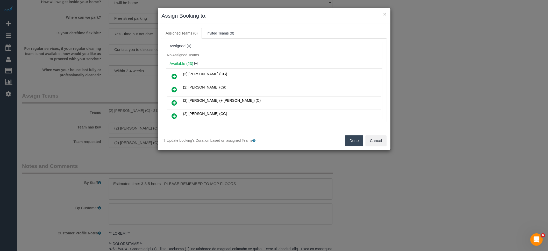
click at [362, 139] on button "Done" at bounding box center [354, 140] width 18 height 11
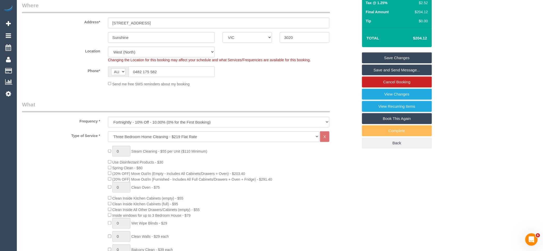
scroll to position [0, 0]
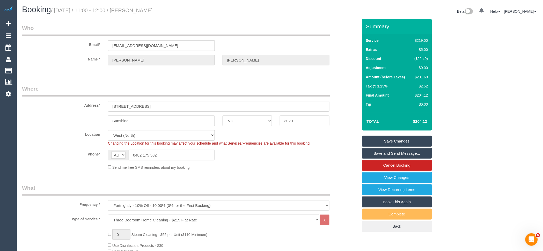
click at [416, 142] on link "Save Changes" at bounding box center [397, 140] width 70 height 11
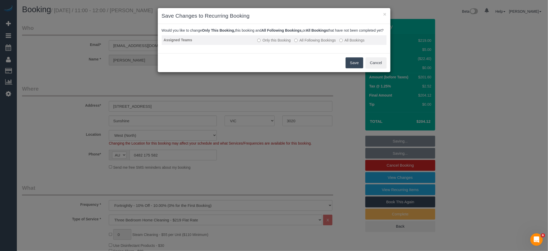
click at [307, 43] on label "All Following Bookings" at bounding box center [314, 40] width 41 height 5
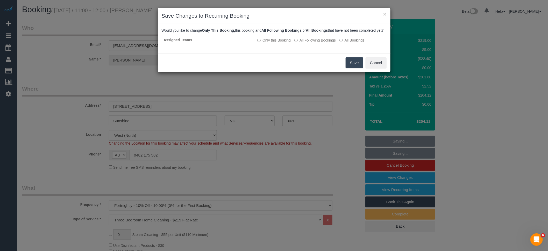
click at [359, 68] on button "Save" at bounding box center [355, 62] width 18 height 11
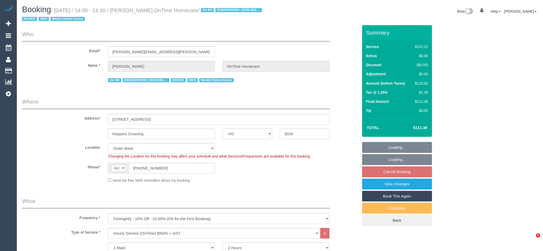
select select "VIC"
select select "number:28"
select select "number:14"
select select "number:19"
select select "number:22"
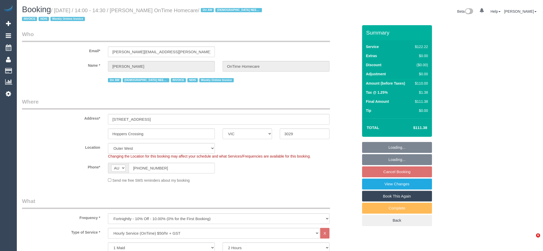
select select "number:35"
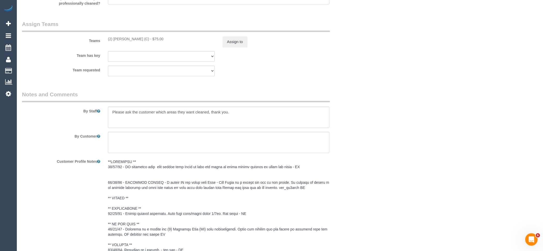
scroll to position [576, 0]
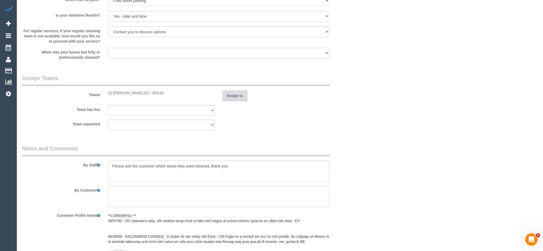
click at [227, 99] on button "Assign to" at bounding box center [235, 95] width 25 height 11
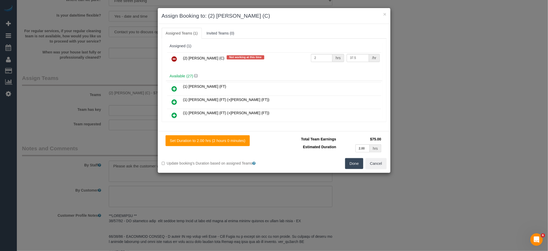
click at [173, 59] on icon at bounding box center [174, 59] width 5 height 6
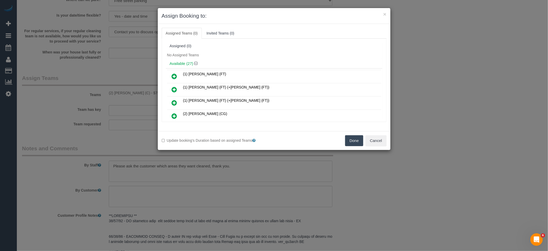
click at [354, 143] on button "Done" at bounding box center [354, 140] width 18 height 11
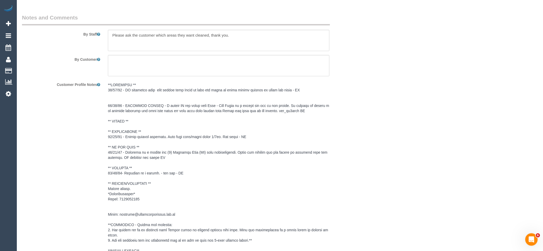
scroll to position [777, 0]
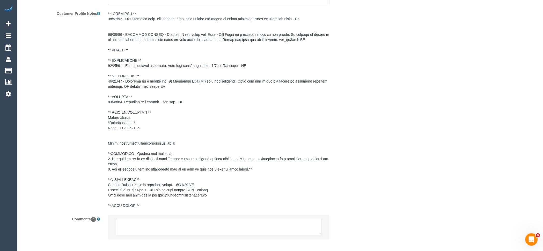
click at [186, 228] on textarea at bounding box center [219, 227] width 206 height 16
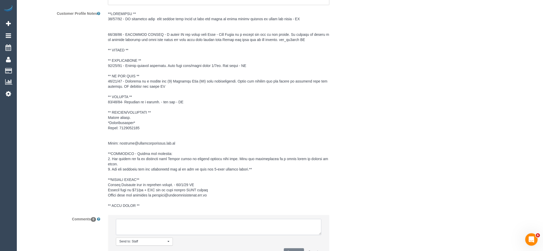
paste textarea "(2) [PERSON_NAME] (C) resigned last day 05/10 Customer contacted via email"
click at [133, 230] on textarea at bounding box center [219, 227] width 206 height 16
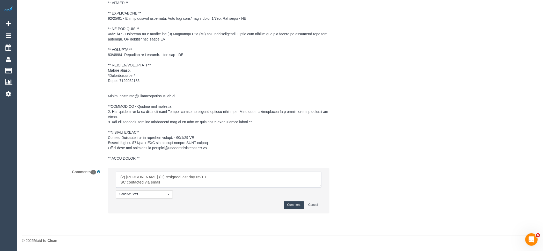
scroll to position [825, 0]
type textarea "(2) [PERSON_NAME] (C) resigned last day 05/10 SC contacted via email"
click at [296, 200] on li "Send to: Staff Nothing selected Send to: Staff Send to: Customer Send to: Team …" at bounding box center [218, 190] width 221 height 45
click at [296, 203] on button "Comment" at bounding box center [294, 205] width 20 height 8
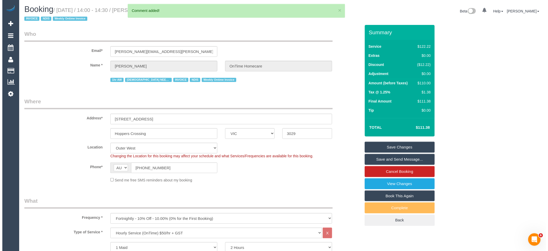
scroll to position [0, 0]
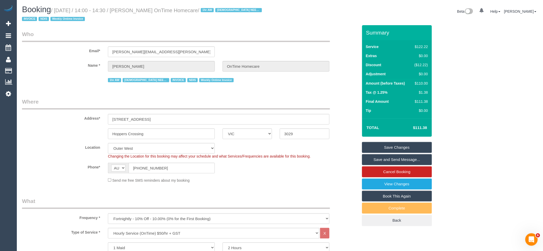
click at [396, 147] on link "Save Changes" at bounding box center [397, 147] width 70 height 11
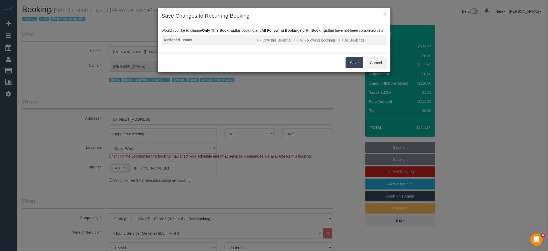
click at [309, 43] on label "All Following Bookings" at bounding box center [314, 40] width 41 height 5
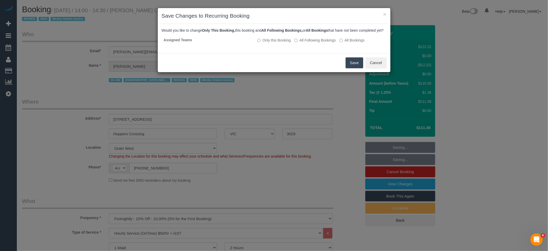
click at [351, 67] on button "Save" at bounding box center [355, 62] width 18 height 11
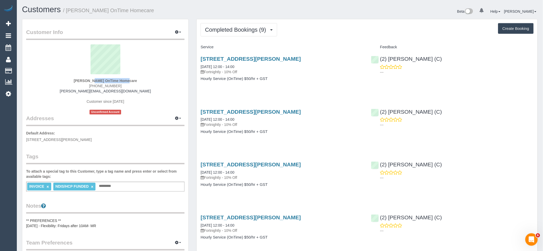
drag, startPoint x: 69, startPoint y: 80, endPoint x: 104, endPoint y: 80, distance: 35.8
click at [104, 80] on div "[PERSON_NAME] OnTime Homecare [PHONE_NUMBER] [PERSON_NAME][EMAIL_ADDRESS][DOMAI…" at bounding box center [105, 79] width 159 height 70
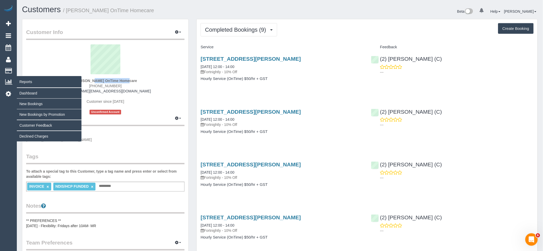
copy strong "[PERSON_NAME]"
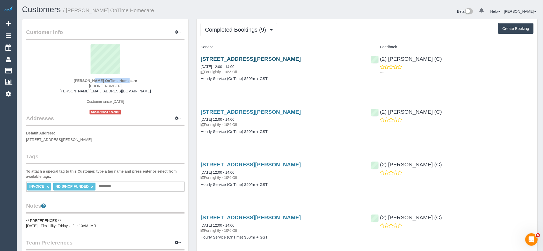
drag, startPoint x: 321, startPoint y: 61, endPoint x: 257, endPoint y: 56, distance: 64.2
click at [257, 56] on h3 "[STREET_ADDRESS][PERSON_NAME]" at bounding box center [282, 59] width 163 height 6
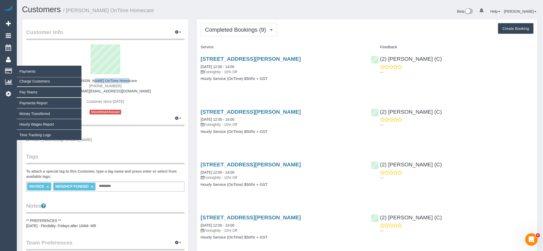
copy link "[GEOGRAPHIC_DATA]"
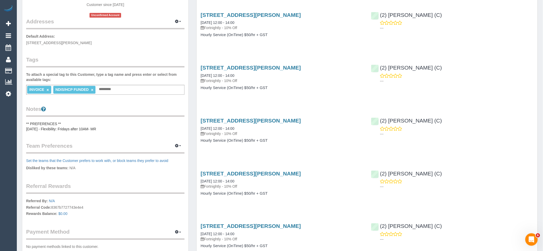
scroll to position [86, 0]
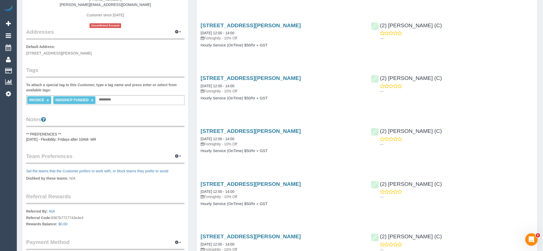
click at [117, 135] on pre "** PREFERENCES ** [DATE] - Flexibility: Fridays after 10AM- MR" at bounding box center [105, 136] width 159 height 10
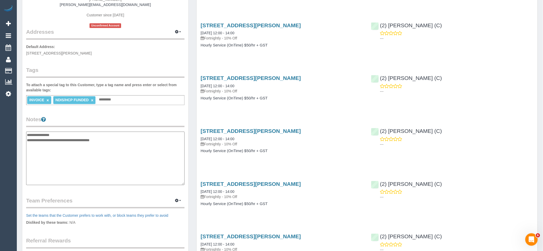
click at [137, 132] on textarea "**********" at bounding box center [105, 157] width 159 height 53
click at [134, 145] on textarea "**********" at bounding box center [105, 157] width 159 height 53
paste textarea "**********"
drag, startPoint x: 110, startPoint y: 167, endPoint x: 38, endPoint y: 163, distance: 71.6
click at [38, 163] on textarea "**********" at bounding box center [105, 157] width 159 height 53
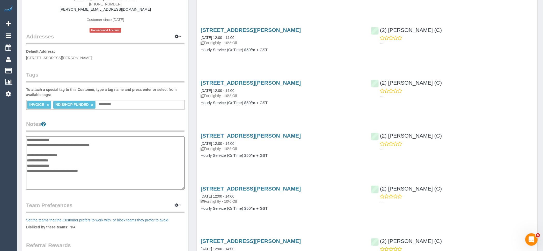
scroll to position [0, 0]
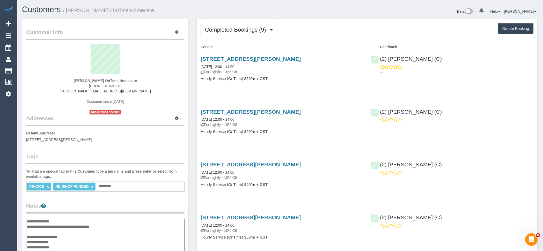
type textarea "**********"
click at [122, 138] on p "Default Address: 1A Armstrong Street, Sunshine, VIC 3020" at bounding box center [105, 136] width 159 height 12
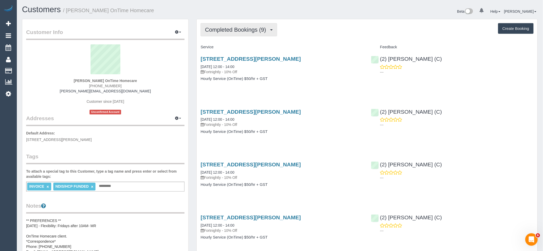
drag, startPoint x: 240, startPoint y: 26, endPoint x: 246, endPoint y: 37, distance: 12.2
click at [240, 26] on button "Completed Bookings (9)" at bounding box center [239, 29] width 77 height 13
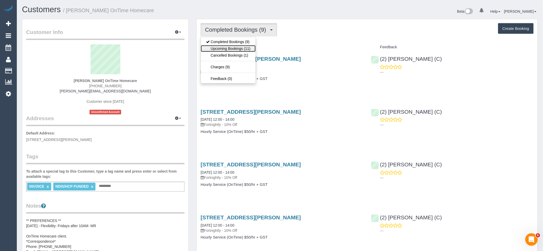
click at [243, 48] on link "Upcoming Bookings (11)" at bounding box center [228, 48] width 55 height 7
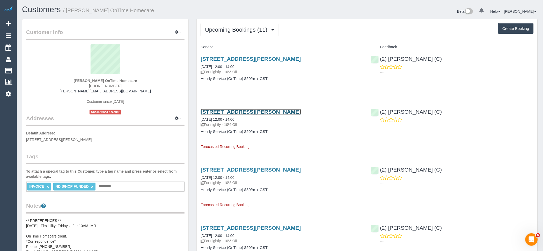
click at [235, 110] on link "1a Armstrong Street, Sunshine, VIC 3020" at bounding box center [251, 112] width 100 height 6
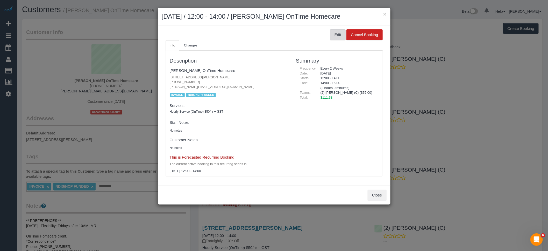
click at [342, 38] on button "Edit" at bounding box center [338, 34] width 16 height 11
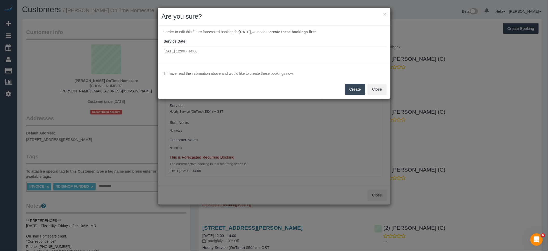
drag, startPoint x: 246, startPoint y: 74, endPoint x: 289, endPoint y: 78, distance: 42.7
click at [247, 74] on label "I have read the information above and would like to create these bookings now." at bounding box center [274, 73] width 225 height 5
click at [354, 88] on button "Create" at bounding box center [355, 89] width 20 height 11
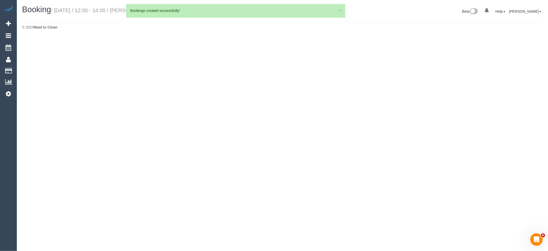
select select "VIC"
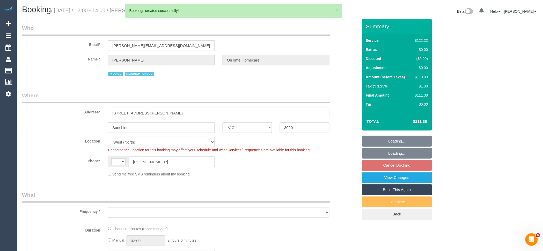
select select "string:AU"
select select "object:1501"
select select "number:28"
select select "number:14"
select select "number:19"
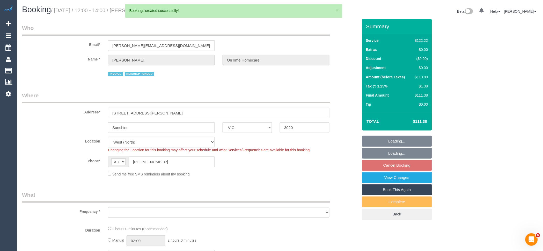
select select "number:22"
select select "number:35"
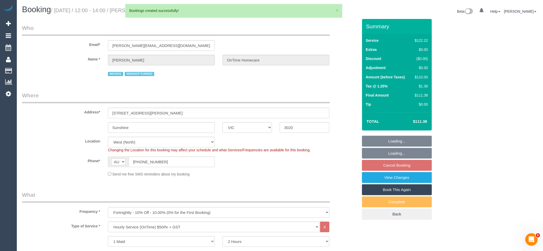
select select "object:1716"
select select "spot4"
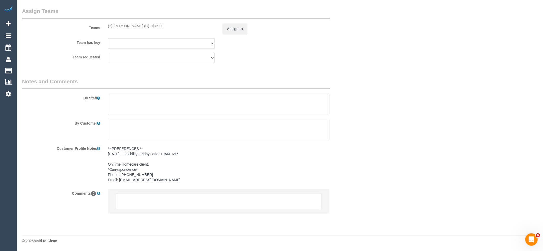
scroll to position [615, 0]
drag, startPoint x: 201, startPoint y: 199, endPoint x: 192, endPoint y: 199, distance: 9.6
click at [201, 199] on textarea at bounding box center [219, 201] width 206 height 16
paste textarea "(2) [PERSON_NAME] (C) resigned last day 05/10 Customer contacted via email"
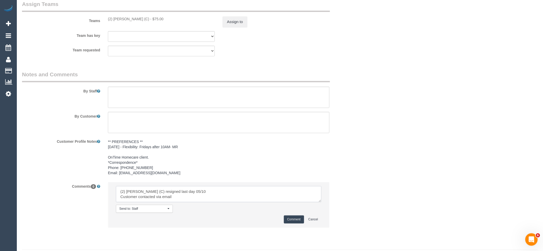
click at [126, 202] on textarea at bounding box center [219, 194] width 206 height 16
type textarea "(2) [PERSON_NAME] (C) resigned last day 05/10 SC contacted via email"
click at [294, 223] on button "Comment" at bounding box center [294, 219] width 20 height 8
click at [233, 27] on button "Assign to" at bounding box center [235, 21] width 25 height 11
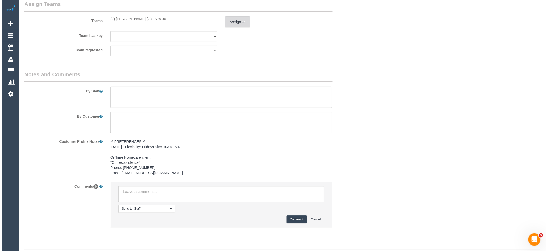
scroll to position [609, 0]
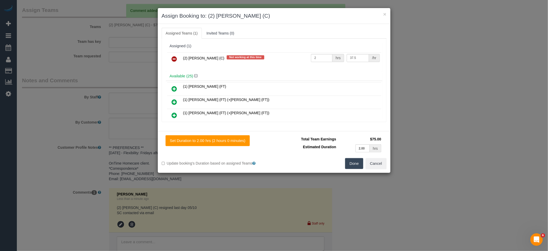
click at [175, 56] on icon at bounding box center [174, 59] width 5 height 6
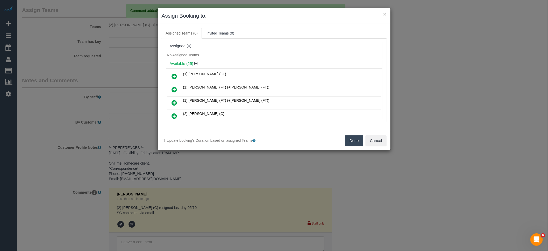
click at [359, 141] on button "Done" at bounding box center [354, 140] width 18 height 11
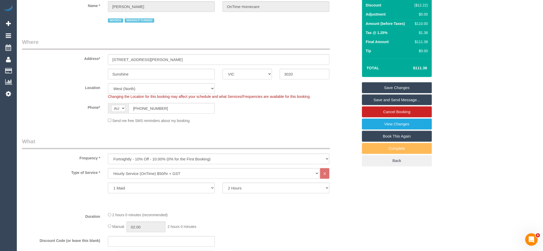
scroll to position [0, 0]
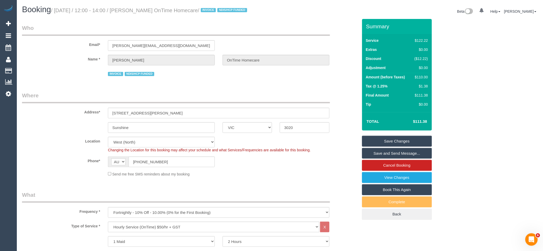
click at [397, 146] on link "Save Changes" at bounding box center [397, 140] width 70 height 11
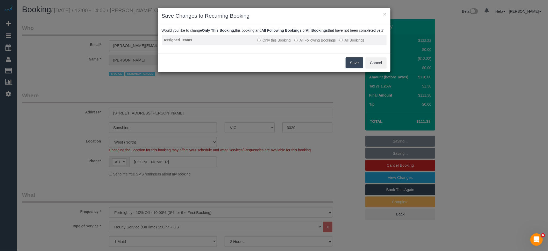
click at [311, 43] on label "All Following Bookings" at bounding box center [314, 40] width 41 height 5
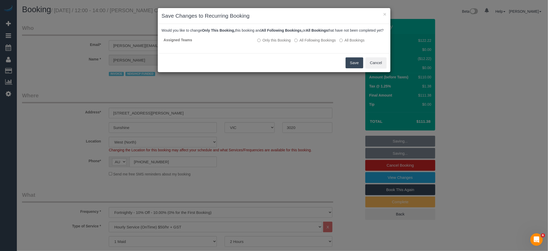
click at [353, 68] on button "Save" at bounding box center [355, 62] width 18 height 11
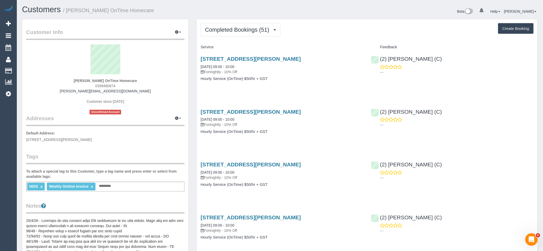
scroll to position [115, 0]
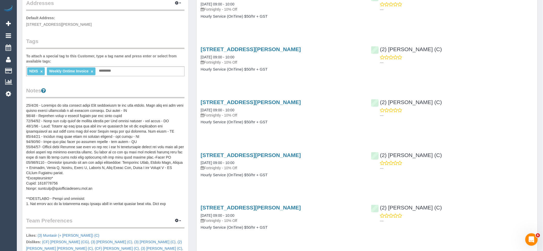
click at [93, 162] on pre at bounding box center [105, 155] width 159 height 104
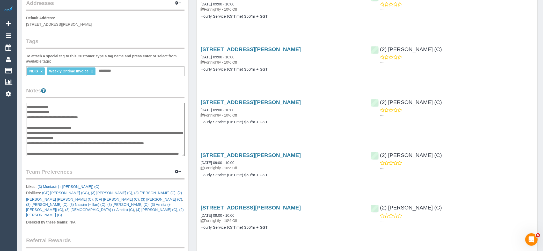
scroll to position [65, 0]
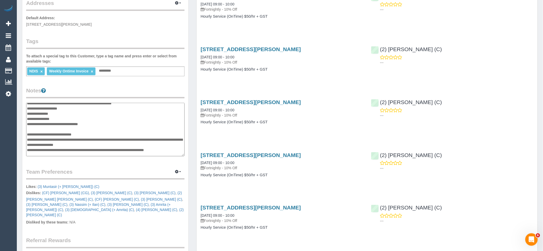
drag, startPoint x: 111, startPoint y: 128, endPoint x: 28, endPoint y: 120, distance: 84.1
click at [28, 120] on textarea at bounding box center [105, 129] width 159 height 53
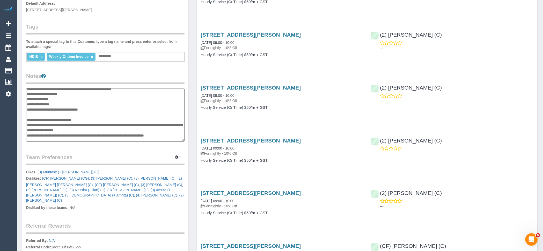
scroll to position [173, 0]
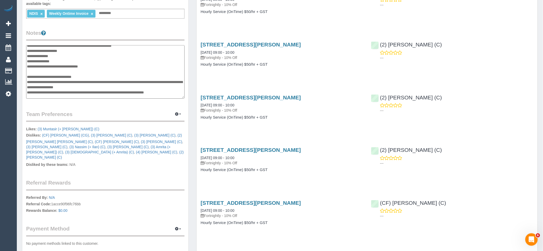
click at [103, 80] on textarea at bounding box center [105, 71] width 159 height 53
drag, startPoint x: 108, startPoint y: 76, endPoint x: 38, endPoint y: 76, distance: 69.9
click at [38, 76] on textarea at bounding box center [105, 71] width 159 height 53
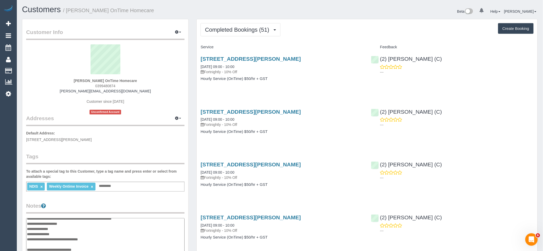
drag, startPoint x: 168, startPoint y: 66, endPoint x: 87, endPoint y: 88, distance: 84.4
click at [168, 66] on sui-profile-pic at bounding box center [105, 61] width 151 height 34
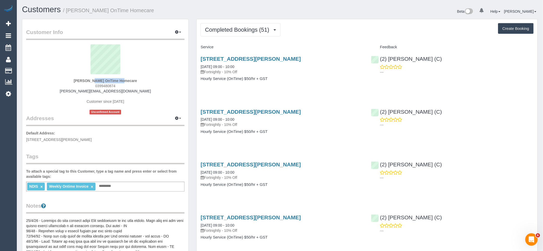
drag, startPoint x: 73, startPoint y: 81, endPoint x: 2, endPoint y: 85, distance: 71.1
click at [102, 81] on div "[PERSON_NAME] OnTime Homecare 0399480874 [PERSON_NAME][EMAIL_ADDRESS][DOMAIN_NA…" at bounding box center [105, 79] width 159 height 70
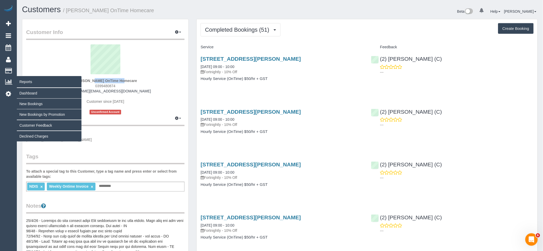
copy strong "[PERSON_NAME]"
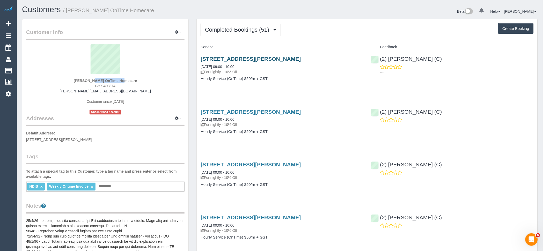
drag, startPoint x: 339, startPoint y: 59, endPoint x: 249, endPoint y: 59, distance: 90.7
click at [254, 58] on h3 "[STREET_ADDRESS][PERSON_NAME]" at bounding box center [282, 59] width 163 height 6
copy link "[GEOGRAPHIC_DATA]"
drag, startPoint x: 231, startPoint y: 25, endPoint x: 235, endPoint y: 33, distance: 9.2
click at [231, 25] on button "Completed Bookings (51)" at bounding box center [241, 29] width 80 height 13
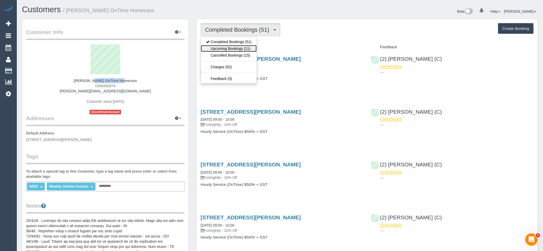
click at [242, 51] on link "Upcoming Bookings (11)" at bounding box center [229, 48] width 56 height 7
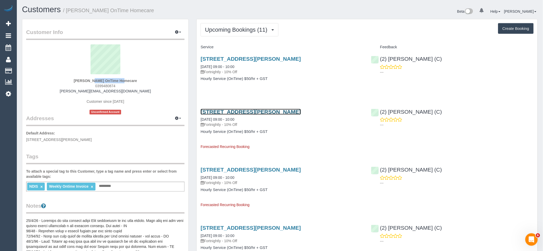
click at [221, 112] on link "[STREET_ADDRESS][PERSON_NAME]" at bounding box center [251, 112] width 100 height 6
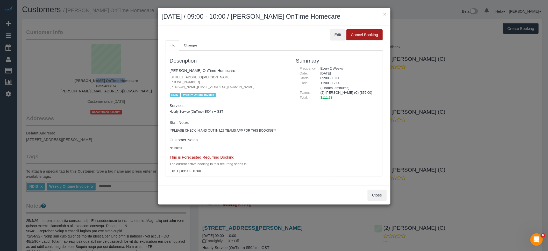
click at [347, 36] on button "Cancel Booking" at bounding box center [364, 34] width 36 height 11
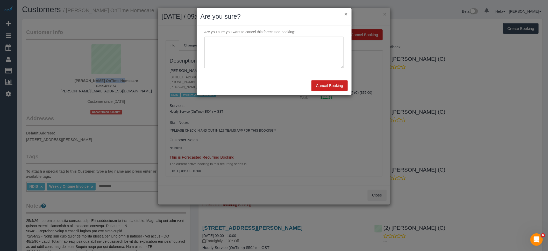
click at [346, 15] on button "×" at bounding box center [345, 13] width 3 height 5
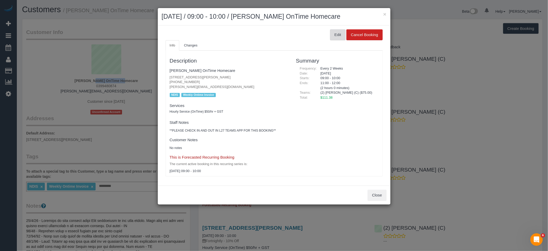
click at [336, 34] on button "Edit" at bounding box center [338, 34] width 16 height 11
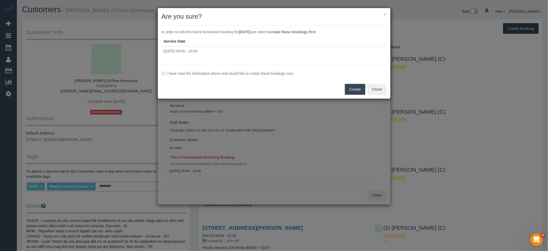
drag, startPoint x: 176, startPoint y: 71, endPoint x: 187, endPoint y: 74, distance: 11.1
click at [176, 71] on label "I have read the information above and would like to create these bookings now." at bounding box center [274, 73] width 225 height 5
click at [352, 90] on button "Create" at bounding box center [355, 89] width 20 height 11
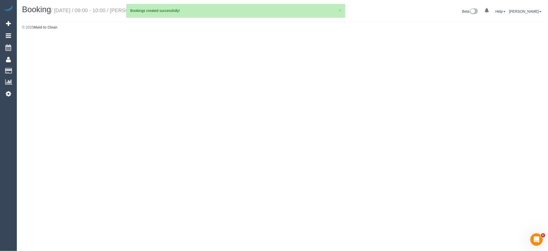
select select "VIC"
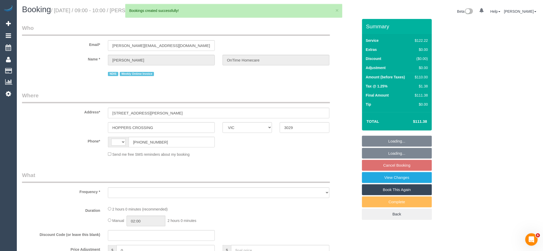
select select "object:1890"
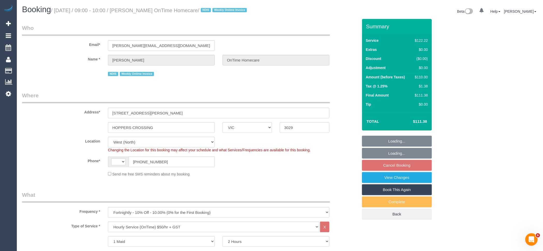
select select "number:28"
select select "number:14"
select select "number:19"
select select "number:25"
select select "number:35"
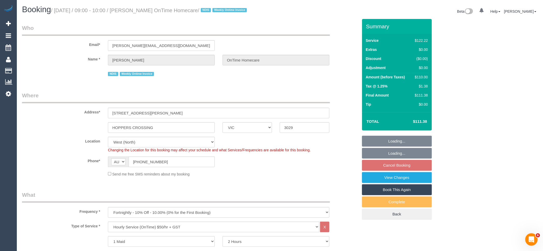
select select "string:AU"
select select "object:2916"
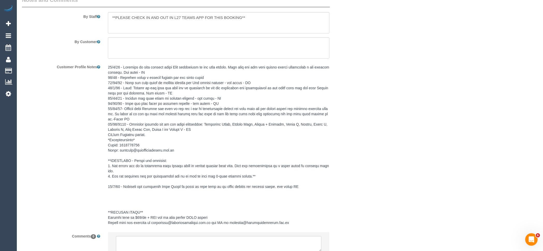
scroll to position [733, 0]
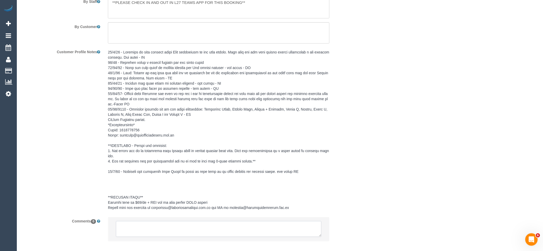
click at [192, 227] on textarea at bounding box center [219, 229] width 206 height 16
paste textarea "(2) [PERSON_NAME] (C) resigned last day 05/10 Customer contacted via email"
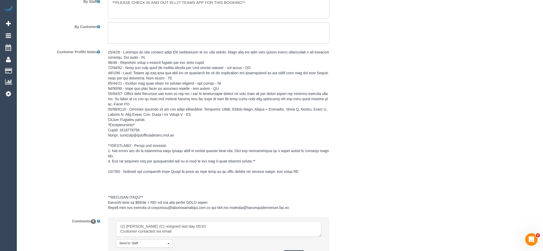
click at [130, 232] on textarea at bounding box center [219, 229] width 206 height 16
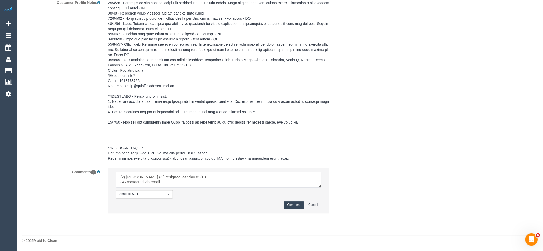
type textarea "(2) Nicole Condello (C) resigned last day 05/10 SC contacted via email"
click at [300, 205] on button "Comment" at bounding box center [294, 205] width 20 height 8
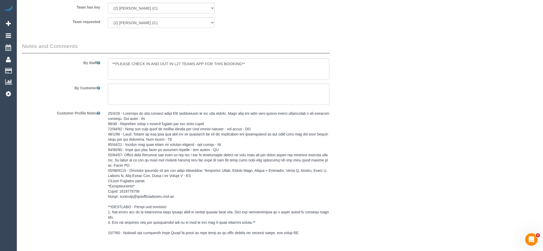
scroll to position [581, 0]
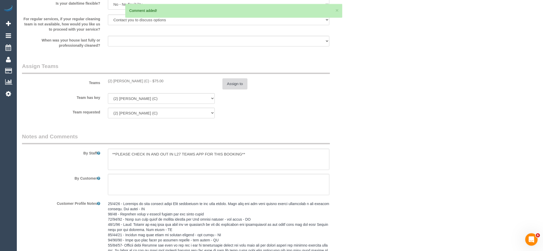
click at [233, 85] on button "Assign to" at bounding box center [235, 83] width 25 height 11
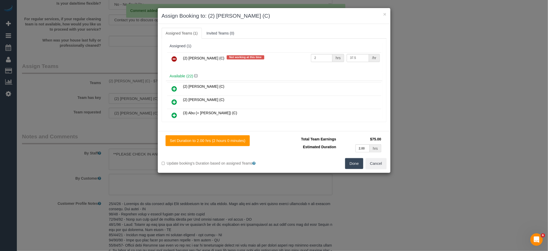
click at [180, 58] on link at bounding box center [174, 59] width 12 height 10
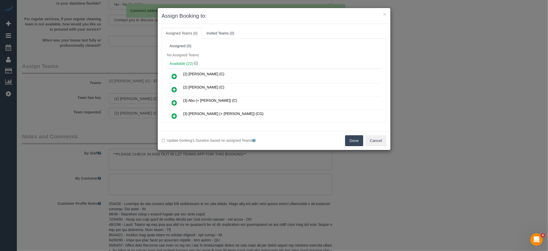
click at [356, 139] on button "Done" at bounding box center [354, 140] width 18 height 11
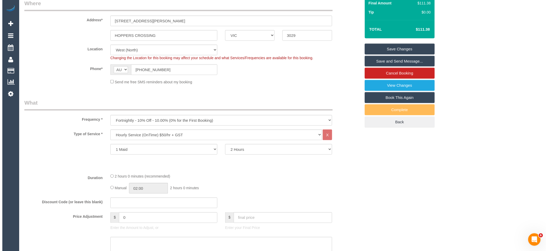
scroll to position [0, 0]
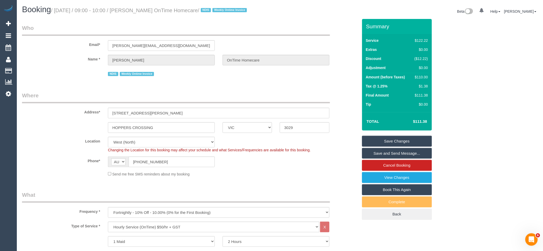
click at [420, 141] on link "Save Changes" at bounding box center [397, 140] width 70 height 11
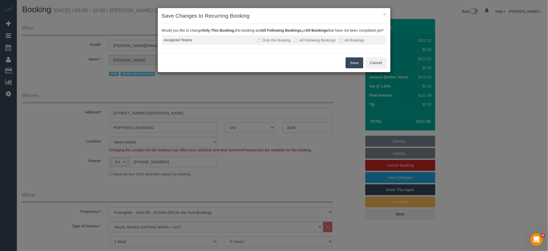
click at [314, 43] on label "All Following Bookings" at bounding box center [314, 40] width 41 height 5
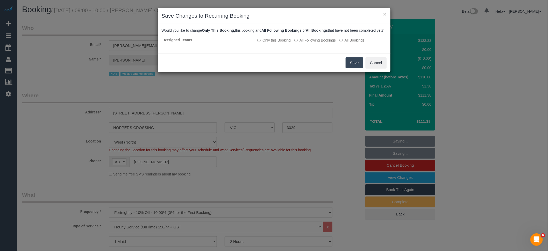
click at [351, 64] on button "Save" at bounding box center [355, 62] width 18 height 11
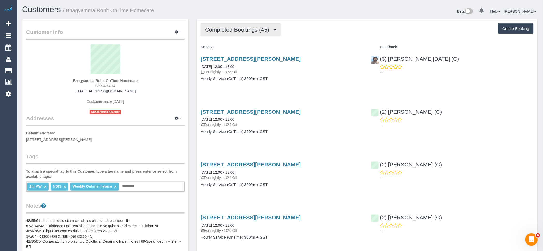
click at [241, 34] on button "Completed Bookings (45)" at bounding box center [241, 29] width 80 height 13
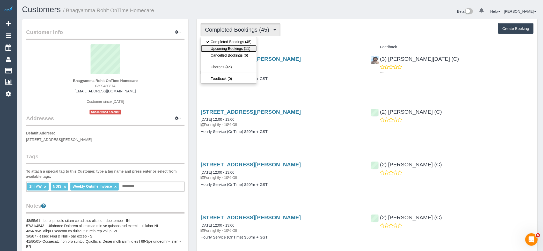
click at [242, 48] on link "Upcoming Bookings (11)" at bounding box center [229, 48] width 56 height 7
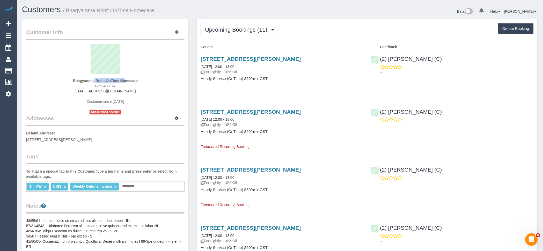
drag, startPoint x: 105, startPoint y: 80, endPoint x: 64, endPoint y: 78, distance: 41.5
click at [64, 78] on div "Bhagyamma Rohit OnTime Homecare 0399480874 bhagyamma.ontimehomecare@fake.com Cu…" at bounding box center [105, 79] width 159 height 70
drag, startPoint x: 304, startPoint y: 59, endPoint x: 241, endPoint y: 56, distance: 63.5
click at [241, 56] on h3 "18 Keel Street, Point Cook, VIC 3030" at bounding box center [282, 59] width 163 height 6
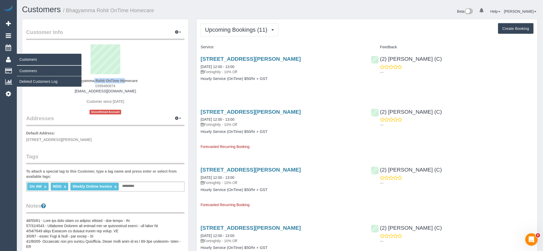
copy link "Point Cook, VIC 3030"
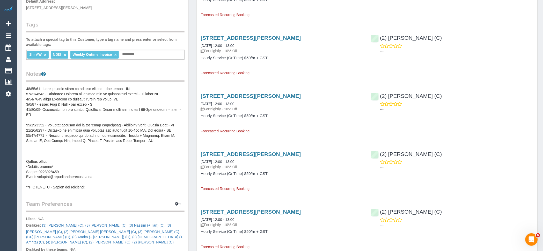
scroll to position [144, 0]
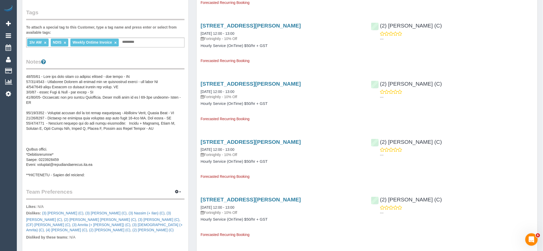
click at [99, 141] on pre at bounding box center [105, 126] width 159 height 104
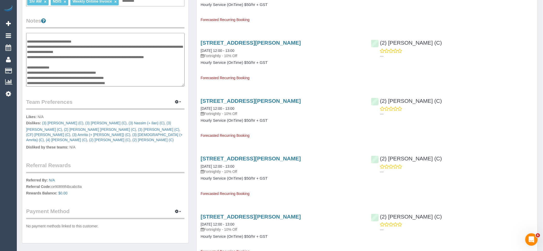
scroll to position [115, 0]
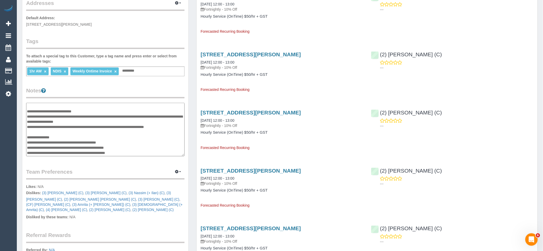
drag, startPoint x: 139, startPoint y: 152, endPoint x: 71, endPoint y: 149, distance: 67.9
click at [71, 149] on textarea at bounding box center [105, 129] width 159 height 53
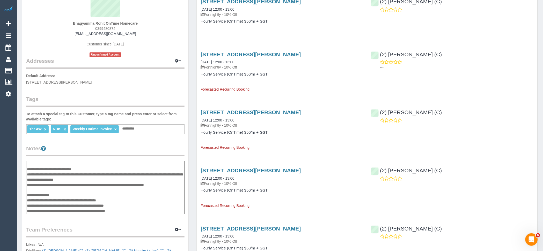
scroll to position [0, 0]
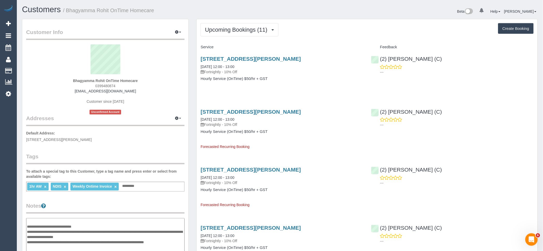
click at [323, 54] on div "18 Keel Street, Point Cook, VIC 3030 13/10/2025 12:00 - 13:00 Fortnightly - 10%…" at bounding box center [282, 71] width 170 height 40
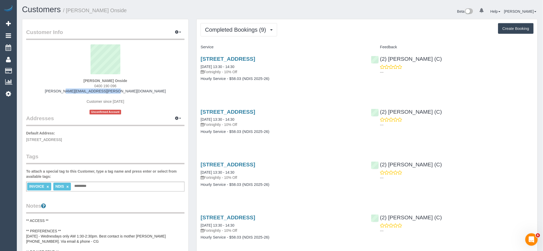
drag, startPoint x: 79, startPoint y: 90, endPoint x: 141, endPoint y: 90, distance: 62.4
click at [141, 90] on div "[PERSON_NAME] Onside 0400 190 096 [PERSON_NAME][EMAIL_ADDRESS][PERSON_NAME][DOM…" at bounding box center [105, 79] width 159 height 70
copy link "[PERSON_NAME][EMAIL_ADDRESS][PERSON_NAME][DOMAIN_NAME]"
click at [244, 30] on span "Completed Bookings (9)" at bounding box center [237, 29] width 64 height 6
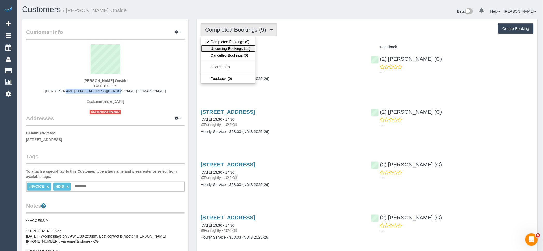
click at [244, 48] on link "Upcoming Bookings (11)" at bounding box center [228, 48] width 55 height 7
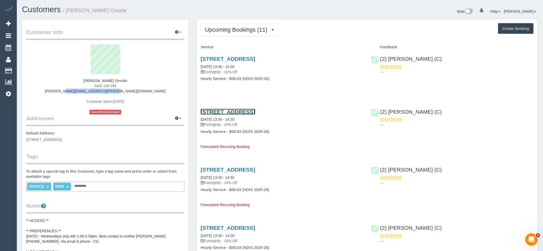
click at [214, 112] on link "[STREET_ADDRESS]" at bounding box center [228, 112] width 55 height 6
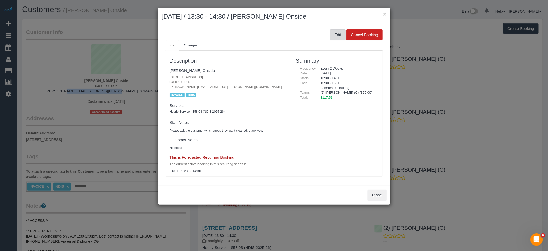
click at [339, 34] on button "Edit" at bounding box center [338, 34] width 16 height 11
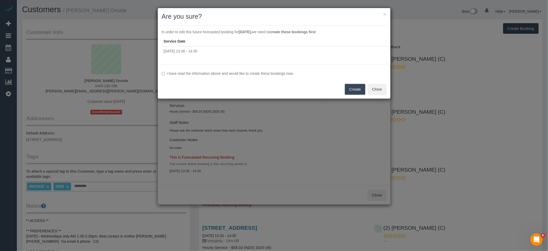
drag, startPoint x: 231, startPoint y: 71, endPoint x: 262, endPoint y: 78, distance: 31.3
click at [231, 71] on label "I have read the information above and would like to create these bookings now." at bounding box center [274, 73] width 225 height 5
click at [357, 87] on button "Create" at bounding box center [355, 89] width 20 height 11
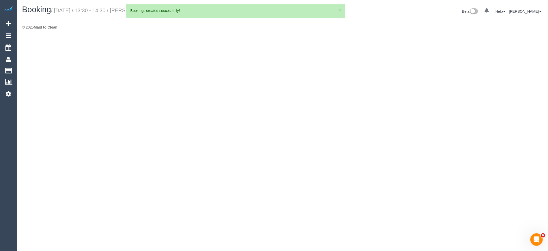
select select "VIC"
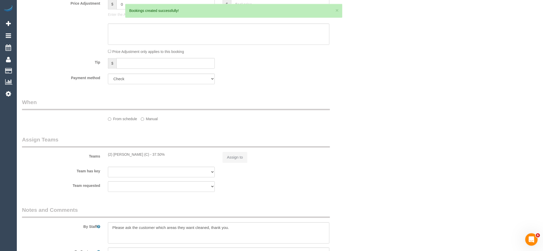
select select "string:AU"
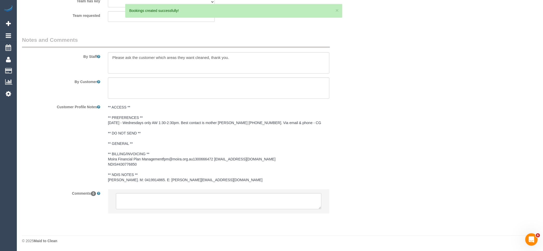
select select "object:1493"
select select "number:27"
select select "number:14"
select select "number:18"
select select "number:25"
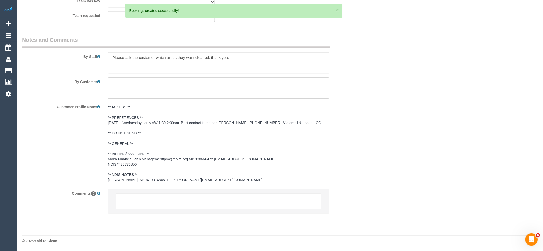
select select "number:35"
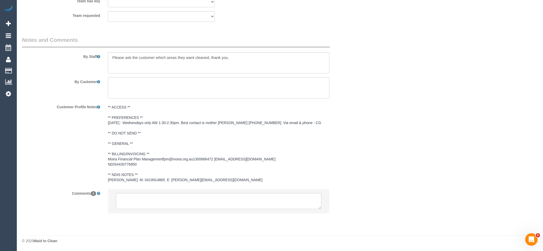
select select "object:1705"
click at [179, 201] on textarea at bounding box center [219, 201] width 206 height 16
paste textarea "(2) [PERSON_NAME] (C) resigned last day 05/10 Customer contacted via email"
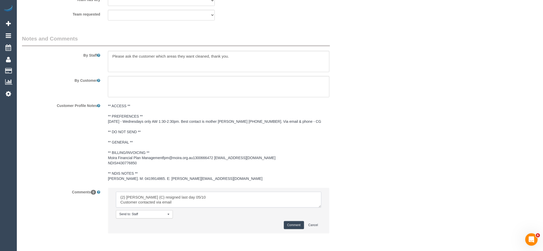
type textarea "(2) [PERSON_NAME] (C) resigned last day 05/10 Customer contacted via email"
click at [291, 225] on button "Comment" at bounding box center [294, 225] width 20 height 8
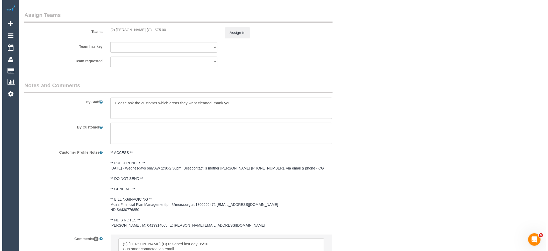
scroll to position [564, 0]
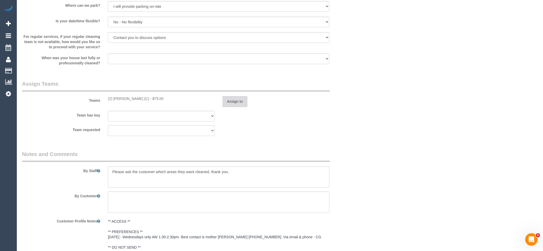
click at [244, 105] on button "Assign to" at bounding box center [235, 101] width 25 height 11
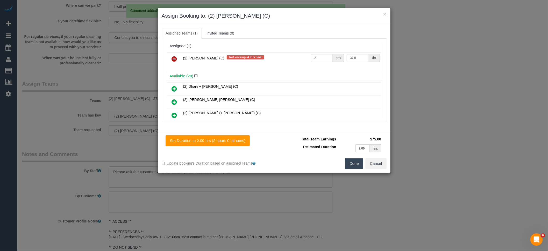
click at [182, 57] on td "(2) Nicole Condello (C) Not working at this time" at bounding box center [246, 58] width 128 height 13
click at [177, 57] on link at bounding box center [174, 59] width 12 height 10
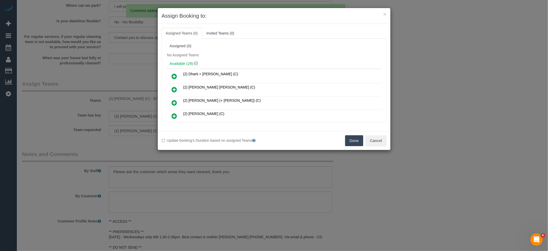
click at [348, 139] on button "Done" at bounding box center [354, 140] width 18 height 11
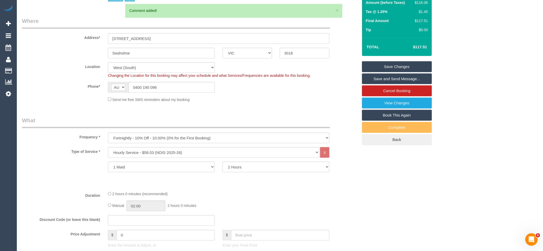
scroll to position [0, 0]
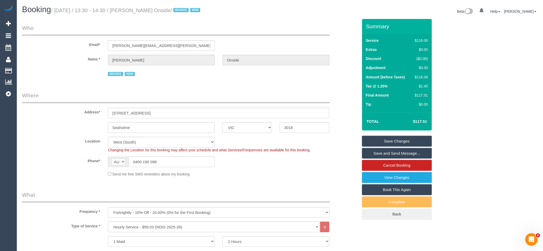
click at [408, 141] on link "Save Changes" at bounding box center [397, 140] width 70 height 11
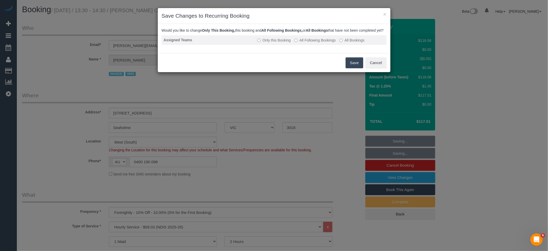
click at [325, 43] on label "All Following Bookings" at bounding box center [314, 40] width 41 height 5
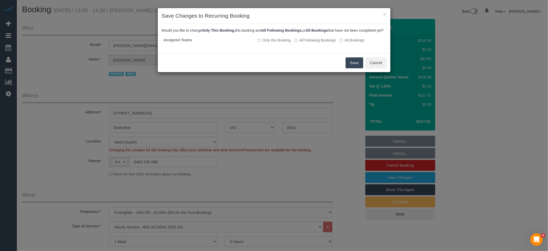
click at [352, 64] on button "Save" at bounding box center [355, 62] width 18 height 11
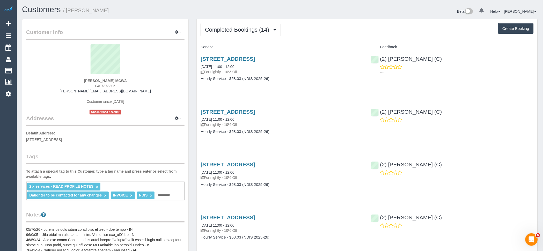
drag, startPoint x: 80, startPoint y: 77, endPoint x: 114, endPoint y: 80, distance: 33.8
click at [114, 80] on div "[PERSON_NAME] MCWA 0407373305 [PERSON_NAME][EMAIL_ADDRESS][DOMAIN_NAME] Custome…" at bounding box center [105, 79] width 159 height 70
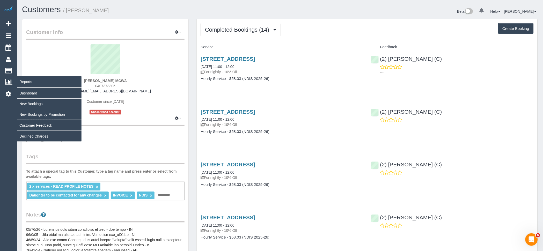
copy div "[PERSON_NAME]"
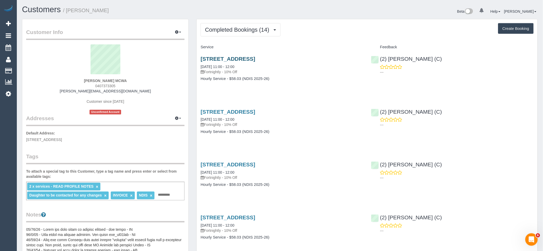
drag, startPoint x: 336, startPoint y: 58, endPoint x: 255, endPoint y: 57, distance: 80.3
click at [255, 57] on h3 "[STREET_ADDRESS]" at bounding box center [282, 59] width 163 height 6
copy link "[GEOGRAPHIC_DATA]"
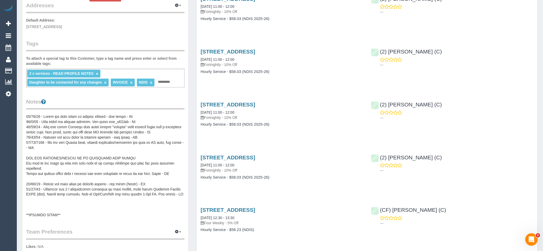
scroll to position [115, 0]
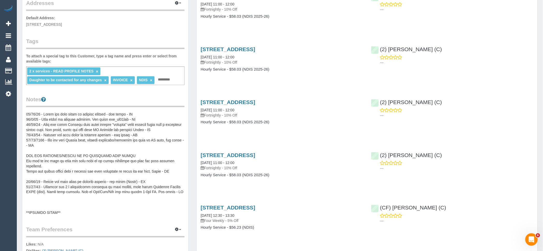
click at [116, 149] on pre at bounding box center [105, 163] width 159 height 104
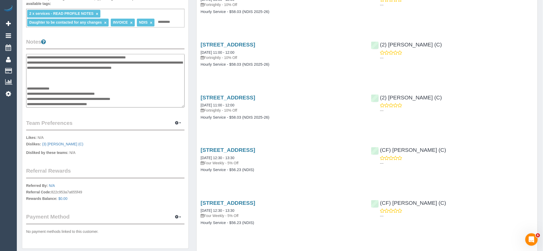
scroll to position [0, 0]
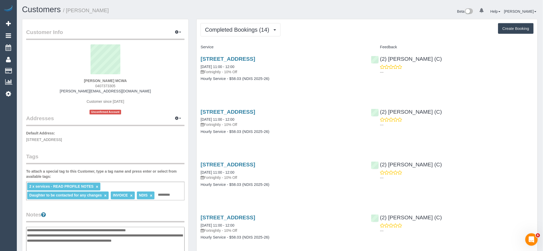
drag, startPoint x: 114, startPoint y: 86, endPoint x: 82, endPoint y: 86, distance: 31.6
click at [82, 86] on div "[PERSON_NAME] MCWA 0407373305 [PERSON_NAME][EMAIL_ADDRESS][DOMAIN_NAME] Custome…" at bounding box center [105, 79] width 159 height 70
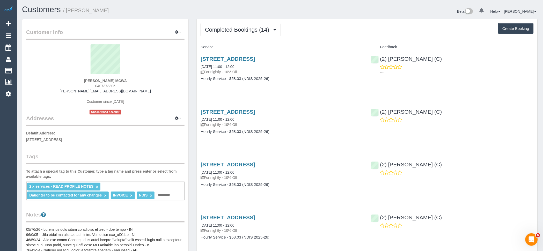
copy span "0407373305"
click at [230, 30] on span "Completed Bookings (14)" at bounding box center [238, 29] width 67 height 6
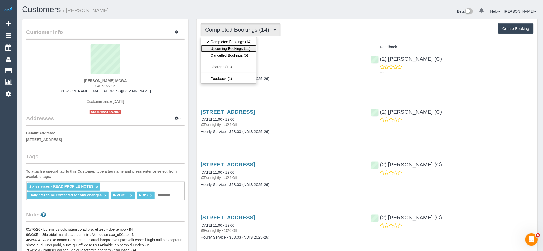
click at [236, 50] on link "Upcoming Bookings (11)" at bounding box center [229, 48] width 56 height 7
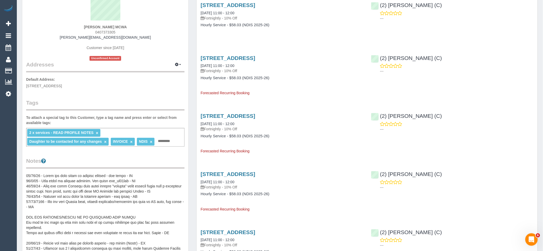
scroll to position [144, 0]
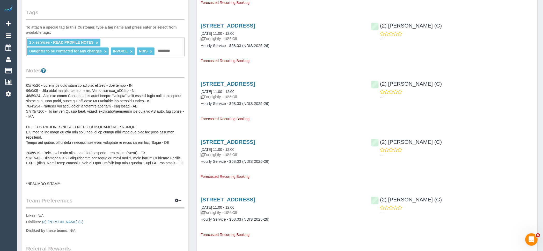
click at [85, 123] on pre at bounding box center [105, 135] width 159 height 104
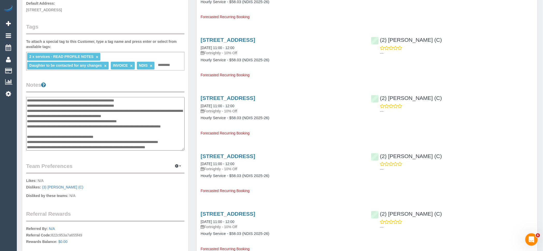
scroll to position [58, 0]
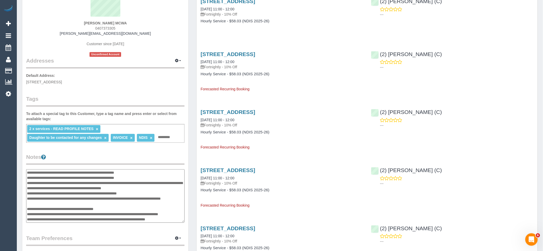
click at [28, 171] on textarea at bounding box center [105, 195] width 159 height 53
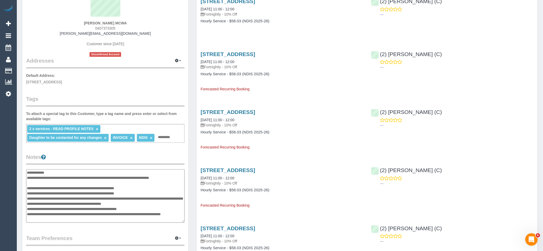
type textarea "**********"
drag, startPoint x: 139, startPoint y: 23, endPoint x: 78, endPoint y: 24, distance: 60.9
click at [78, 24] on div "[PERSON_NAME] MCWA 0407373305 [PERSON_NAME][EMAIL_ADDRESS][DOMAIN_NAME] Custome…" at bounding box center [105, 22] width 159 height 70
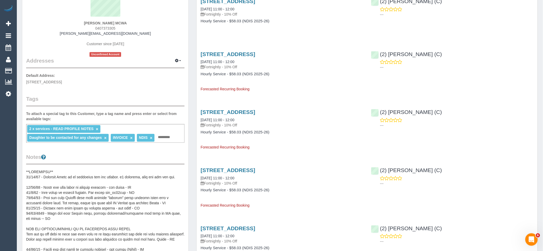
copy strong "[PERSON_NAME] MCWA"
click at [101, 180] on pre at bounding box center [105, 221] width 159 height 104
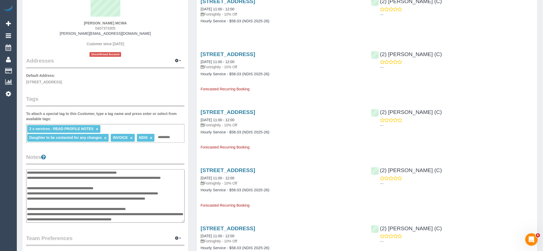
scroll to position [0, 0]
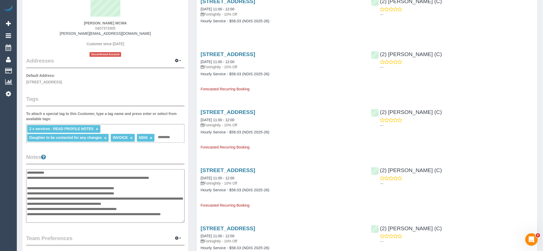
click at [179, 175] on textarea at bounding box center [105, 195] width 159 height 53
paste textarea "**********"
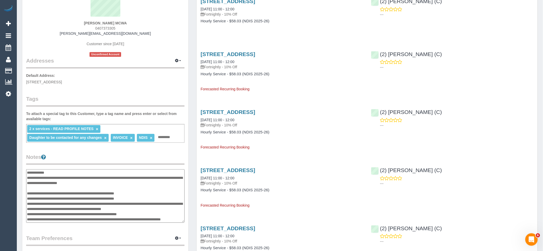
type textarea "**********"
click at [122, 26] on div "[PERSON_NAME] MCWA 0407373305 [PERSON_NAME][EMAIL_ADDRESS][DOMAIN_NAME] Custome…" at bounding box center [105, 22] width 159 height 70
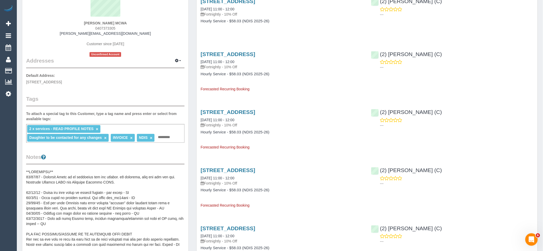
drag, startPoint x: 119, startPoint y: 28, endPoint x: 89, endPoint y: 28, distance: 29.3
click at [90, 28] on div "[PERSON_NAME] MCWA 0407373305 [PERSON_NAME][EMAIL_ADDRESS][DOMAIN_NAME] Custome…" at bounding box center [105, 22] width 159 height 70
copy span "0407373305"
click at [141, 176] on pre at bounding box center [105, 221] width 159 height 104
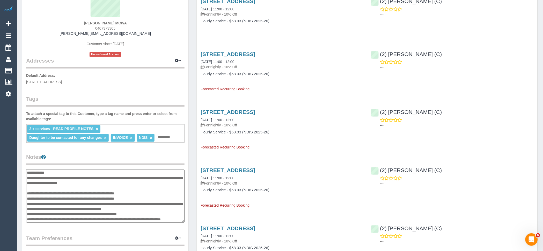
click at [139, 182] on textarea at bounding box center [105, 195] width 159 height 53
click at [166, 184] on textarea at bounding box center [105, 195] width 159 height 53
paste textarea "**********"
type textarea "**********"
drag, startPoint x: 71, startPoint y: 187, endPoint x: 25, endPoint y: 168, distance: 49.8
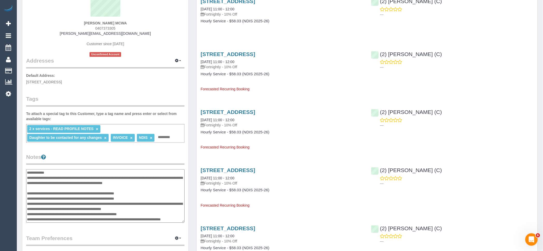
click at [25, 168] on div "Customer Info Edit Contact Info Send Message Email Preferences Special Sales Ta…" at bounding box center [105, 163] width 166 height 402
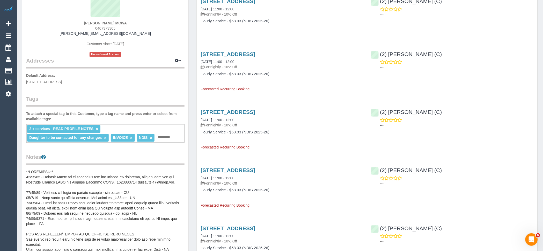
click at [76, 185] on pre at bounding box center [105, 221] width 159 height 104
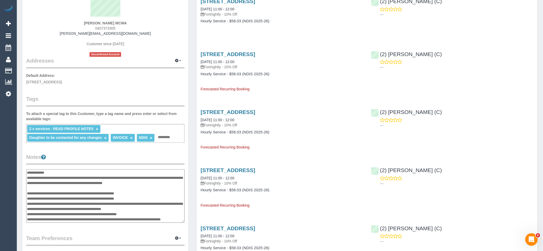
click at [81, 188] on textarea at bounding box center [105, 195] width 159 height 53
drag, startPoint x: 79, startPoint y: 187, endPoint x: 27, endPoint y: 171, distance: 54.5
click at [27, 171] on textarea at bounding box center [105, 195] width 159 height 53
type textarea "**********"
click at [138, 157] on legend "Notes" at bounding box center [105, 159] width 159 height 12
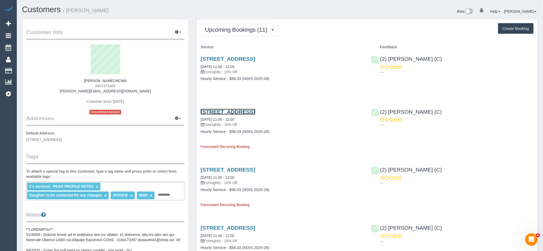
click at [246, 111] on link "94 Sycamore Street, Hoppers Crossing, VIC 3029" at bounding box center [228, 112] width 55 height 6
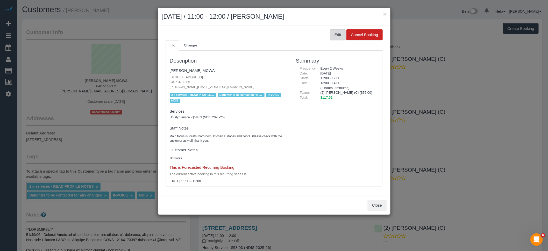
click at [339, 32] on button "Edit" at bounding box center [338, 34] width 16 height 11
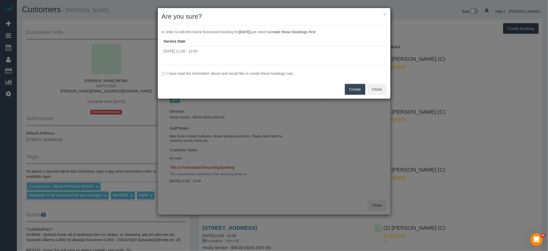
click at [266, 71] on label "I have read the information above and would like to create these bookings now." at bounding box center [274, 73] width 225 height 5
click at [357, 90] on button "Create" at bounding box center [355, 89] width 20 height 11
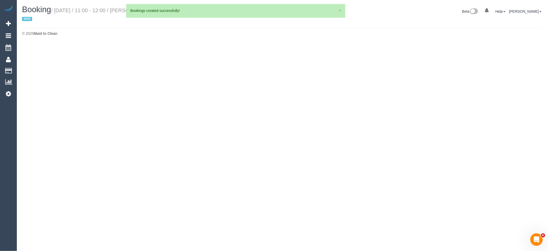
select select "VIC"
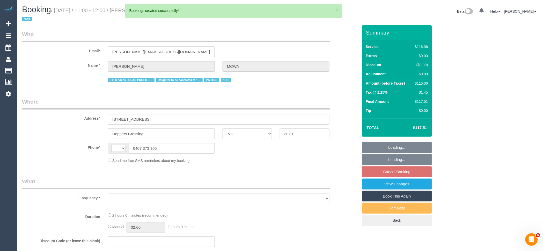
select select "string:AU"
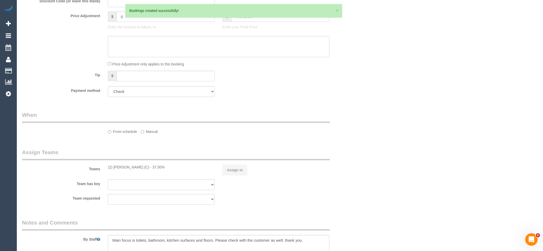
select select "object:1727"
select select "number:28"
select select "number:14"
select select "number:19"
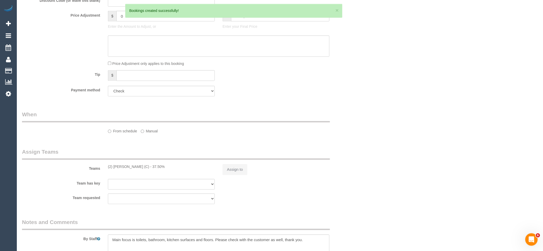
select select "number:36"
select select "number:35"
select select "number:11"
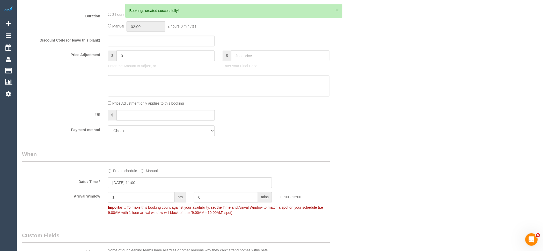
select select "object:1951"
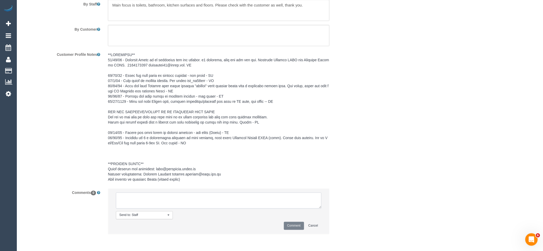
click at [161, 199] on textarea at bounding box center [219, 200] width 206 height 16
paste textarea "(2) Nicole Condello (C) resigned last day 05/10 Customers daughter contacted vi…"
type textarea "(2) Nicole Condello (C) resigned last day 05/10 Customers daughter contacted vi…"
click at [293, 228] on button "Comment" at bounding box center [294, 225] width 20 height 8
click at [239, 78] on pre at bounding box center [219, 117] width 222 height 130
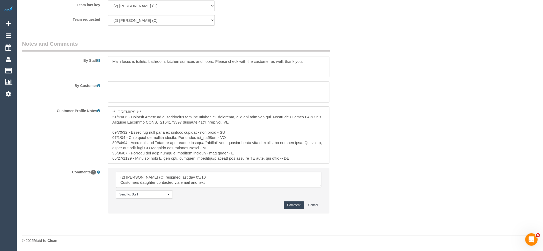
scroll to position [537, 0]
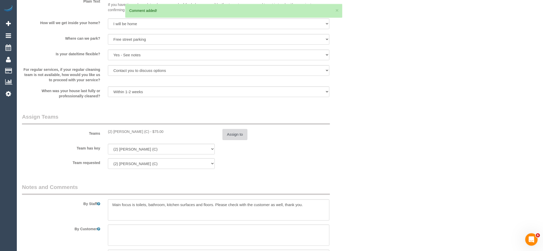
click at [236, 136] on button "Assign to" at bounding box center [235, 134] width 25 height 11
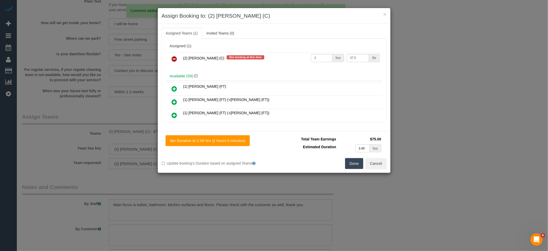
click at [176, 60] on icon at bounding box center [174, 59] width 5 height 6
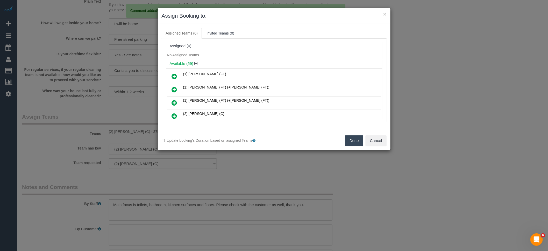
click at [356, 137] on button "Done" at bounding box center [354, 140] width 18 height 11
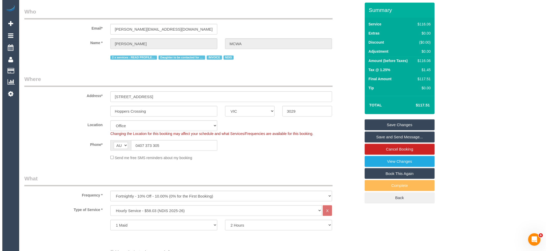
scroll to position [0, 0]
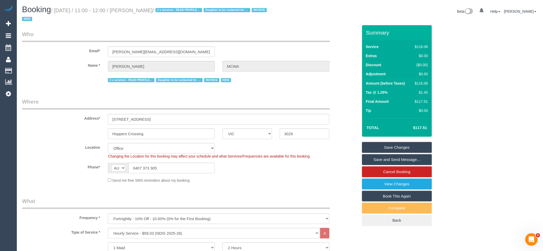
click at [410, 149] on link "Save Changes" at bounding box center [397, 147] width 70 height 11
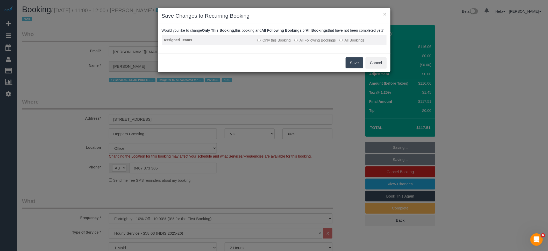
drag, startPoint x: 306, startPoint y: 46, endPoint x: 310, endPoint y: 46, distance: 3.9
click at [306, 43] on label "All Following Bookings" at bounding box center [314, 40] width 41 height 5
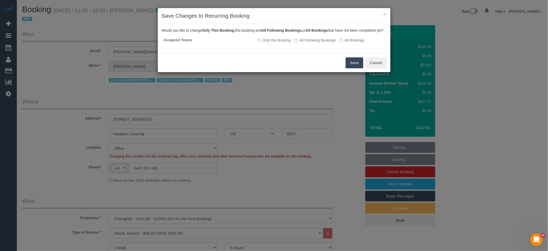
click at [358, 68] on button "Save" at bounding box center [355, 62] width 18 height 11
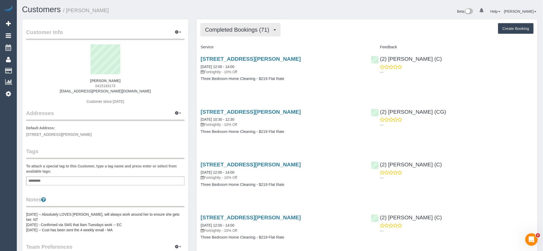
click at [247, 30] on span "Completed Bookings (71)" at bounding box center [238, 29] width 67 height 6
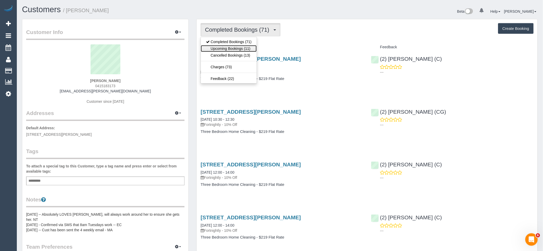
click at [246, 49] on link "Upcoming Bookings (11)" at bounding box center [229, 48] width 56 height 7
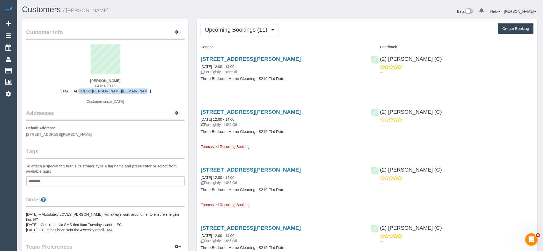
drag, startPoint x: 146, startPoint y: 93, endPoint x: 46, endPoint y: 105, distance: 101.5
click at [43, 93] on div "Kathryn Williams 0415183173 2014kathryn.williams@gmail.com Customer since 2017" at bounding box center [105, 76] width 159 height 65
click at [218, 111] on link "49 Tyrone Street, Werribee, VIC 3030" at bounding box center [251, 112] width 100 height 6
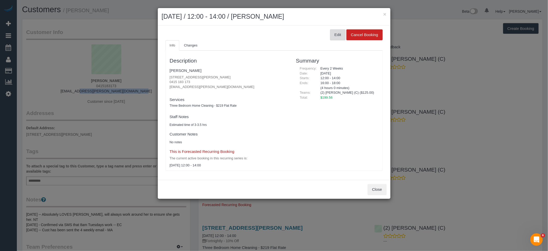
click at [341, 35] on button "Edit" at bounding box center [338, 34] width 16 height 11
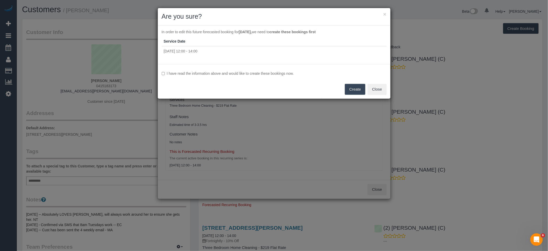
click at [263, 69] on div "I have read the information above and would like to create these bookings now. …" at bounding box center [274, 81] width 233 height 34
click at [263, 74] on label "I have read the information above and would like to create these bookings now." at bounding box center [274, 73] width 225 height 5
click at [359, 88] on button "Create" at bounding box center [355, 89] width 20 height 11
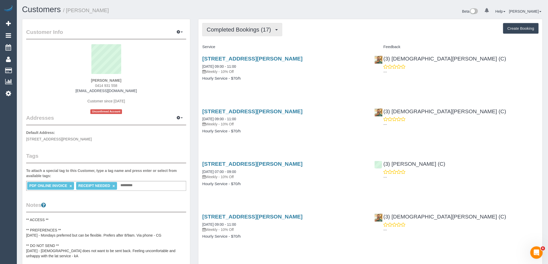
click at [245, 33] on button "Completed Bookings (17)" at bounding box center [242, 29] width 80 height 13
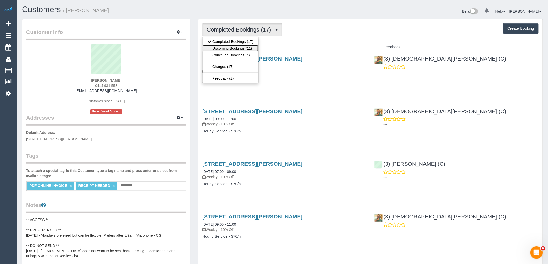
click at [247, 51] on link "Upcoming Bookings (11)" at bounding box center [231, 48] width 56 height 7
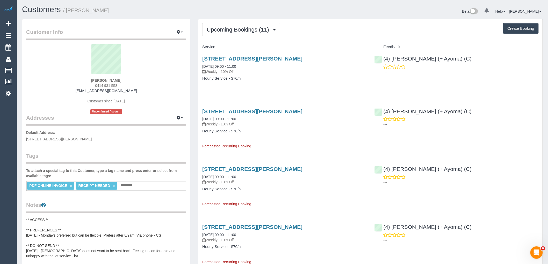
drag, startPoint x: 138, startPoint y: 92, endPoint x: 53, endPoint y: 93, distance: 84.2
click at [53, 93] on div "[PERSON_NAME] 0414 931 558 [EMAIL_ADDRESS][DOMAIN_NAME] Customer since [DATE] U…" at bounding box center [106, 79] width 160 height 70
copy link "[EMAIL_ADDRESS][DOMAIN_NAME]"
click at [97, 144] on div "Customer Info Edit Contact Info Send Message Email Preferences Special Sales Ta…" at bounding box center [106, 230] width 168 height 423
drag, startPoint x: 103, startPoint y: 81, endPoint x: 74, endPoint y: 81, distance: 28.2
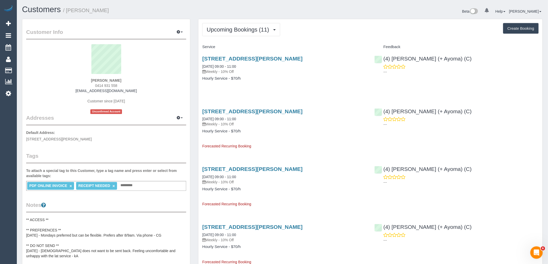
click at [74, 81] on div "[PERSON_NAME] 0414 931 558 [EMAIL_ADDRESS][DOMAIN_NAME] Customer since [DATE] U…" at bounding box center [106, 79] width 160 height 70
copy strong "[PERSON_NAME]"
click at [229, 27] on span "Upcoming Bookings (11)" at bounding box center [239, 29] width 65 height 6
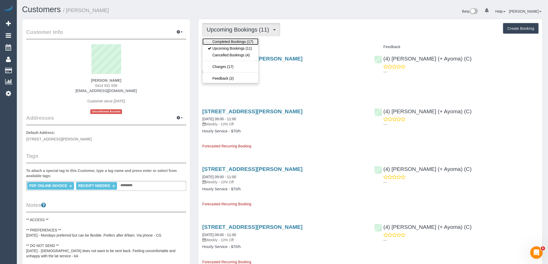
click at [232, 43] on link "Completed Bookings (17)" at bounding box center [231, 41] width 56 height 7
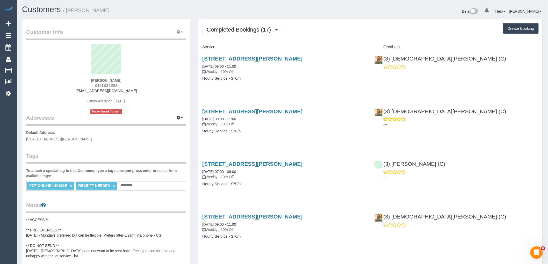
click at [180, 30] on button "button" at bounding box center [179, 32] width 13 height 8
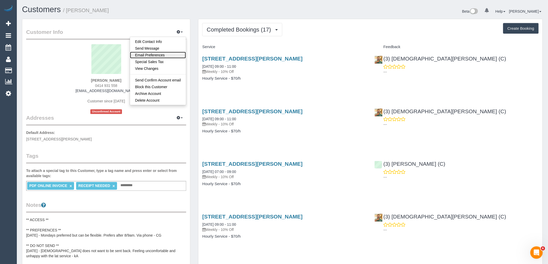
click at [164, 54] on link "Email Preferences" at bounding box center [158, 55] width 56 height 7
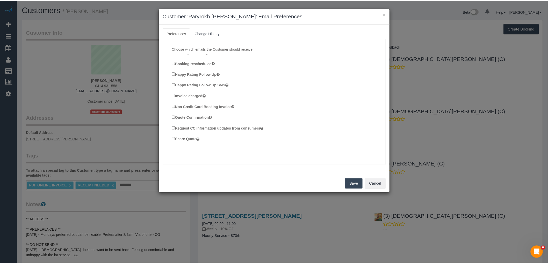
scroll to position [104, 0]
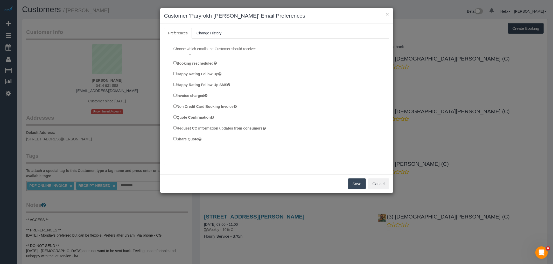
click at [177, 94] on label "Invoice charged" at bounding box center [190, 96] width 34 height 6
click at [356, 184] on button "Save" at bounding box center [357, 184] width 18 height 11
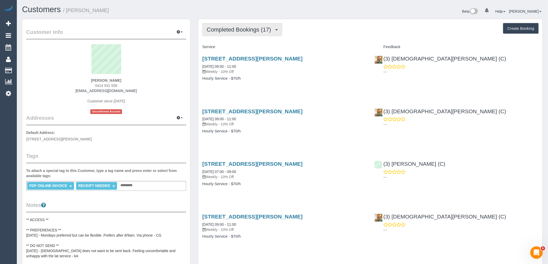
click at [235, 31] on span "Completed Bookings (17)" at bounding box center [240, 29] width 67 height 6
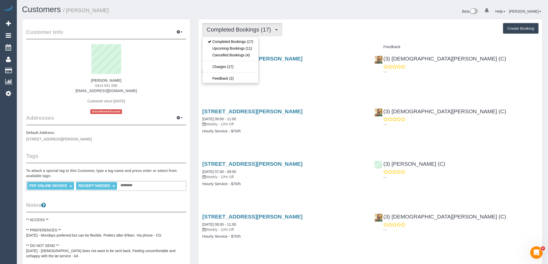
click at [305, 35] on div "Completed Bookings (17) Completed Bookings (17) Upcoming Bookings (11) Cancelle…" at bounding box center [370, 29] width 337 height 13
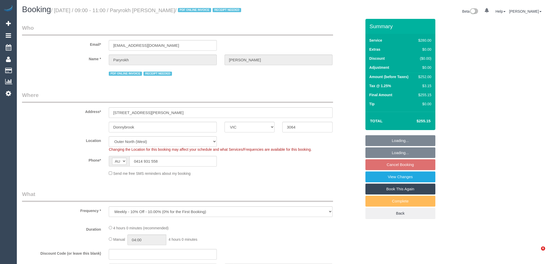
select select "VIC"
select select "number:29"
select select "number:14"
select select "number:19"
select select "number:22"
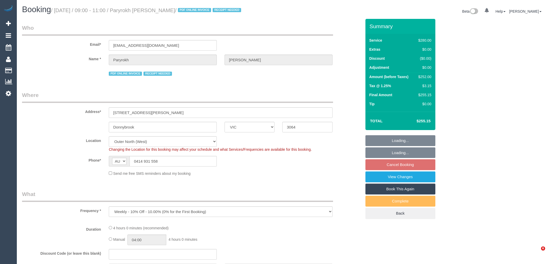
select select "number:34"
select select "object:729"
select select "240"
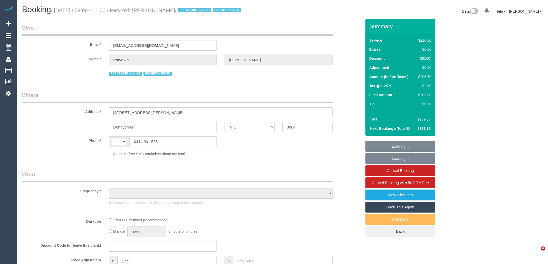
select select "VIC"
select select "string:stripe-pm_1RIkwB2GScqysDRVO7FxyKXl"
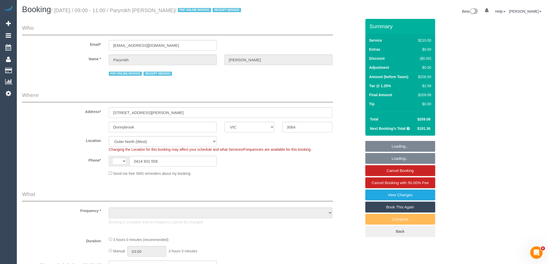
select select "string:AU"
select select "object:511"
select select "number:29"
select select "number:14"
select select "number:19"
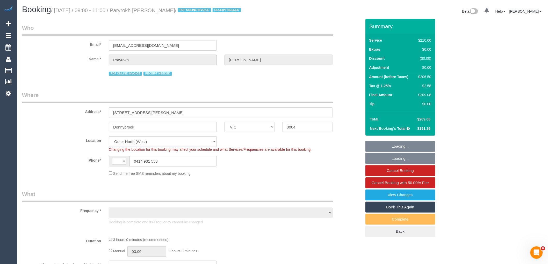
select select "number:22"
select select "number:34"
select select "180"
select select "object:1344"
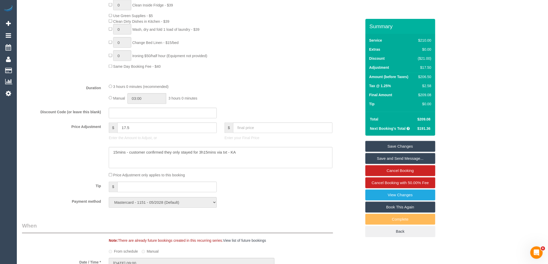
scroll to position [317, 0]
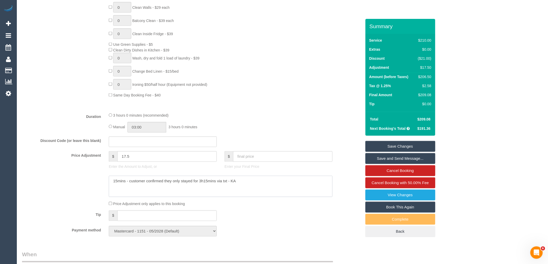
click at [253, 185] on textarea at bounding box center [221, 186] width 224 height 21
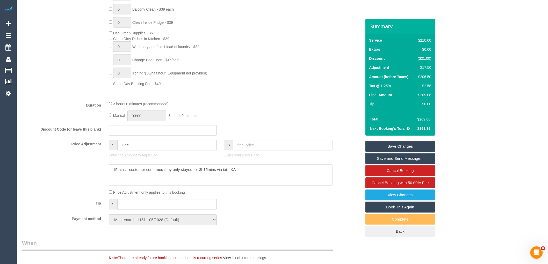
scroll to position [374, 0]
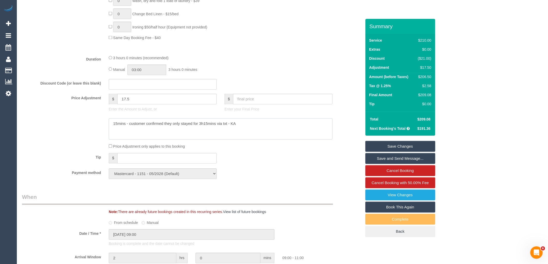
drag, startPoint x: 111, startPoint y: 126, endPoint x: 252, endPoint y: 129, distance: 141.7
click at [252, 129] on textarea at bounding box center [221, 129] width 224 height 21
drag, startPoint x: 263, startPoint y: 160, endPoint x: 267, endPoint y: 157, distance: 4.8
click at [263, 160] on div "Tip $" at bounding box center [191, 159] width 347 height 12
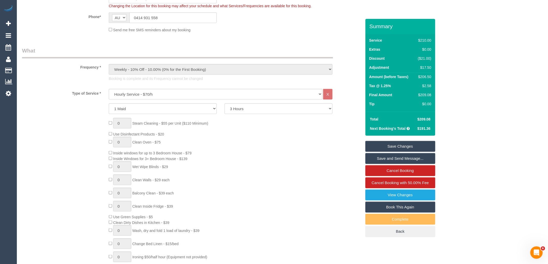
scroll to position [0, 0]
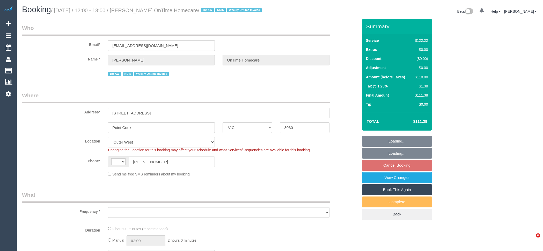
select select "VIC"
select select "number:28"
select select "number:14"
select select "number:19"
select select "number:23"
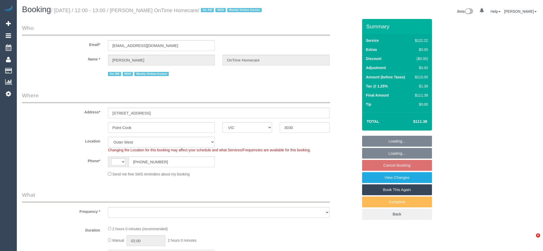
select select "number:35"
select select "string:AU"
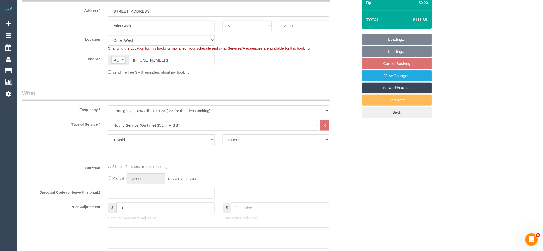
select select "object:1153"
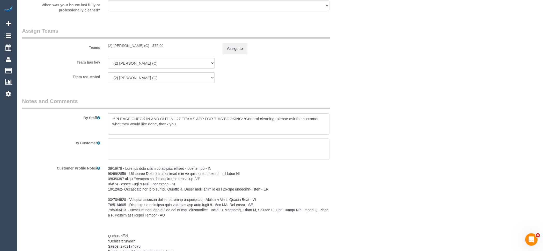
drag, startPoint x: 146, startPoint y: 51, endPoint x: 104, endPoint y: 51, distance: 41.7
click at [104, 48] on div "(2) Nicole Condello (C) - $75.00" at bounding box center [161, 45] width 115 height 5
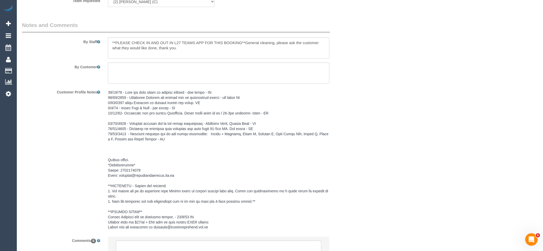
scroll to position [747, 0]
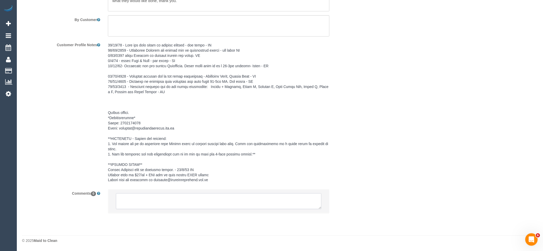
click at [153, 206] on textarea at bounding box center [219, 201] width 206 height 16
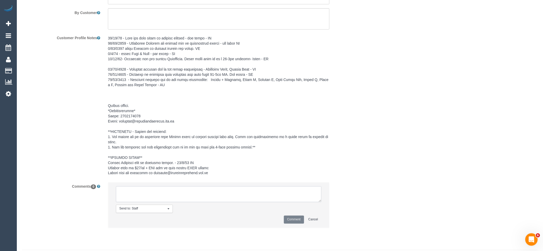
paste textarea "(2) [PERSON_NAME] (C)"
type textarea "(2) Nicole Condello (C) resigned 05/10 SC contactec via email"
click at [293, 223] on button "Comment" at bounding box center [294, 219] width 20 height 8
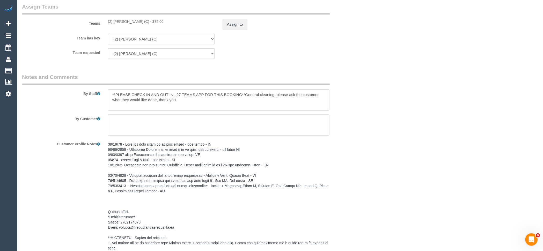
scroll to position [603, 0]
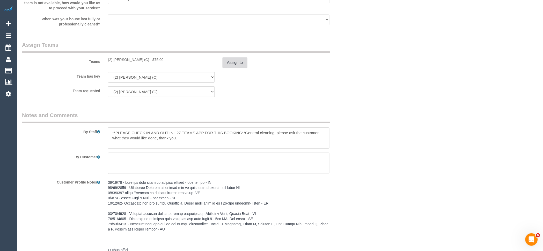
click at [235, 67] on button "Assign to" at bounding box center [235, 62] width 25 height 11
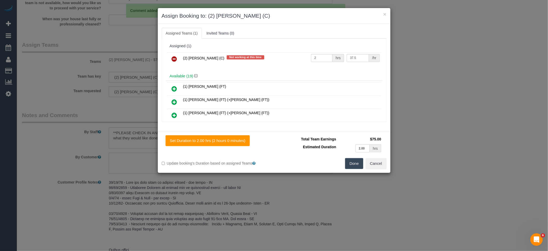
click at [171, 59] on link at bounding box center [174, 59] width 12 height 10
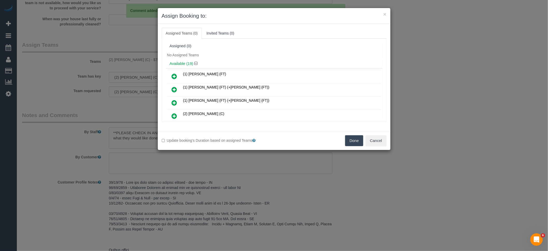
click at [353, 140] on button "Done" at bounding box center [354, 140] width 18 height 11
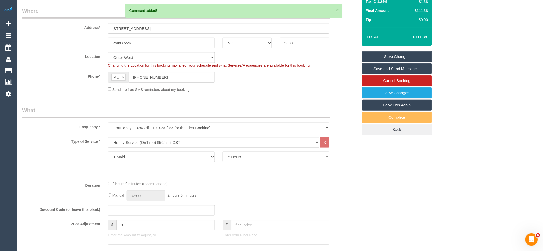
scroll to position [0, 0]
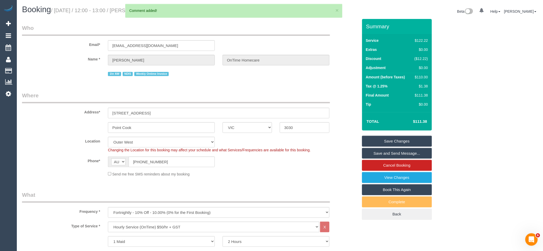
click at [405, 146] on link "Save Changes" at bounding box center [397, 140] width 70 height 11
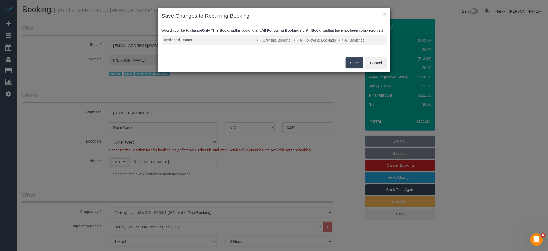
click at [325, 43] on label "All Following Bookings" at bounding box center [314, 40] width 41 height 5
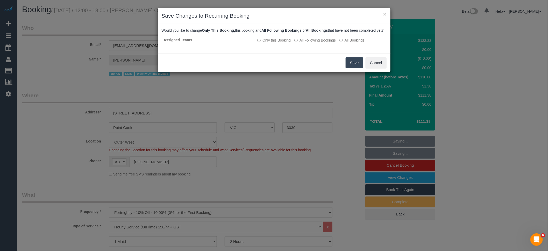
click at [354, 65] on button "Save" at bounding box center [355, 62] width 18 height 11
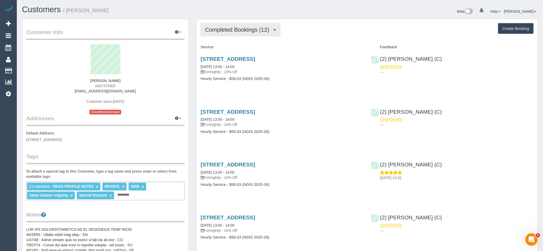
click at [232, 31] on span "Completed Bookings (12)" at bounding box center [238, 29] width 67 height 6
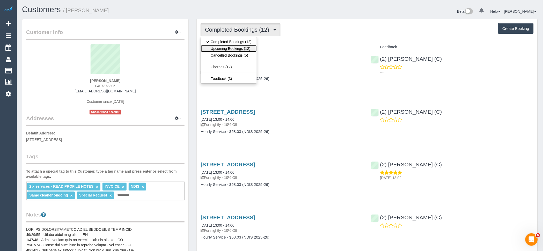
click at [241, 50] on link "Upcoming Bookings (12)" at bounding box center [229, 48] width 56 height 7
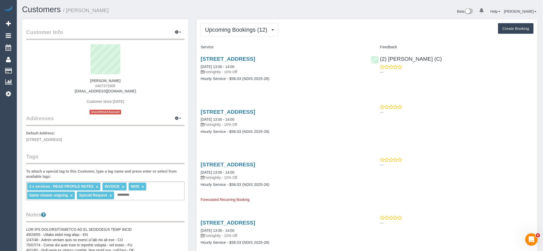
drag, startPoint x: 78, startPoint y: 90, endPoint x: 146, endPoint y: 92, distance: 68.2
click at [146, 92] on div "[PERSON_NAME] 0407373305 [EMAIL_ADDRESS][DOMAIN_NAME] Customer since [DATE] Unc…" at bounding box center [105, 79] width 159 height 70
click at [147, 85] on div "[PERSON_NAME] 0407373305 [EMAIL_ADDRESS][DOMAIN_NAME] Customer since [DATE] Unc…" at bounding box center [105, 79] width 159 height 70
drag, startPoint x: 131, startPoint y: 92, endPoint x: 61, endPoint y: 94, distance: 70.0
click at [61, 94] on div "[PERSON_NAME] 0407373305 [EMAIL_ADDRESS][DOMAIN_NAME] Customer since [DATE] Unc…" at bounding box center [105, 79] width 159 height 70
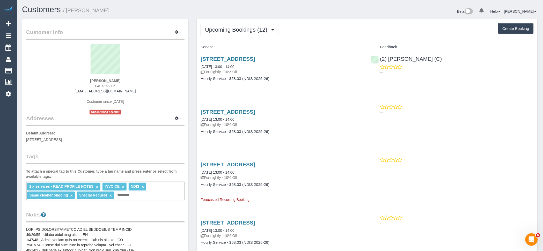
click at [133, 101] on div "[PERSON_NAME] 0407373305 [EMAIL_ADDRESS][DOMAIN_NAME] Customer since [DATE] Unc…" at bounding box center [105, 79] width 159 height 70
drag, startPoint x: 135, startPoint y: 93, endPoint x: 72, endPoint y: 93, distance: 62.7
click at [72, 93] on div "[PERSON_NAME] 0407373305 [EMAIL_ADDRESS][DOMAIN_NAME] Customer since [DATE] Unc…" at bounding box center [105, 79] width 159 height 70
copy link "[EMAIL_ADDRESS][DOMAIN_NAME]"
click at [146, 83] on div "[PERSON_NAME] 0407373305 [EMAIL_ADDRESS][DOMAIN_NAME] Customer since [DATE] Unc…" at bounding box center [105, 79] width 159 height 70
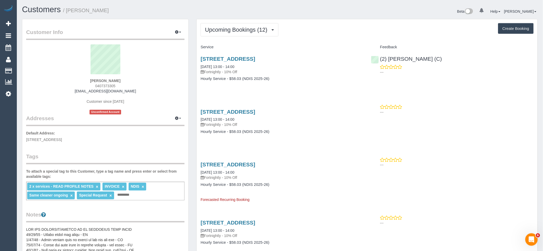
drag, startPoint x: 142, startPoint y: 80, endPoint x: 56, endPoint y: 80, distance: 86.0
click at [56, 80] on div "[PERSON_NAME] 0407373305 [EMAIL_ADDRESS][DOMAIN_NAME] Customer since [DATE] Unc…" at bounding box center [105, 79] width 159 height 70
copy strong "[PERSON_NAME]"
click at [128, 87] on div "[PERSON_NAME] 0407373305 [EMAIL_ADDRESS][DOMAIN_NAME] Customer since [DATE] Unc…" at bounding box center [105, 79] width 159 height 70
drag, startPoint x: 141, startPoint y: 89, endPoint x: 72, endPoint y: 90, distance: 69.7
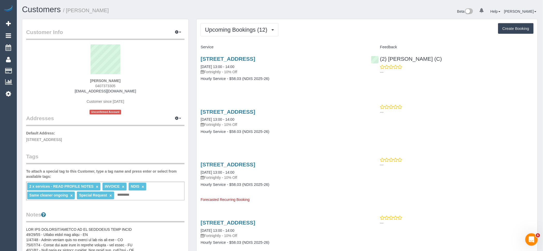
click at [72, 90] on div "[PERSON_NAME] 0407373305 [EMAIL_ADDRESS][DOMAIN_NAME] Customer since [DATE] Unc…" at bounding box center [105, 79] width 159 height 70
copy link "[EMAIL_ADDRESS][DOMAIN_NAME]"
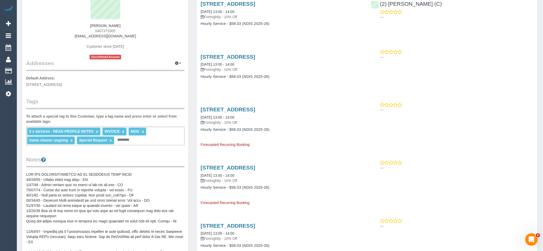
scroll to position [115, 0]
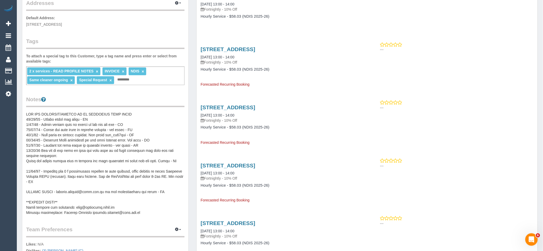
click at [90, 120] on pre at bounding box center [105, 163] width 159 height 104
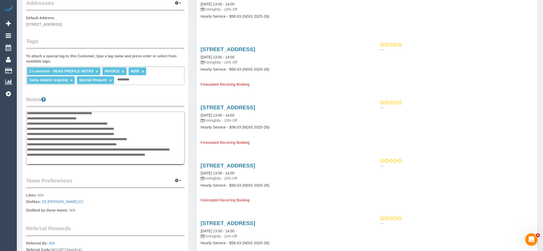
scroll to position [0, 0]
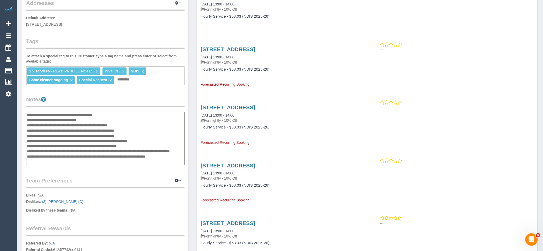
drag, startPoint x: 27, startPoint y: 113, endPoint x: 54, endPoint y: 112, distance: 26.2
click at [27, 113] on textarea at bounding box center [105, 137] width 159 height 53
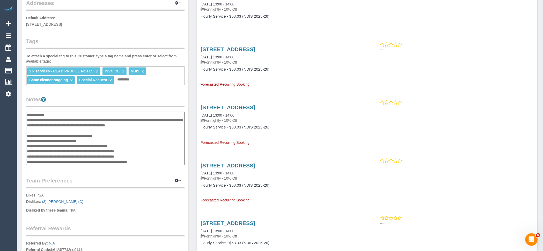
type textarea "**********"
click at [77, 104] on legend "Notes" at bounding box center [105, 101] width 159 height 12
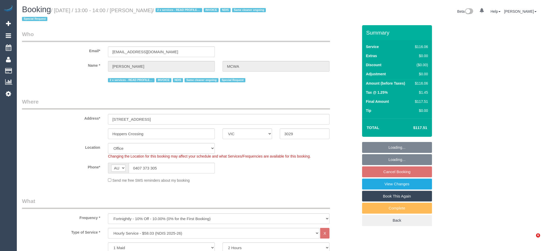
select select "VIC"
select select "number:28"
select select "number:14"
select select "number:19"
select select "number:36"
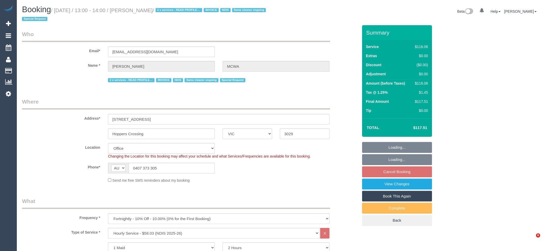
select select "number:35"
select select "number:12"
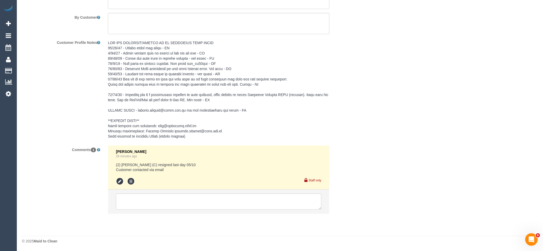
scroll to position [749, 0]
click at [122, 180] on icon at bounding box center [120, 181] width 8 height 8
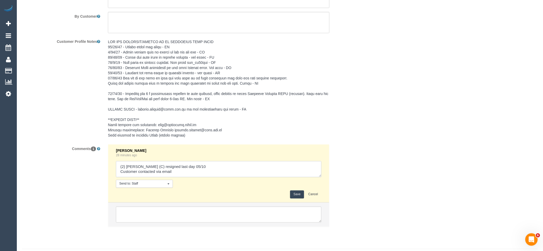
click at [128, 171] on textarea at bounding box center [219, 169] width 206 height 16
click at [214, 170] on textarea at bounding box center [219, 169] width 206 height 16
drag, startPoint x: 214, startPoint y: 170, endPoint x: 107, endPoint y: 162, distance: 108.1
click at [107, 162] on div "Vanessa Christou 28 minutes ago Send to: Staff Nothing selected Send to: Staff …" at bounding box center [219, 188] width 230 height 88
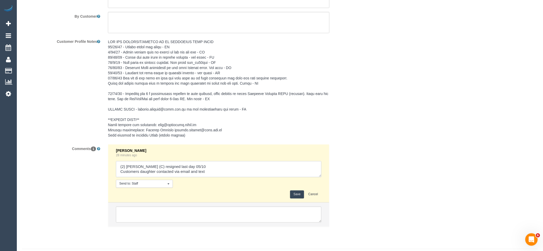
type textarea "(2) Nicole Condello (C) resigned last day 05/10 Customers daughter contacted vi…"
click at [295, 195] on button "Save" at bounding box center [297, 194] width 14 height 8
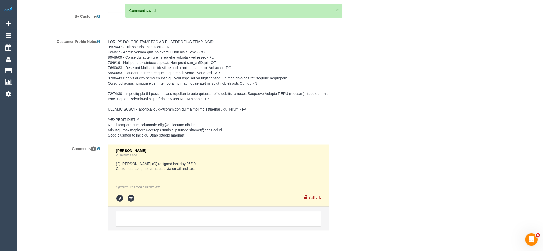
scroll to position [605, 0]
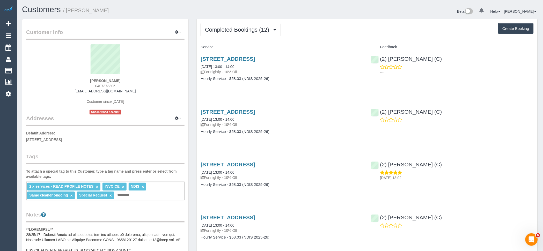
scroll to position [712, 543]
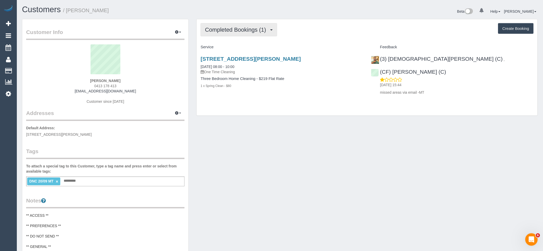
click at [257, 32] on span "Completed Bookings (1)" at bounding box center [237, 29] width 64 height 6
click at [249, 50] on link "Upcoming Bookings (1)" at bounding box center [228, 48] width 54 height 7
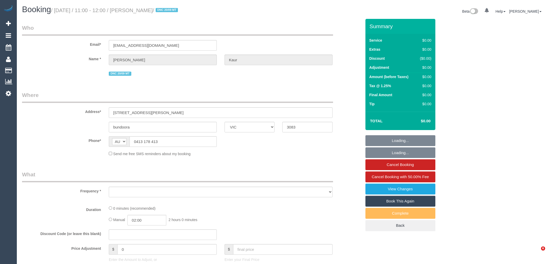
select select "VIC"
select select "object:765"
select select "number:27"
select select "number:14"
select select "number:19"
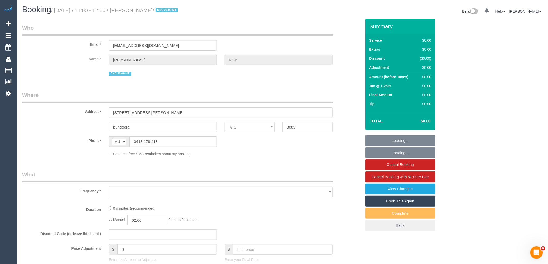
select select "number:23"
select select "number:35"
select select "number:13"
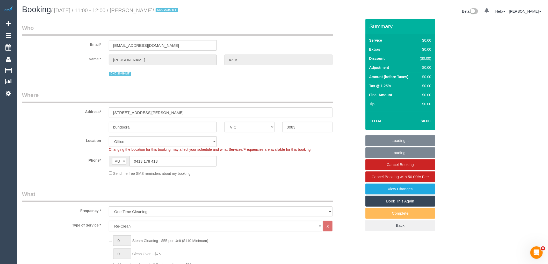
select select "object:2114"
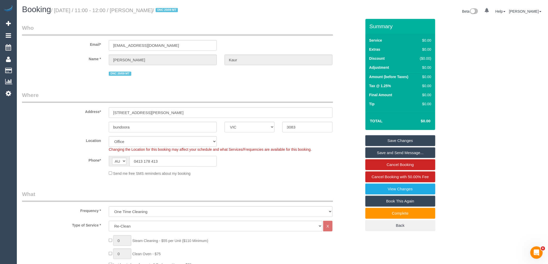
drag, startPoint x: 176, startPoint y: 157, endPoint x: 116, endPoint y: 157, distance: 59.6
click at [116, 157] on div "AF AL DZ AD AO AI AQ AG AR AM AW AU AT AZ BS BH BD BB BY BE BZ BJ BM BT BO BA B…" at bounding box center [163, 161] width 108 height 11
click at [183, 159] on input "0413 178 413" at bounding box center [173, 161] width 87 height 11
drag, startPoint x: 185, startPoint y: 161, endPoint x: 99, endPoint y: 159, distance: 86.0
click at [99, 159] on div "Phone* AF AL DZ AD AO AI AQ AG AR AM AW AU AT AZ BS BH BD BB BY BE BZ BJ BM BT …" at bounding box center [191, 161] width 347 height 11
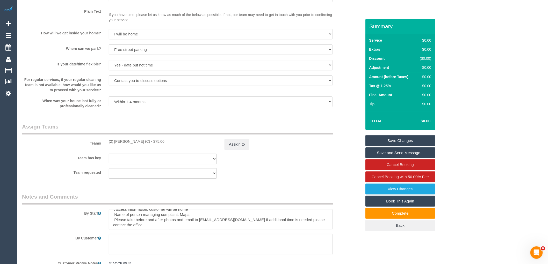
scroll to position [633, 0]
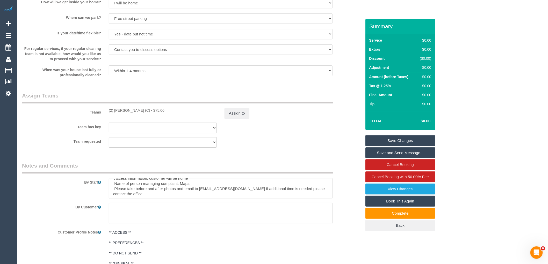
drag, startPoint x: 139, startPoint y: 112, endPoint x: 104, endPoint y: 112, distance: 35.2
click at [104, 112] on div "Teams (2) Harry Dhasmana (C) - $75.00 Assign to" at bounding box center [191, 105] width 347 height 27
copy div "(2) [PERSON_NAME] (C)"
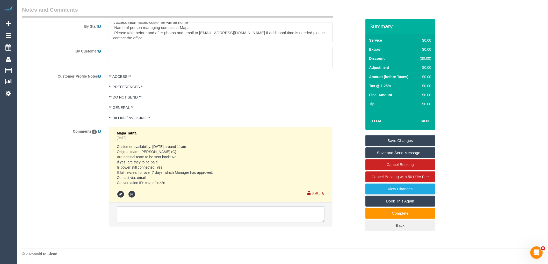
click at [145, 219] on textarea at bounding box center [221, 215] width 208 height 16
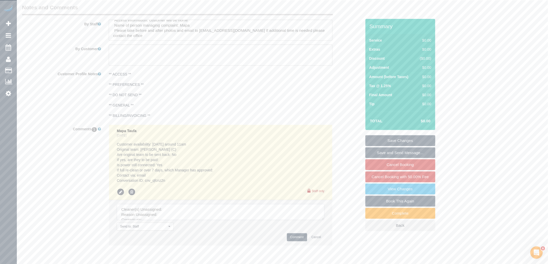
click at [174, 210] on textarea at bounding box center [221, 212] width 208 height 16
paste textarea "(2) [PERSON_NAME] (C)"
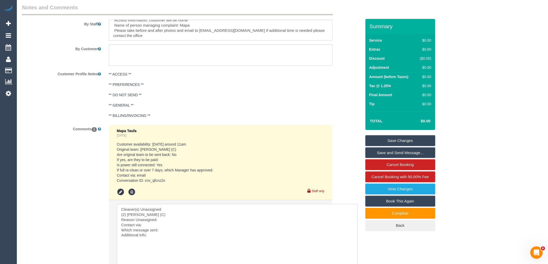
drag, startPoint x: 320, startPoint y: 221, endPoint x: 144, endPoint y: 227, distance: 175.7
click at [117, 216] on textarea at bounding box center [237, 239] width 240 height 71
click at [180, 218] on textarea at bounding box center [237, 239] width 240 height 71
click at [180, 221] on textarea at bounding box center [237, 239] width 240 height 71
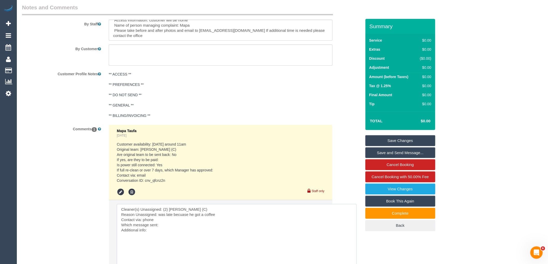
click at [178, 230] on textarea at bounding box center [237, 239] width 240 height 71
click at [173, 239] on textarea at bounding box center [237, 239] width 240 height 71
click at [155, 235] on textarea at bounding box center [237, 239] width 240 height 71
click at [196, 239] on textarea at bounding box center [237, 239] width 240 height 71
paste textarea "cnv_qfcnz2n"
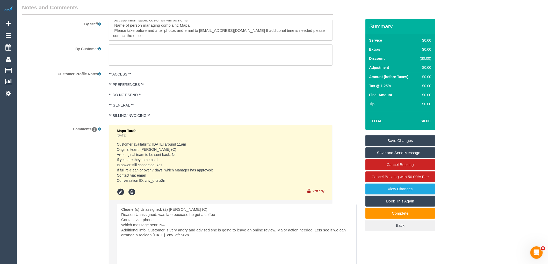
click at [171, 237] on textarea at bounding box center [237, 239] width 240 height 71
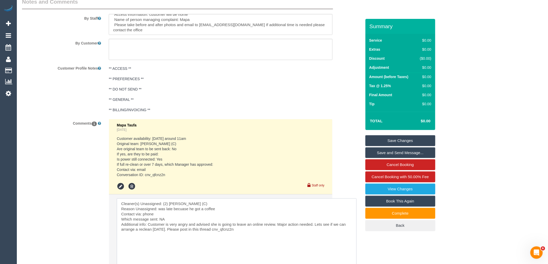
scroll to position [868, 0]
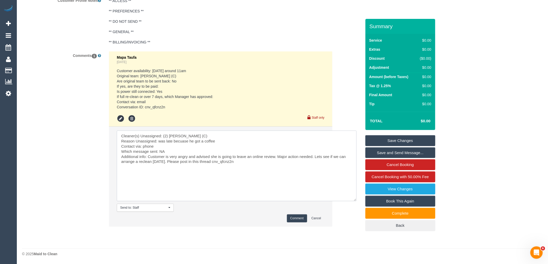
type textarea "Cleaner(s) Unassigned: (2) Harry Dhasmana (C) Reason Unassigned: was late becua…"
click at [292, 216] on button "Comment" at bounding box center [297, 219] width 20 height 8
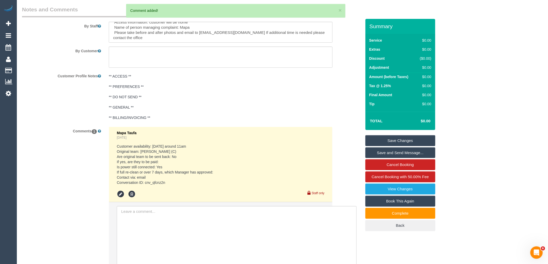
scroll to position [702, 0]
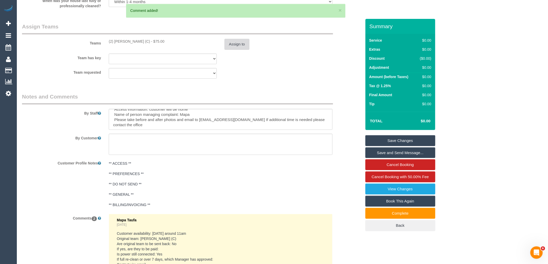
click at [235, 48] on button "Assign to" at bounding box center [237, 44] width 25 height 11
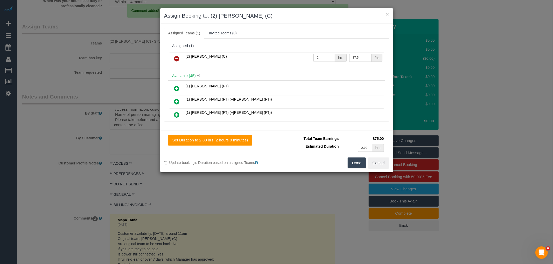
click at [179, 58] on icon at bounding box center [176, 59] width 5 height 6
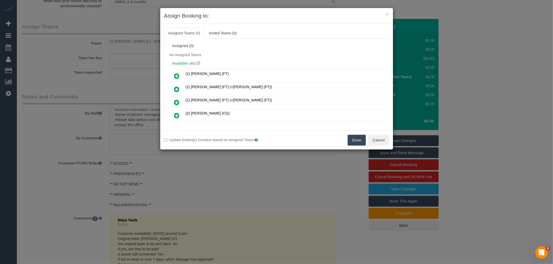
click at [359, 141] on button "Done" at bounding box center [356, 140] width 18 height 11
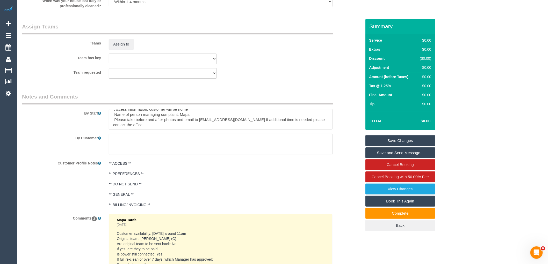
click at [400, 137] on link "Save Changes" at bounding box center [401, 140] width 70 height 11
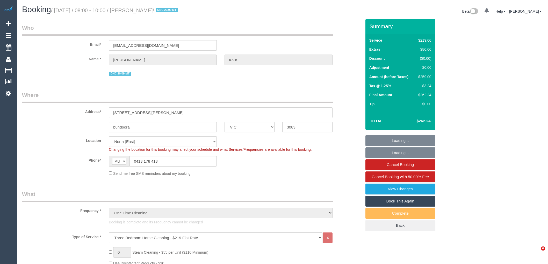
select select "VIC"
select select "number:27"
select select "number:14"
select select "number:19"
select select "number:23"
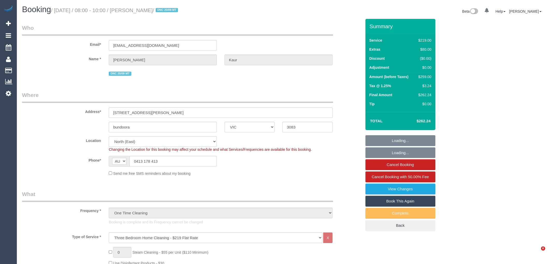
select select "number:35"
select select "number:13"
select select "object:1478"
select select "spot1"
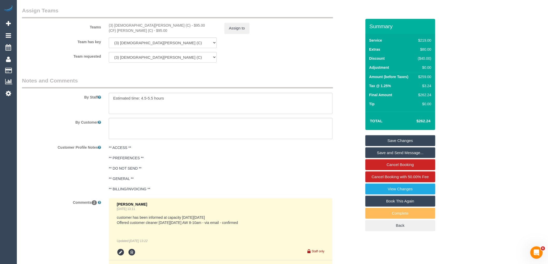
scroll to position [697, 0]
